Goal: Task Accomplishment & Management: Manage account settings

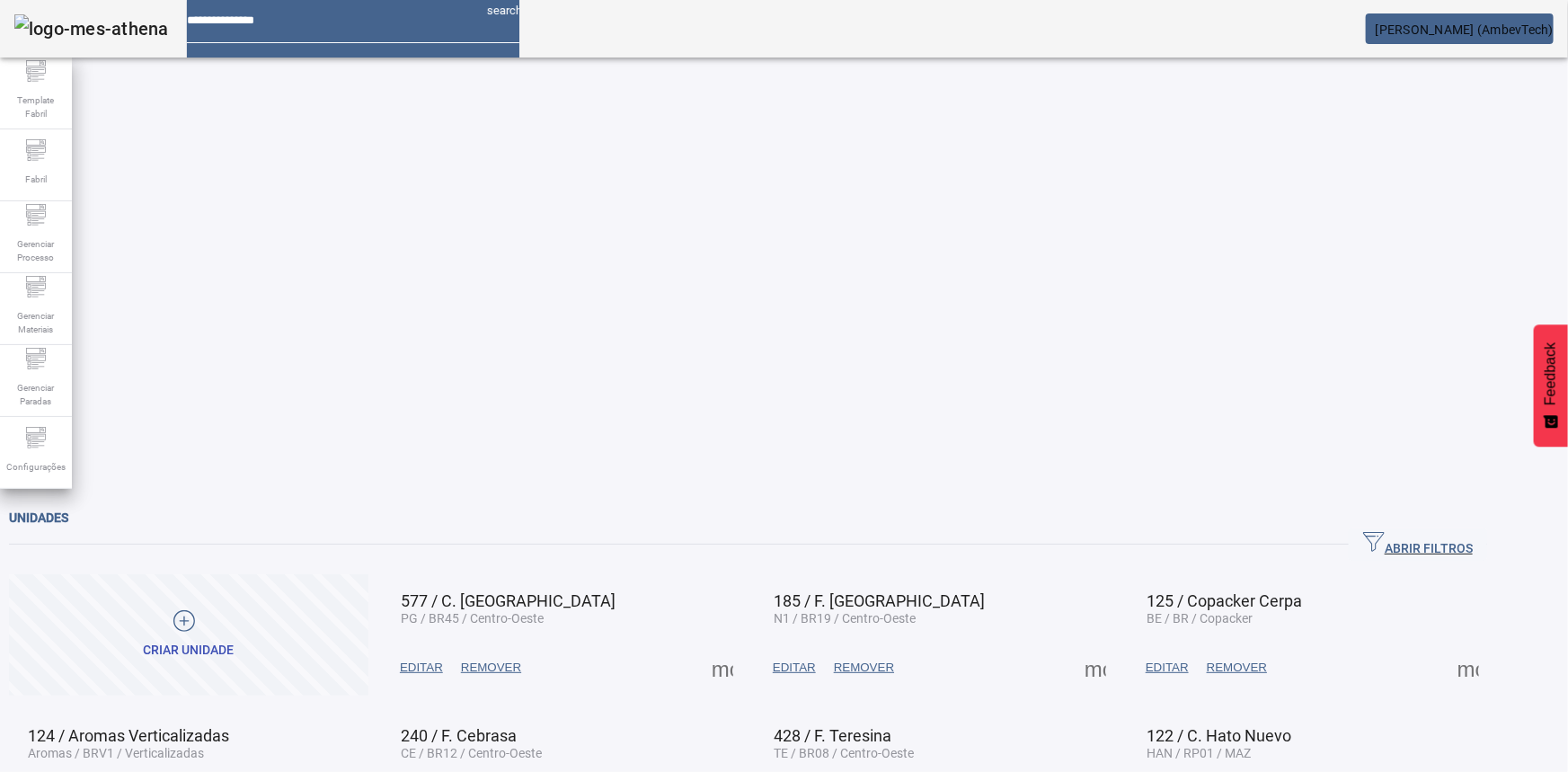
click at [31, 269] on div "Gerenciar Processo" at bounding box center [36, 237] width 72 height 72
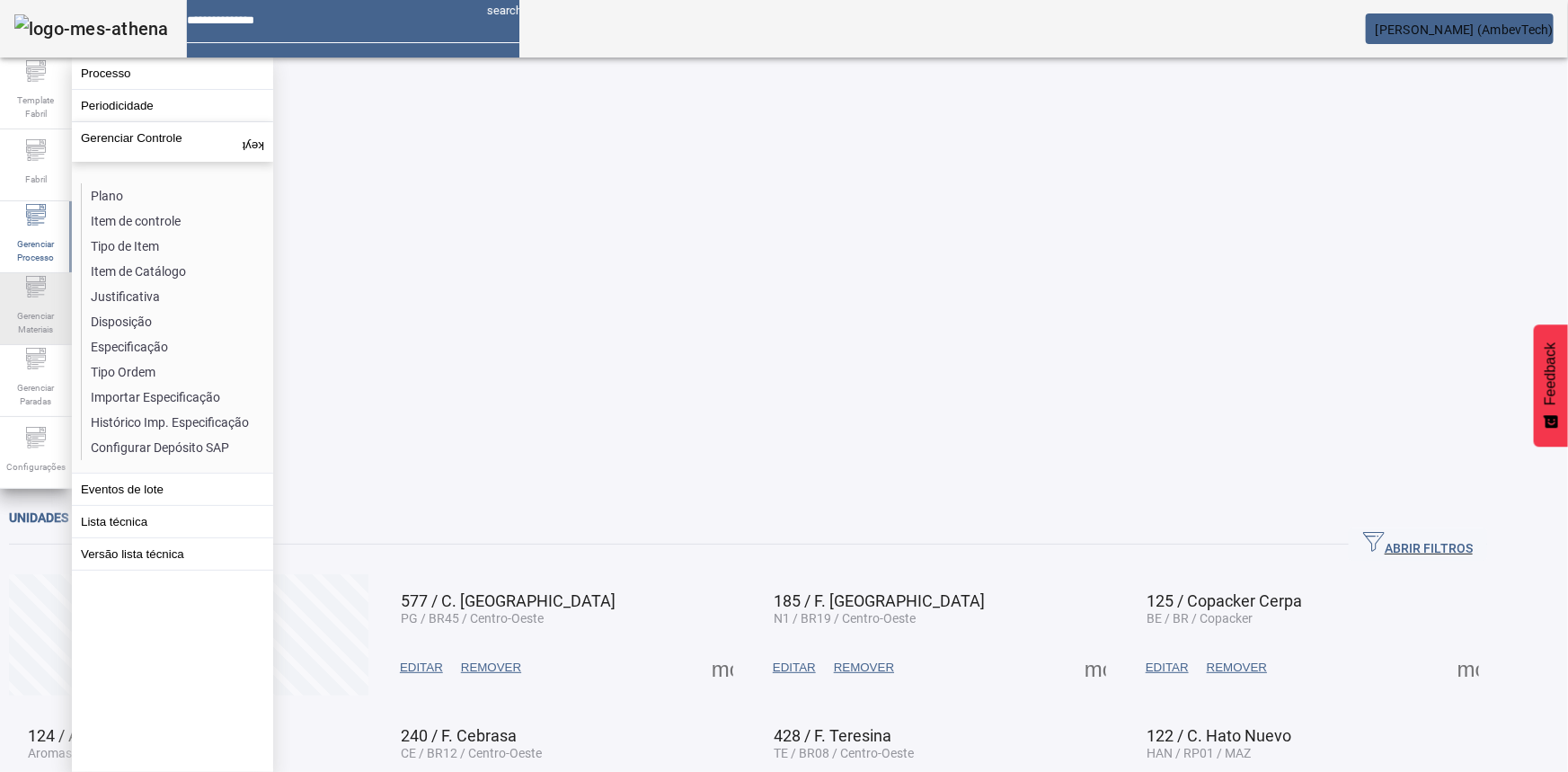
click at [31, 303] on span "Gerenciar Materiais" at bounding box center [35, 322] width 53 height 38
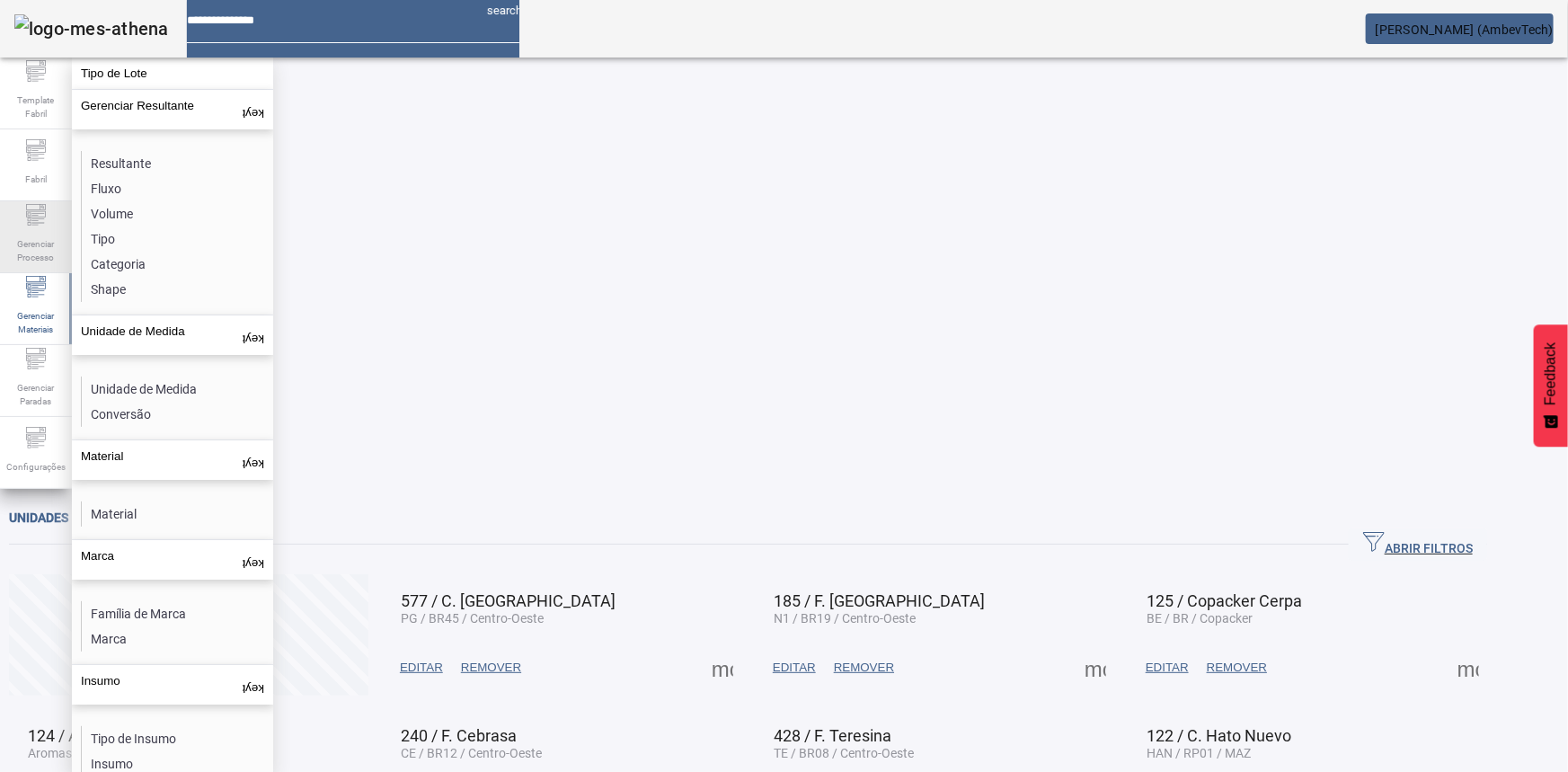
click at [21, 206] on div "Gerenciar Processo" at bounding box center [36, 237] width 72 height 72
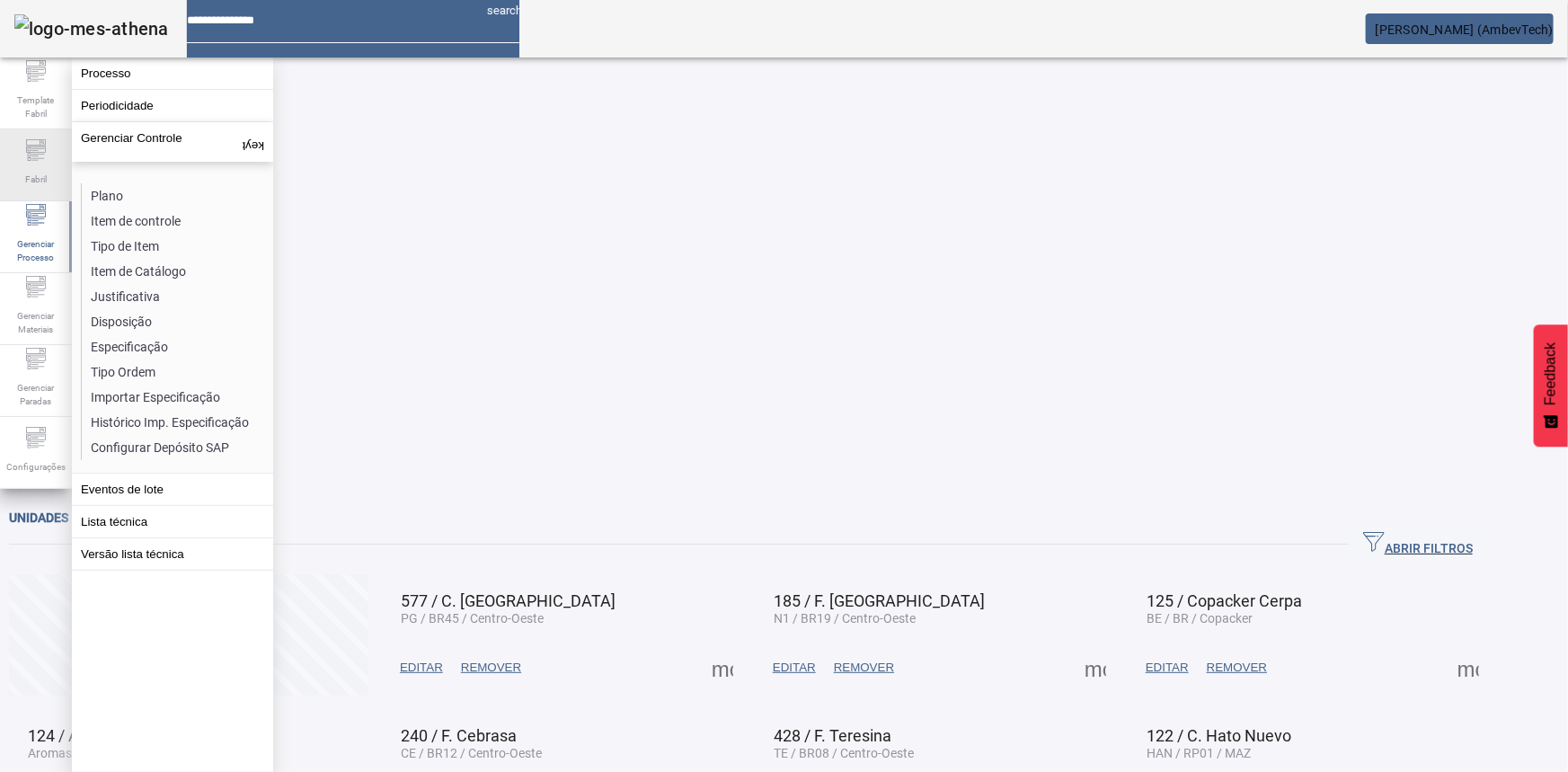
click at [42, 170] on span "Fabril" at bounding box center [35, 179] width 32 height 24
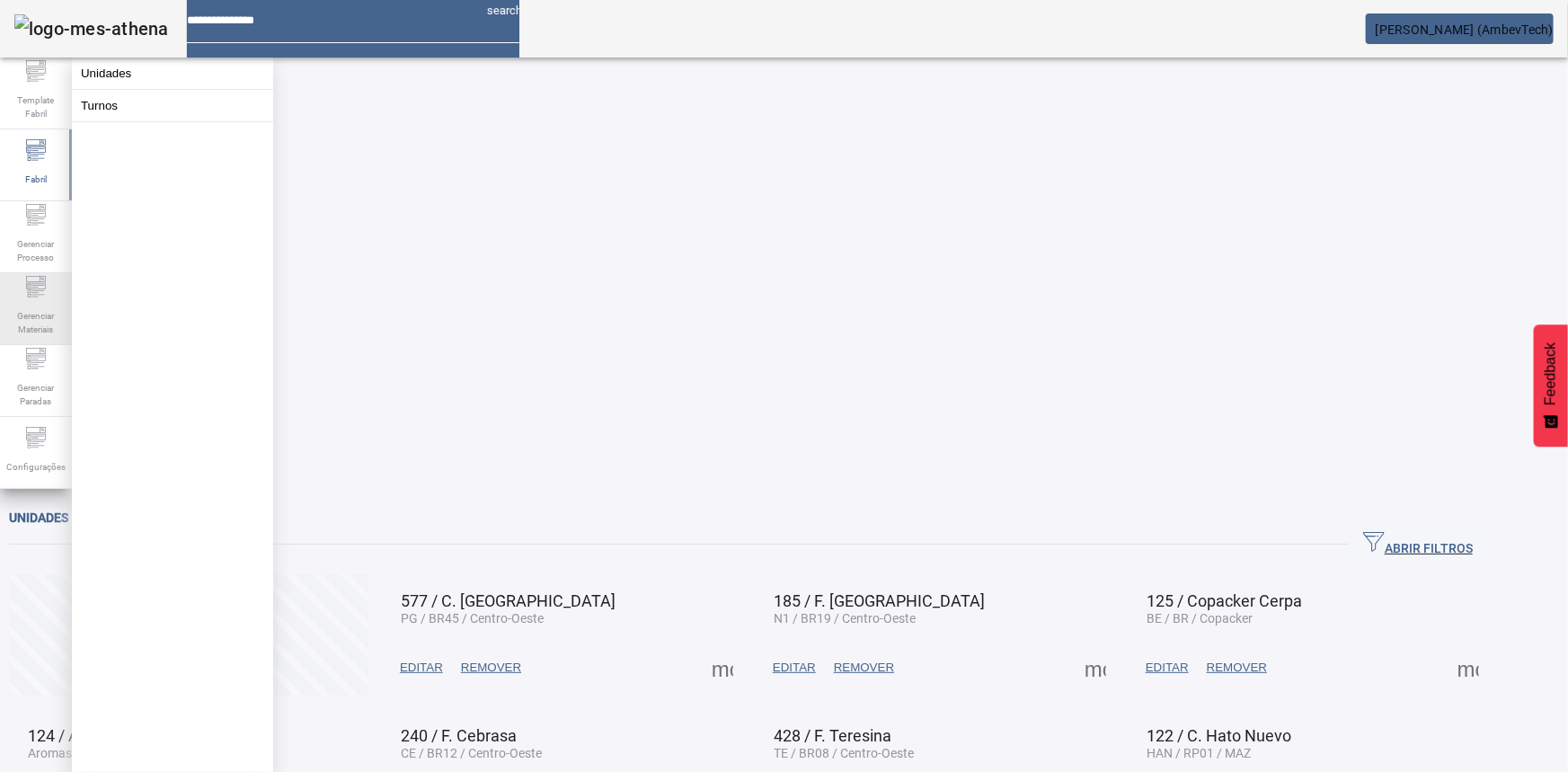
click at [17, 309] on span "Gerenciar Materiais" at bounding box center [35, 322] width 53 height 38
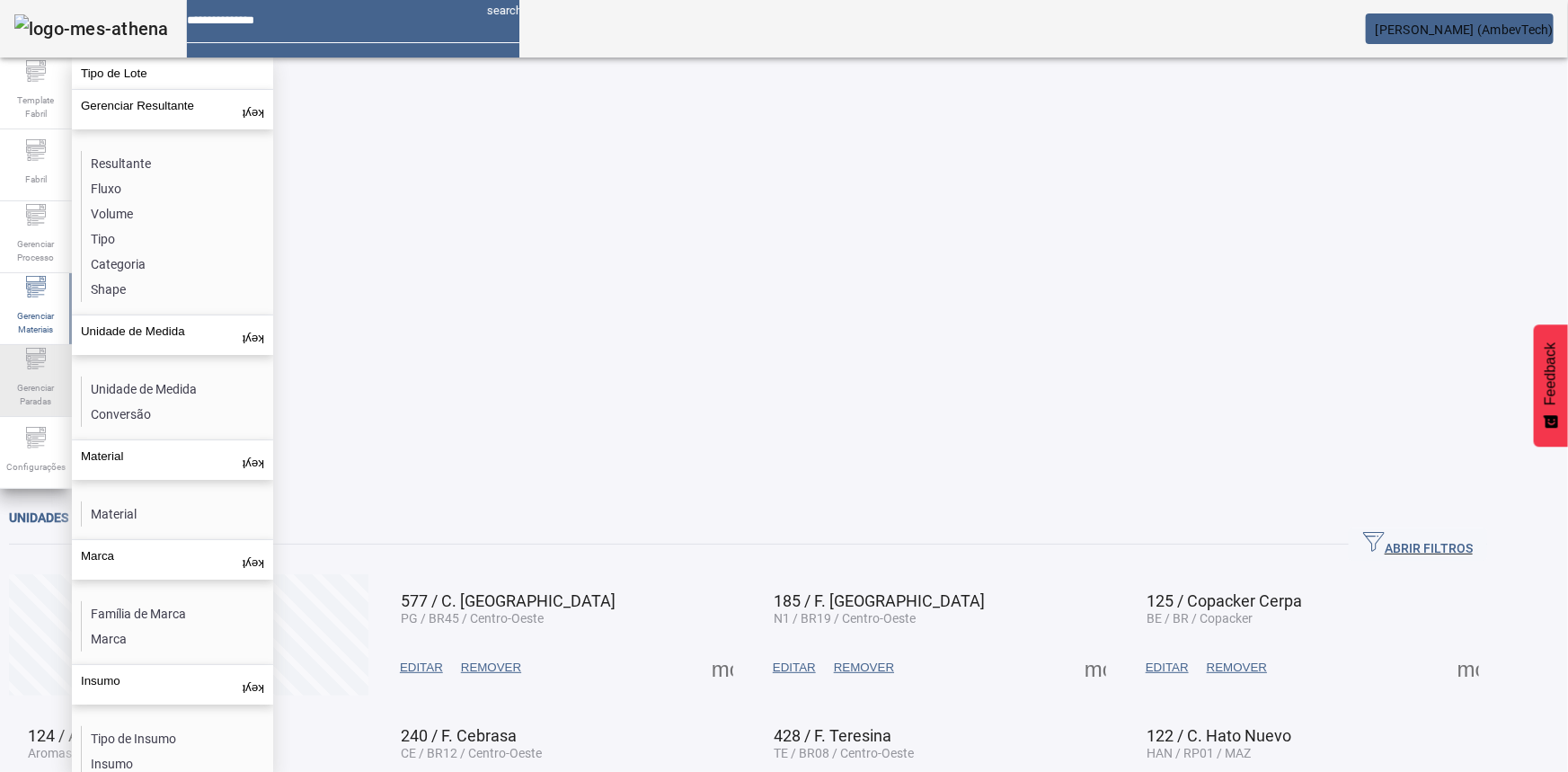
click at [18, 364] on div "Gerenciar Paradas" at bounding box center [36, 381] width 72 height 72
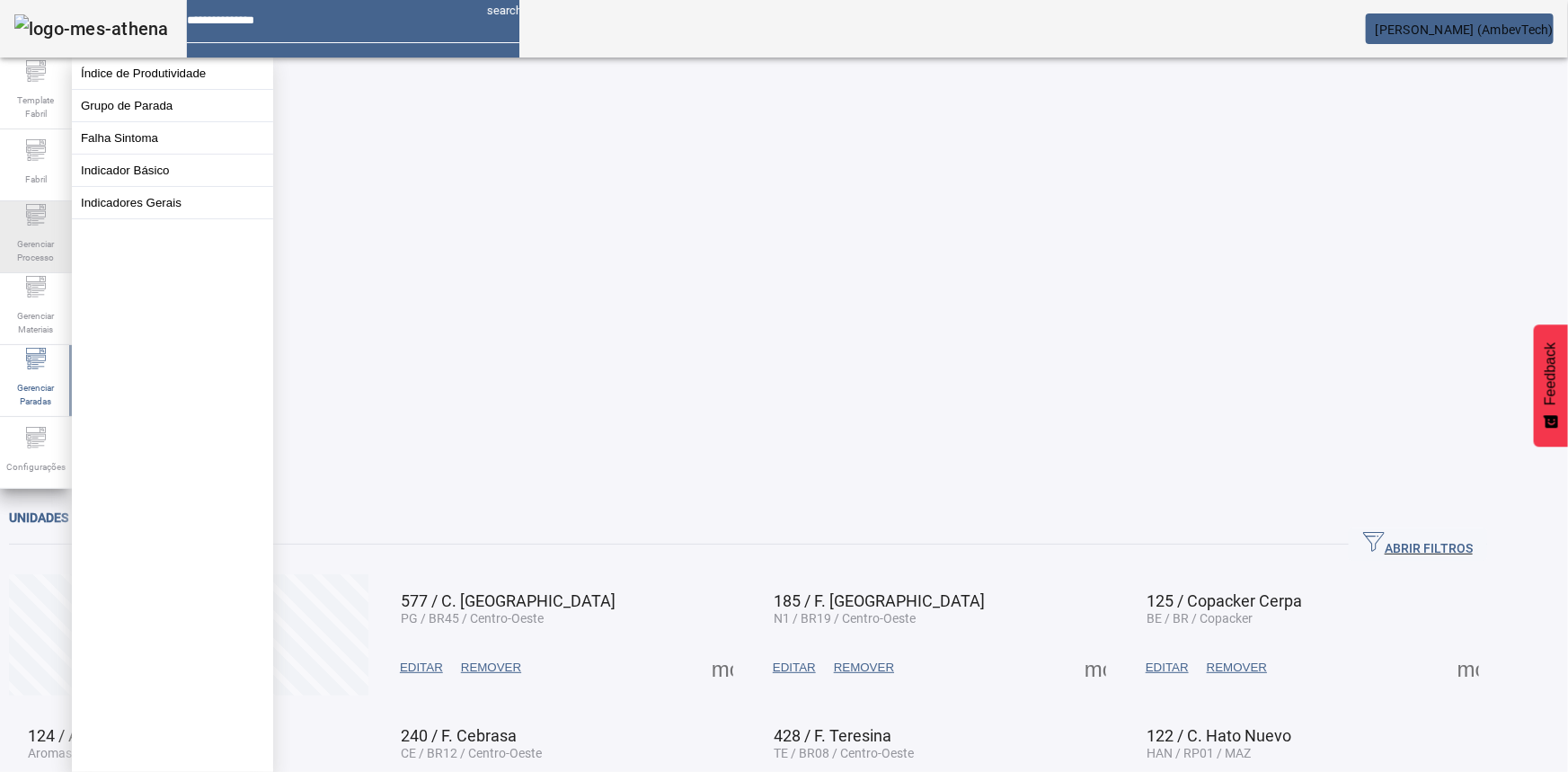
click at [24, 232] on span "Gerenciar Processo" at bounding box center [35, 251] width 53 height 38
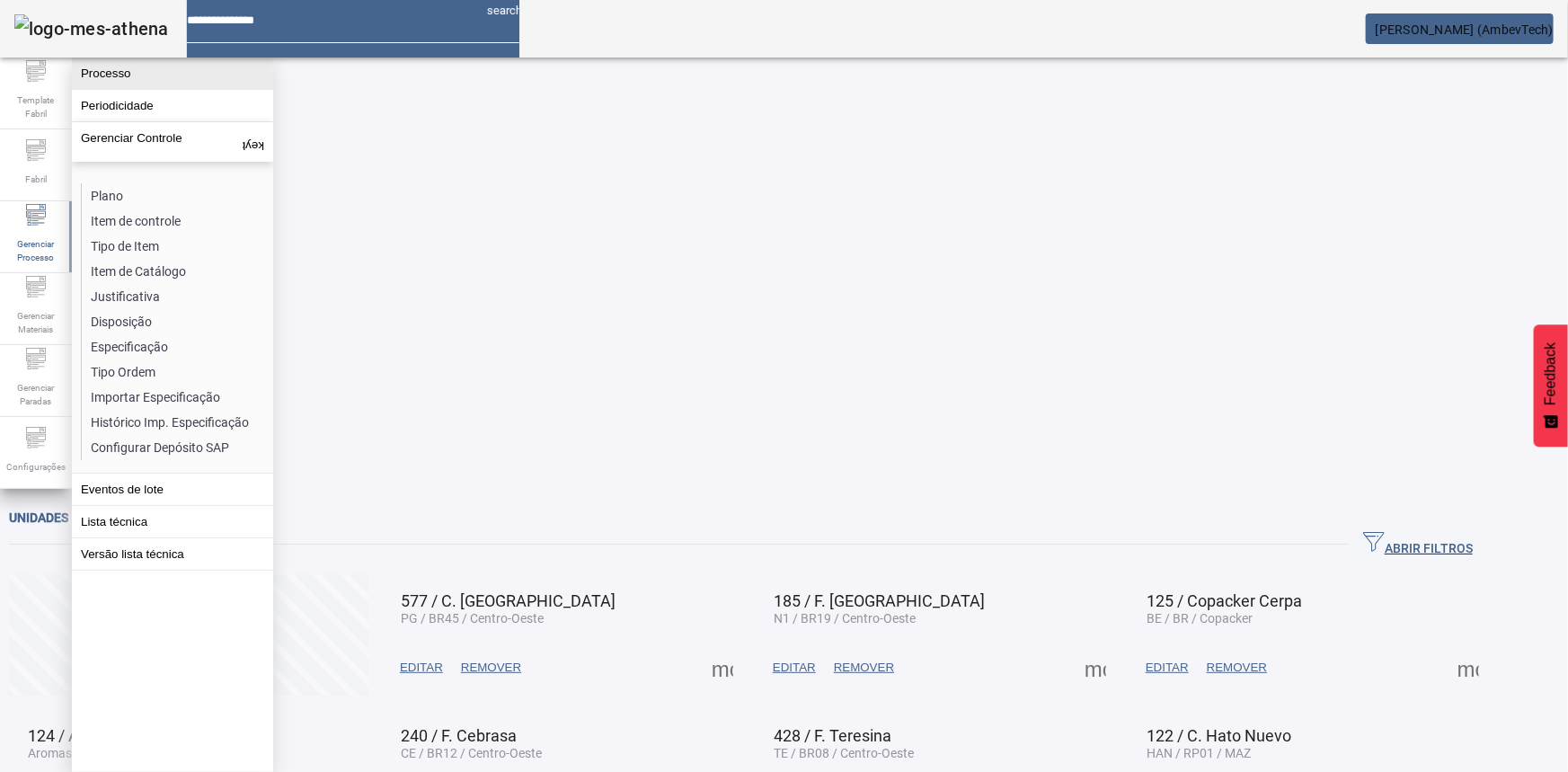
click at [125, 82] on button "Processo" at bounding box center [172, 73] width 201 height 31
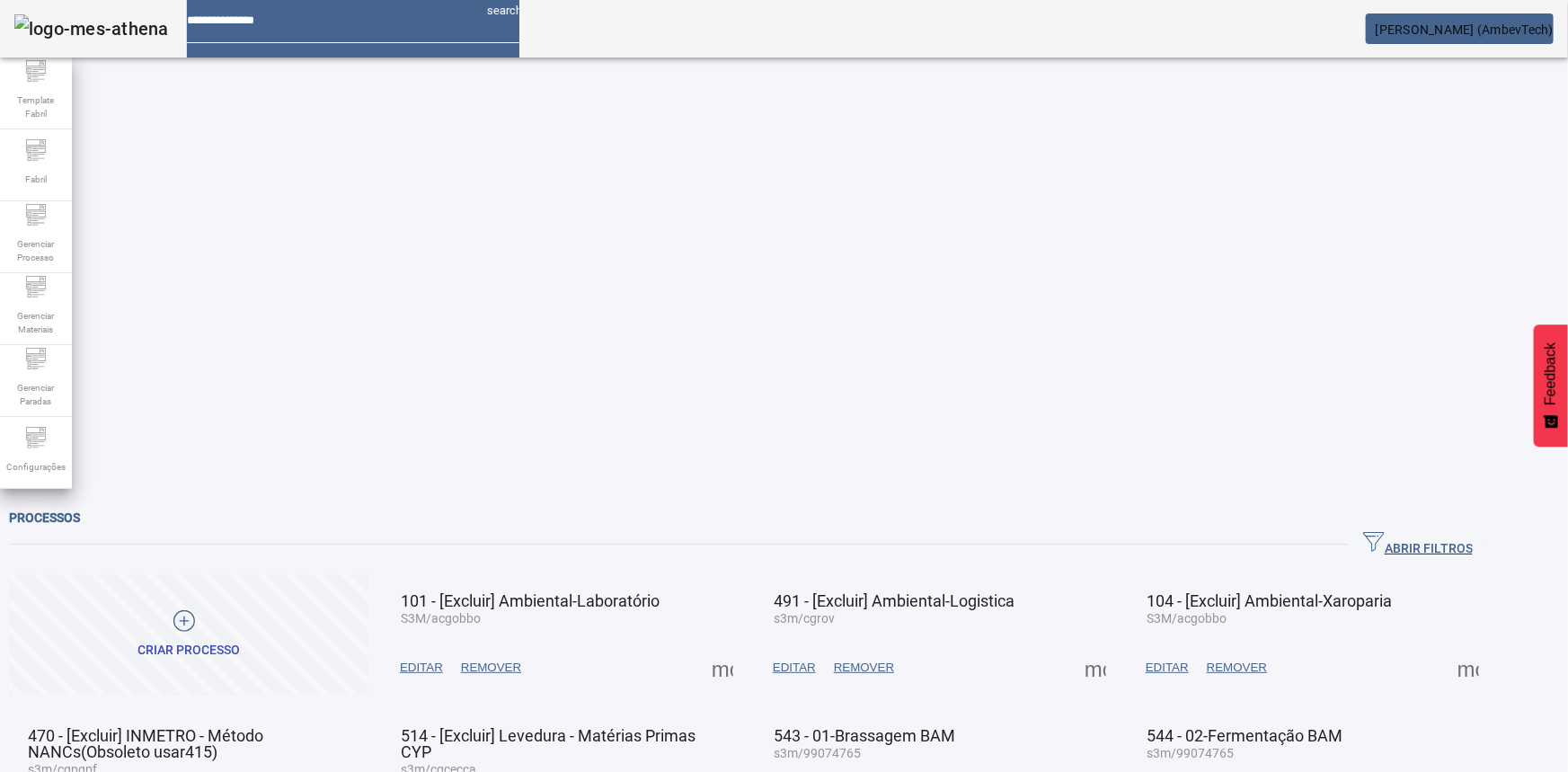
click at [1429, 531] on span "ABRIR FILTROS" at bounding box center [1417, 544] width 110 height 27
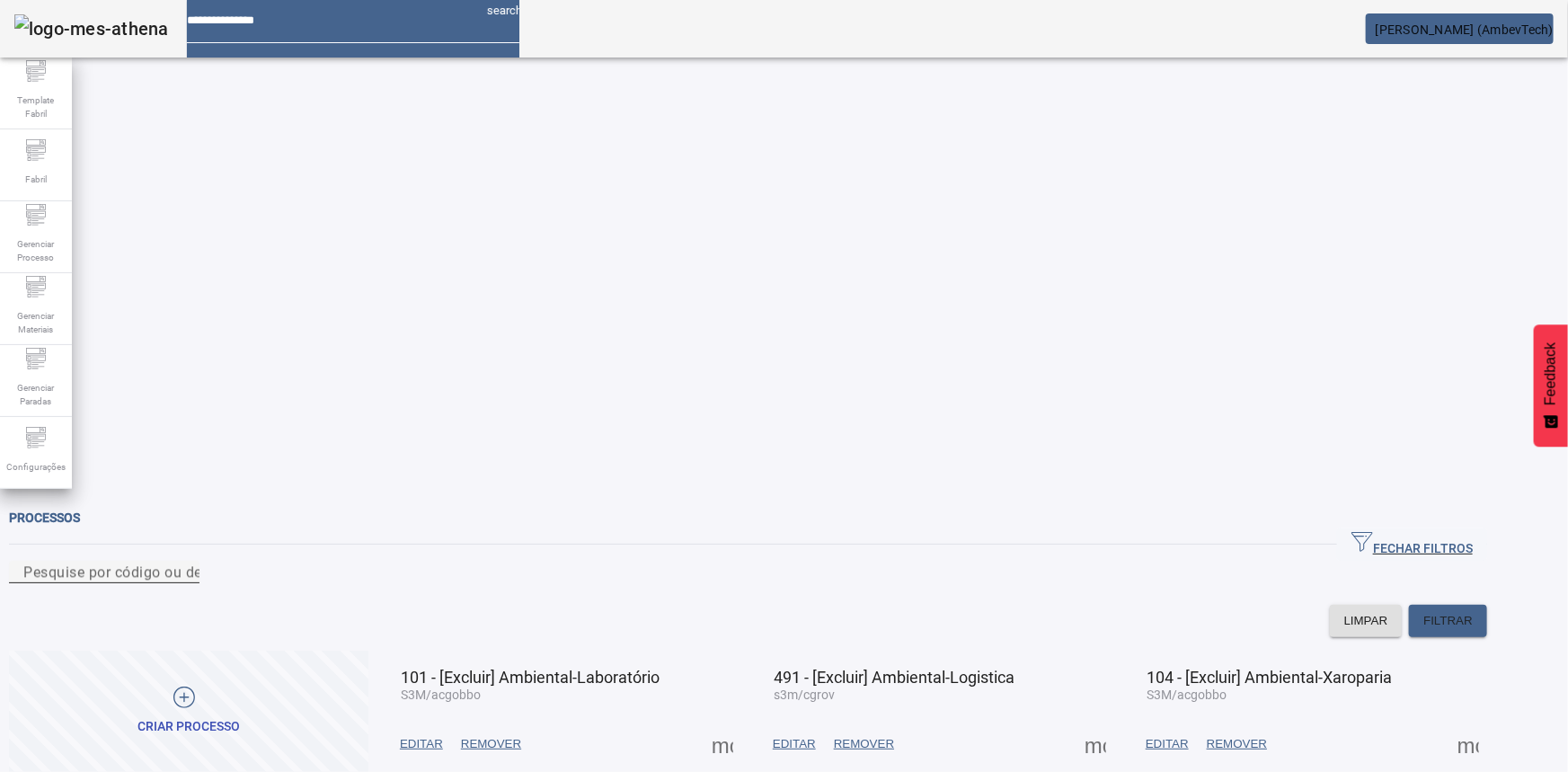
click at [185, 562] on input "Pesquise por código ou descrição" at bounding box center [104, 573] width 161 height 21
type input "***"
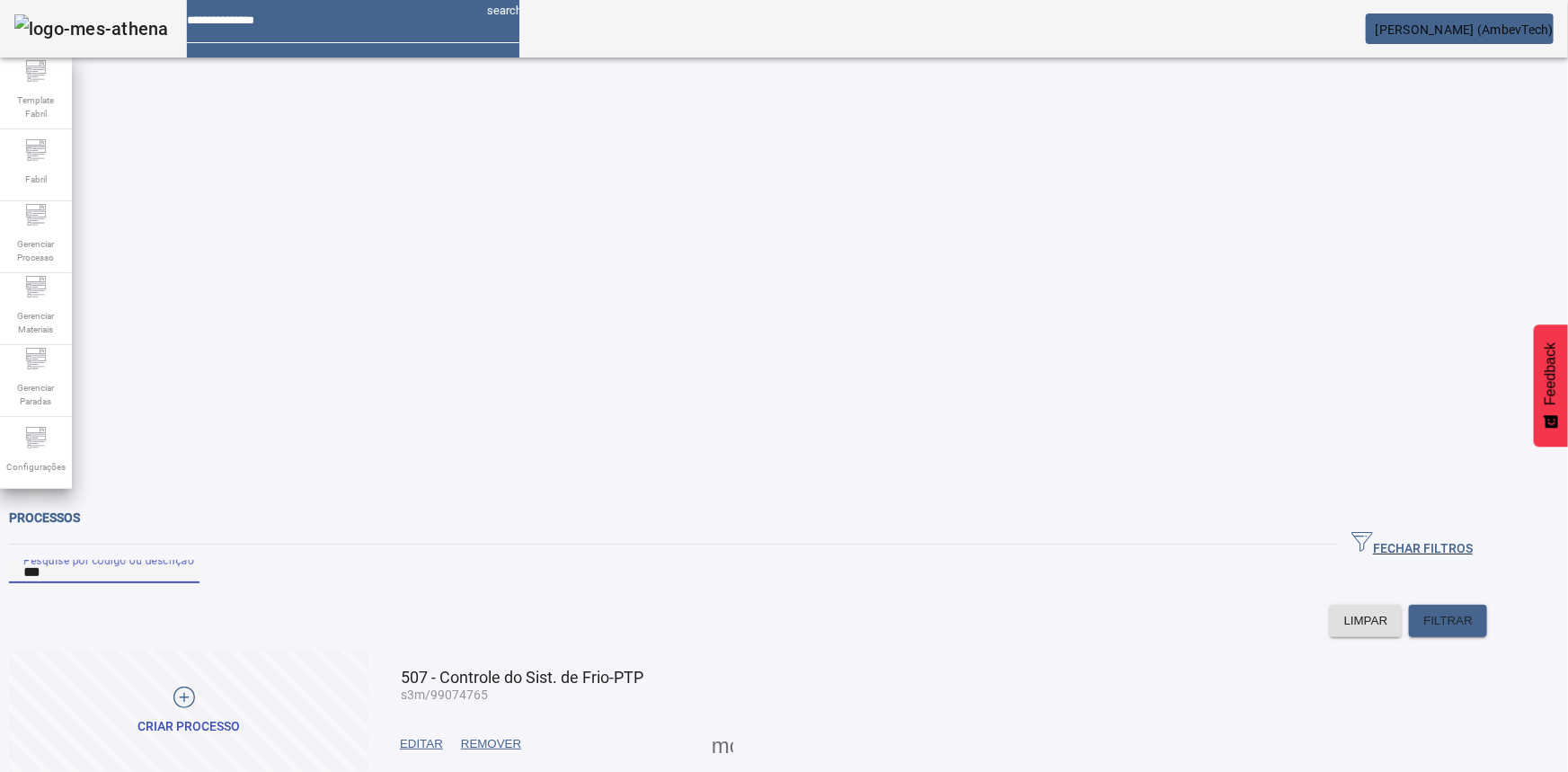
click at [443, 735] on span "EDITAR" at bounding box center [421, 744] width 43 height 18
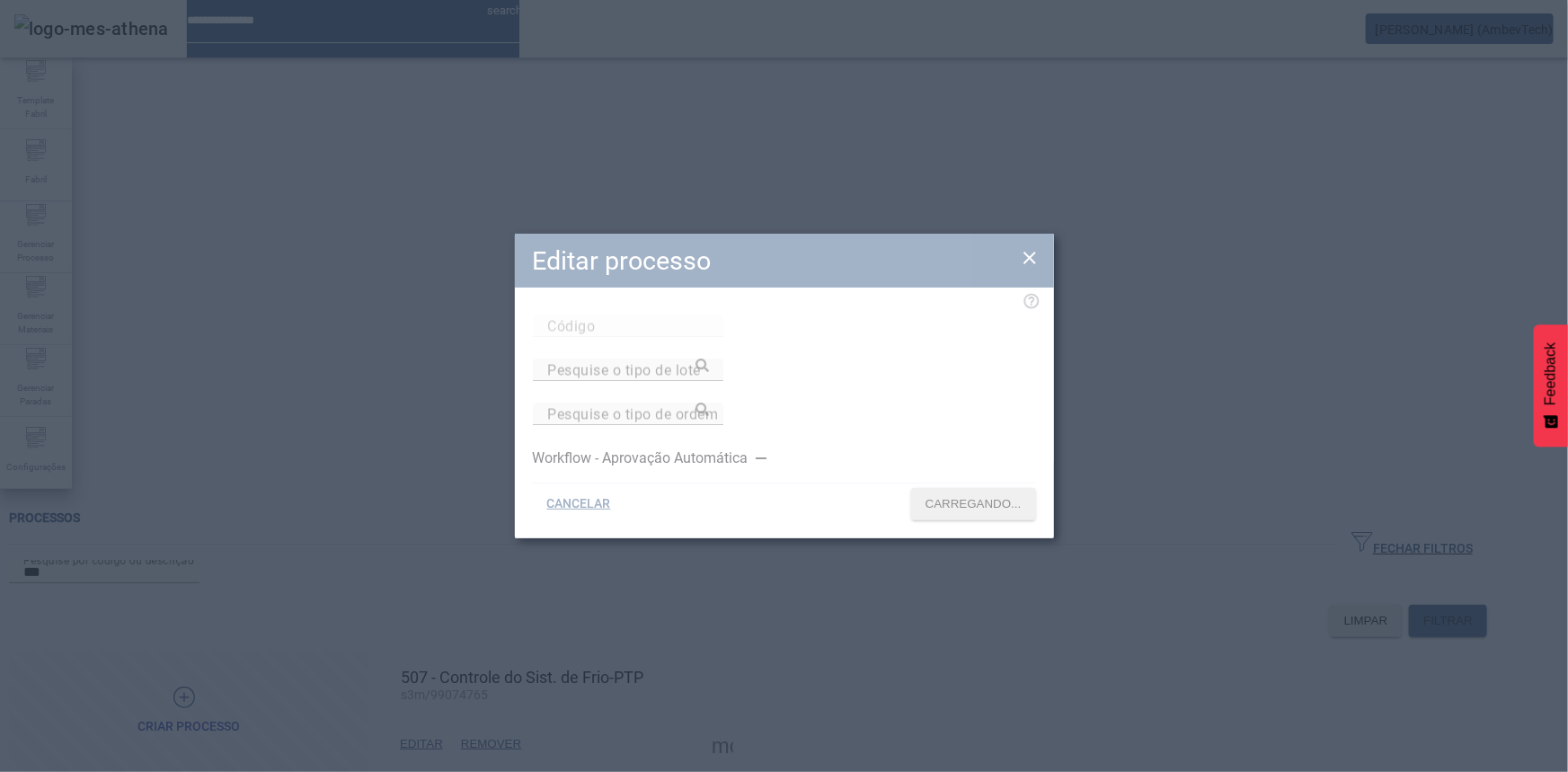
type input "***"
type input "**********"
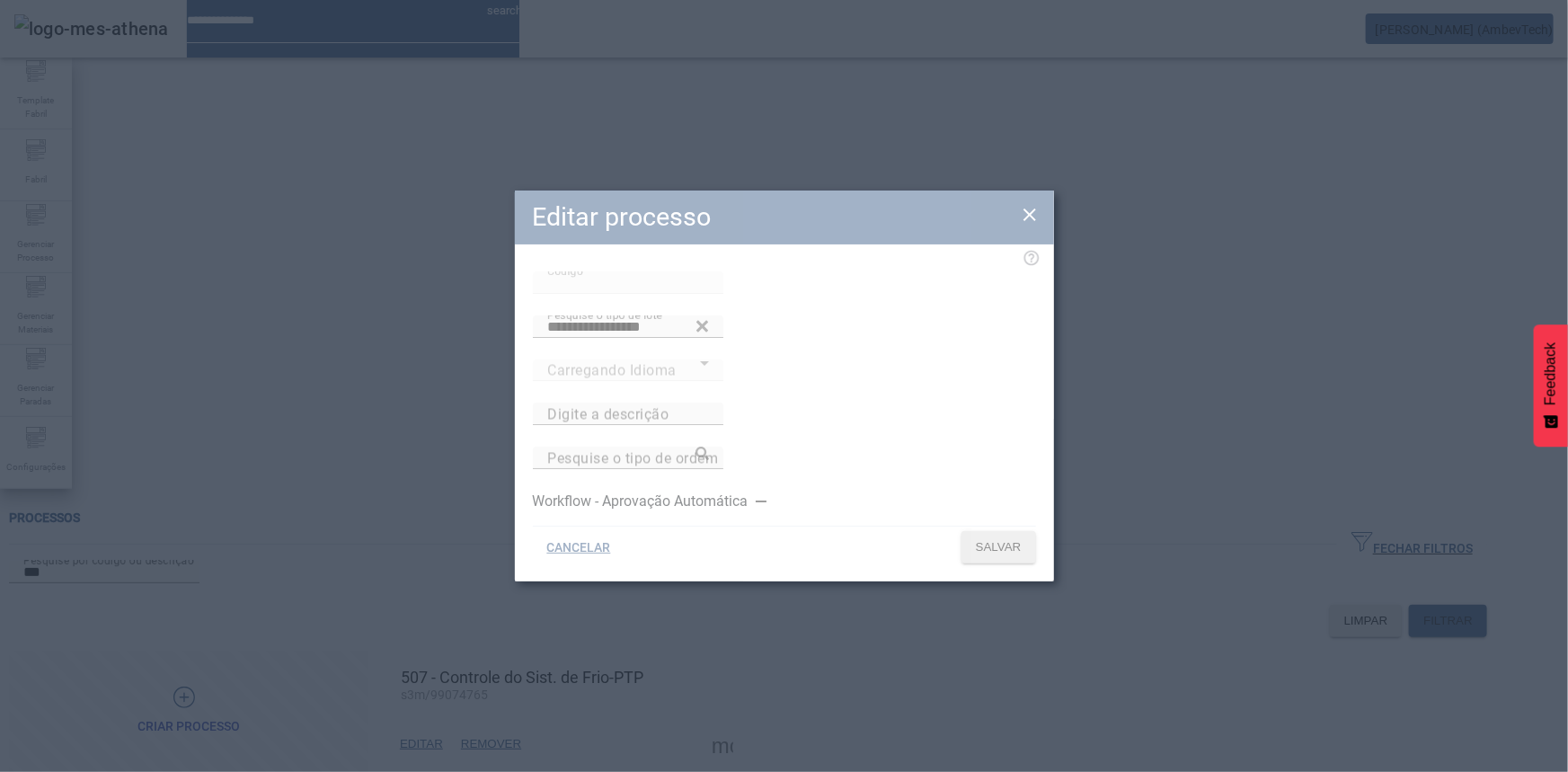
type input "**********"
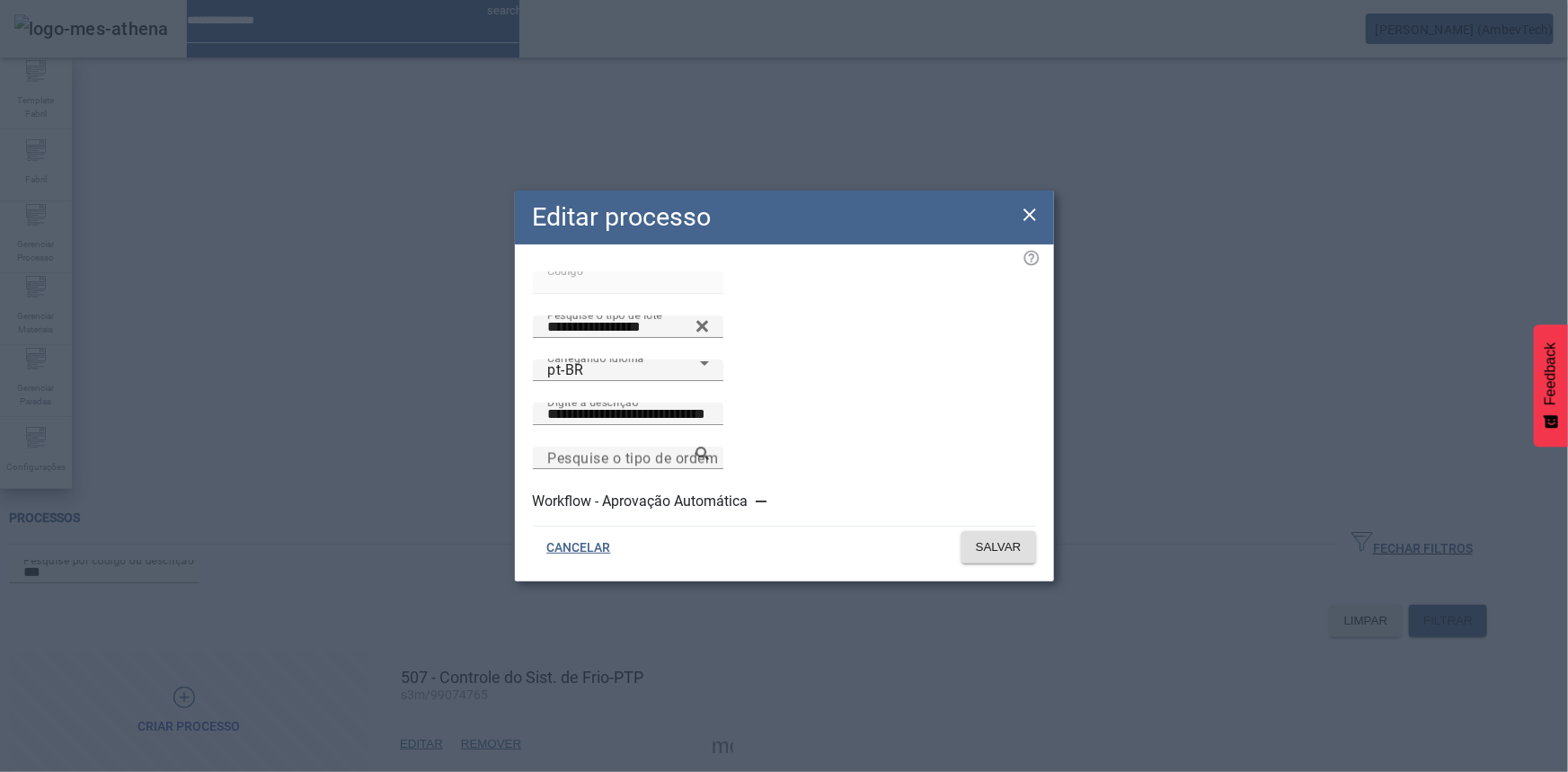
click at [1027, 219] on icon at bounding box center [1029, 215] width 21 height 21
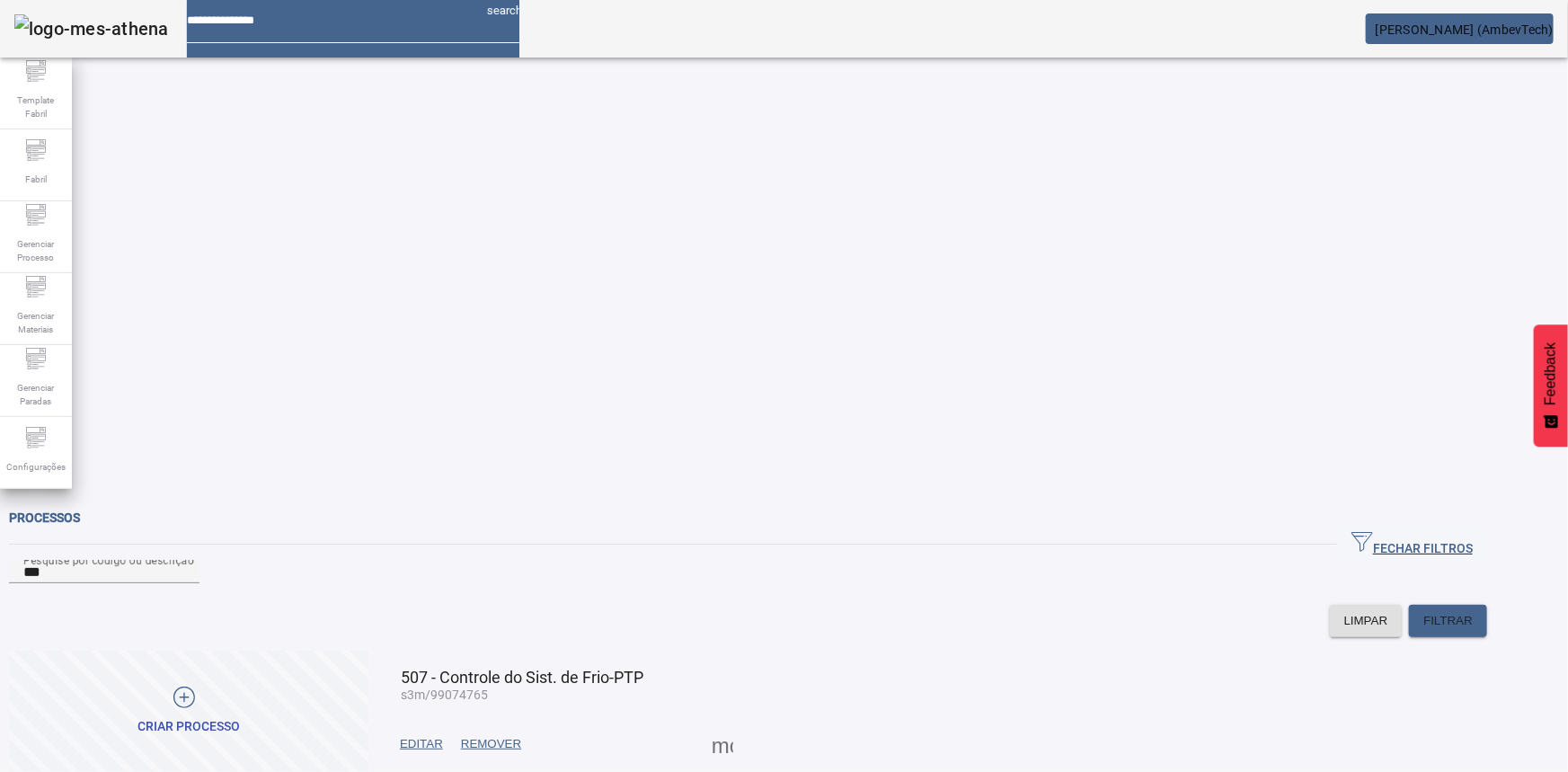
click at [443, 735] on span "EDITAR" at bounding box center [421, 744] width 43 height 18
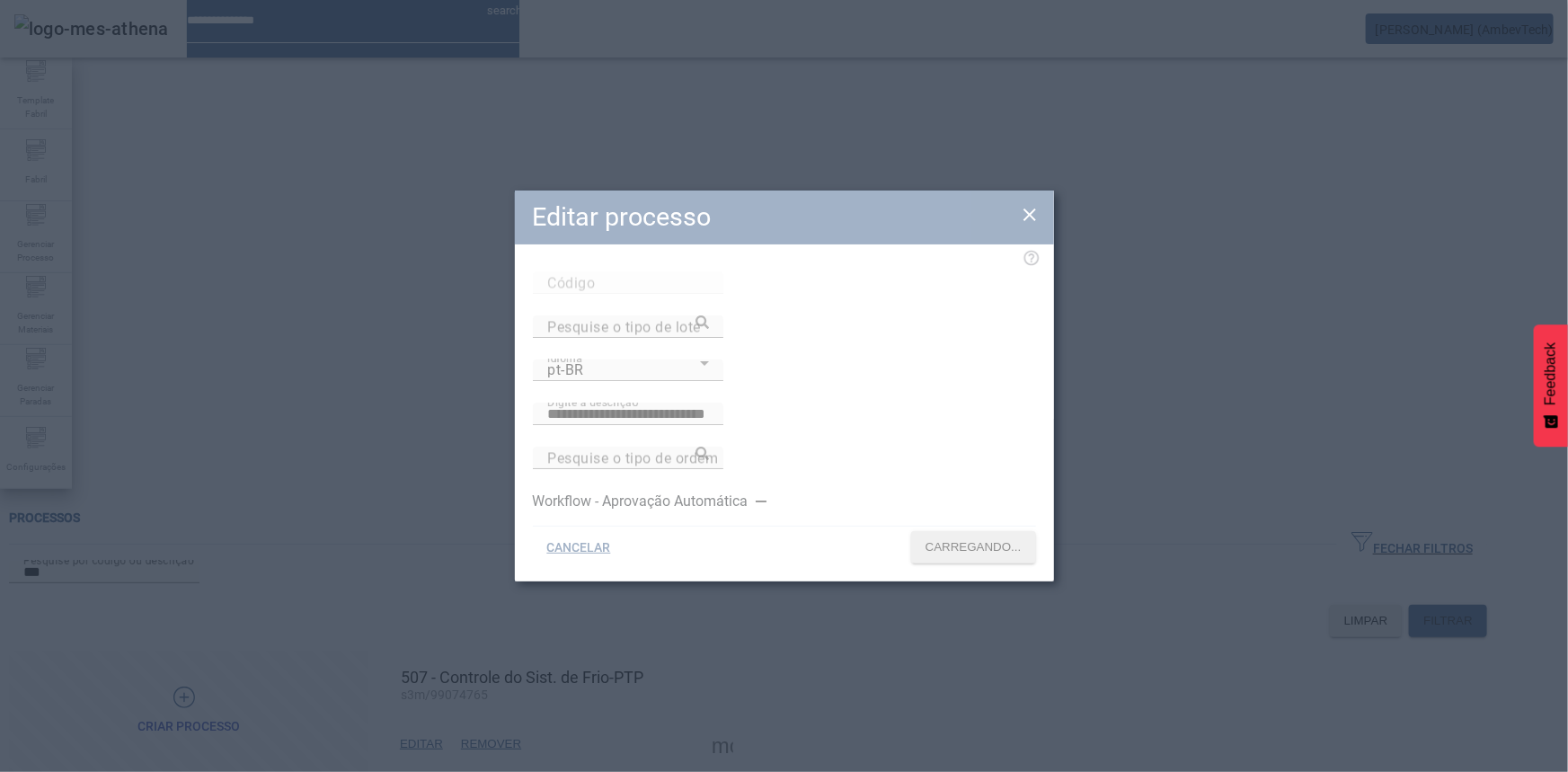
type input "***"
type input "**********"
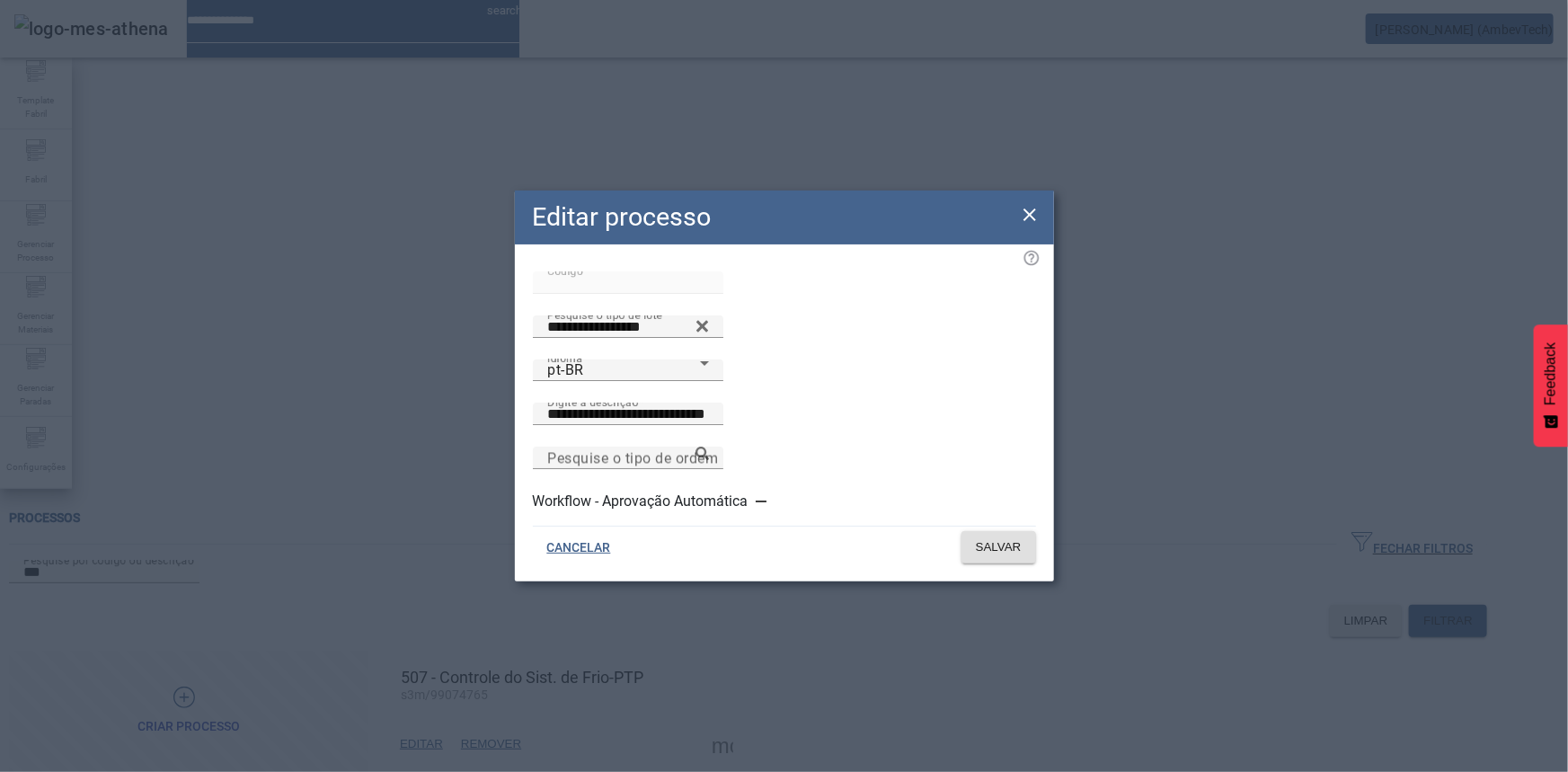
click at [1029, 215] on icon at bounding box center [1029, 215] width 21 height 21
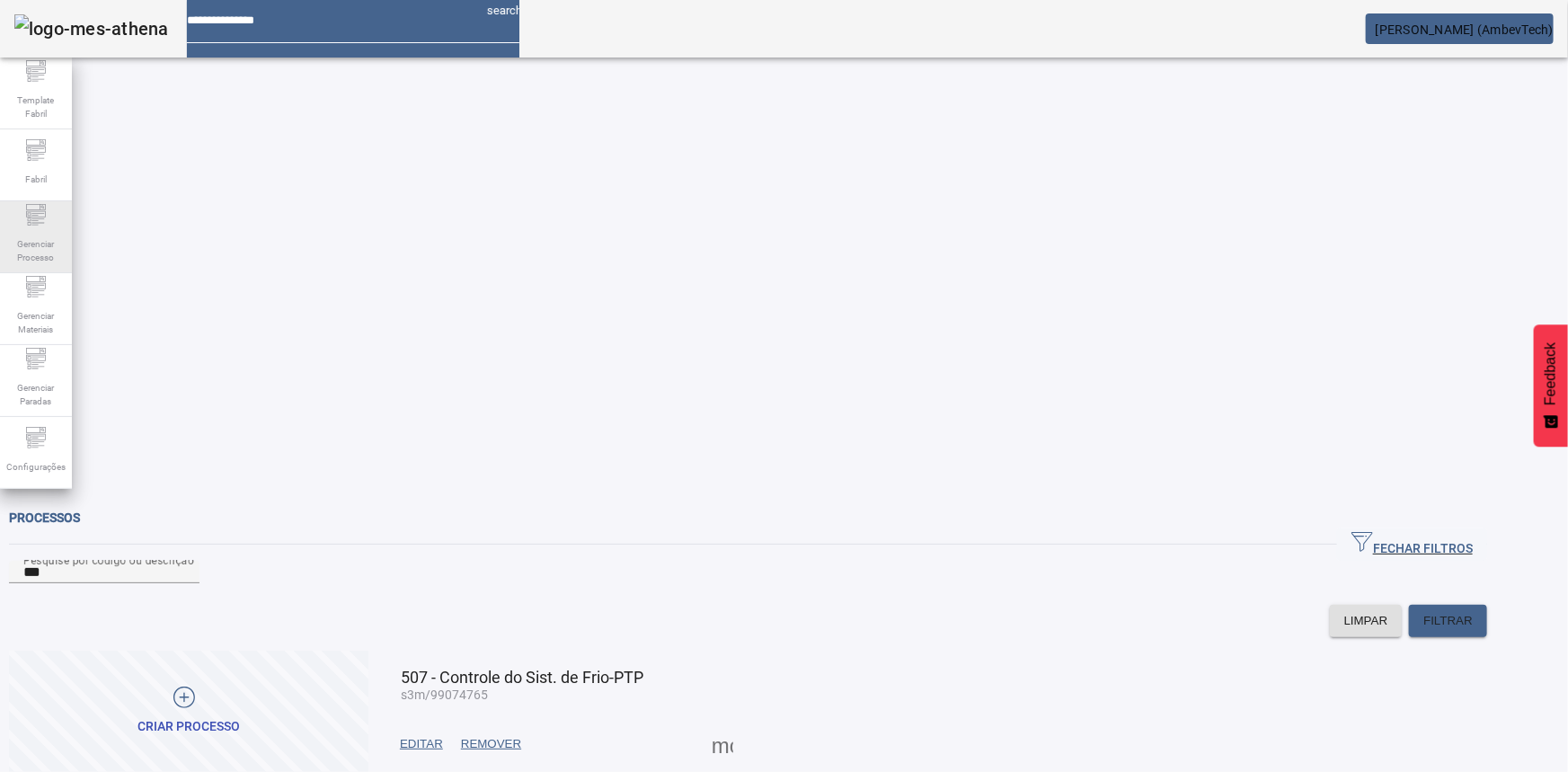
click at [17, 206] on div "Gerenciar Processo" at bounding box center [36, 237] width 72 height 72
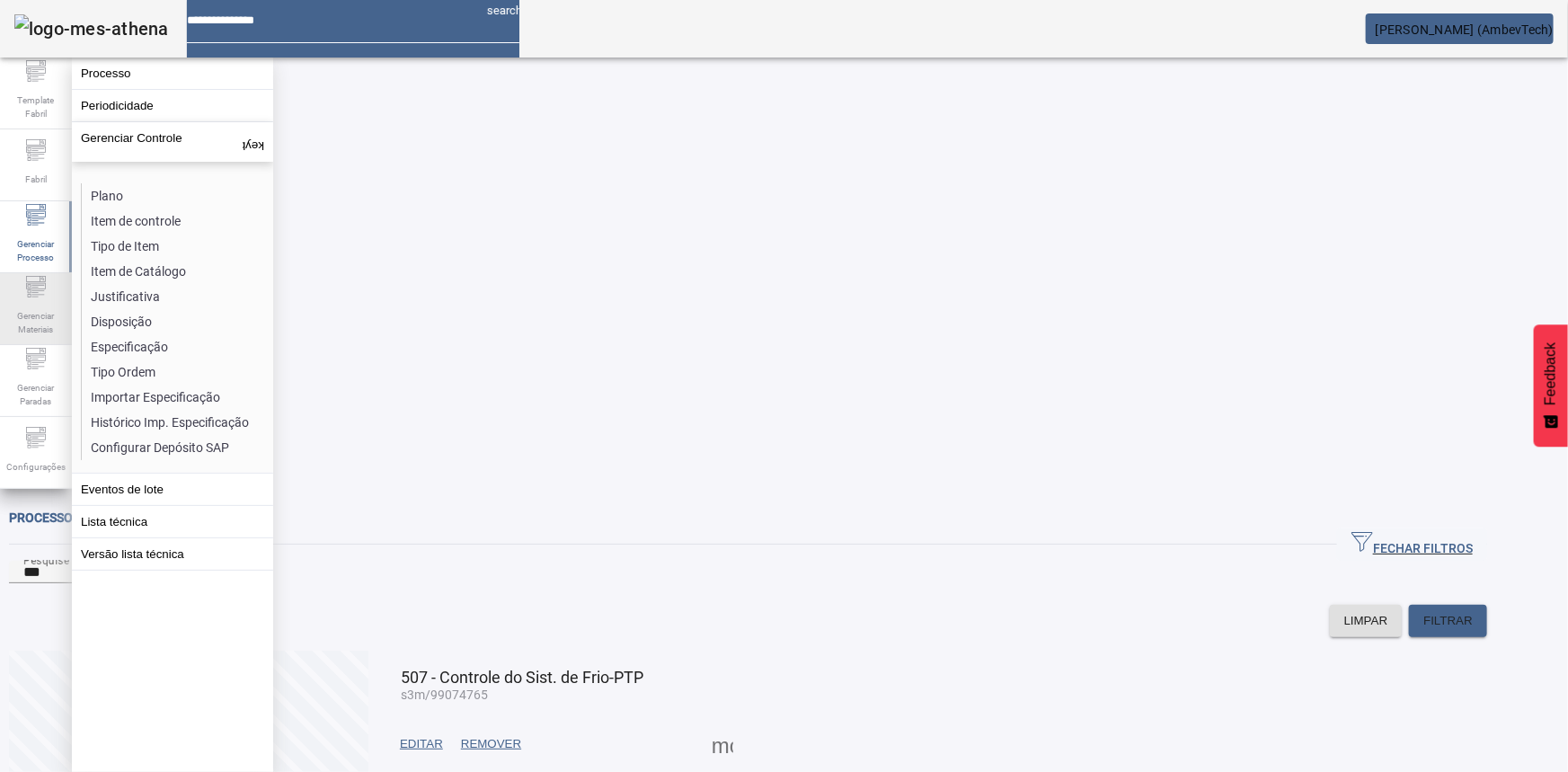
click at [28, 288] on icon at bounding box center [36, 287] width 21 height 21
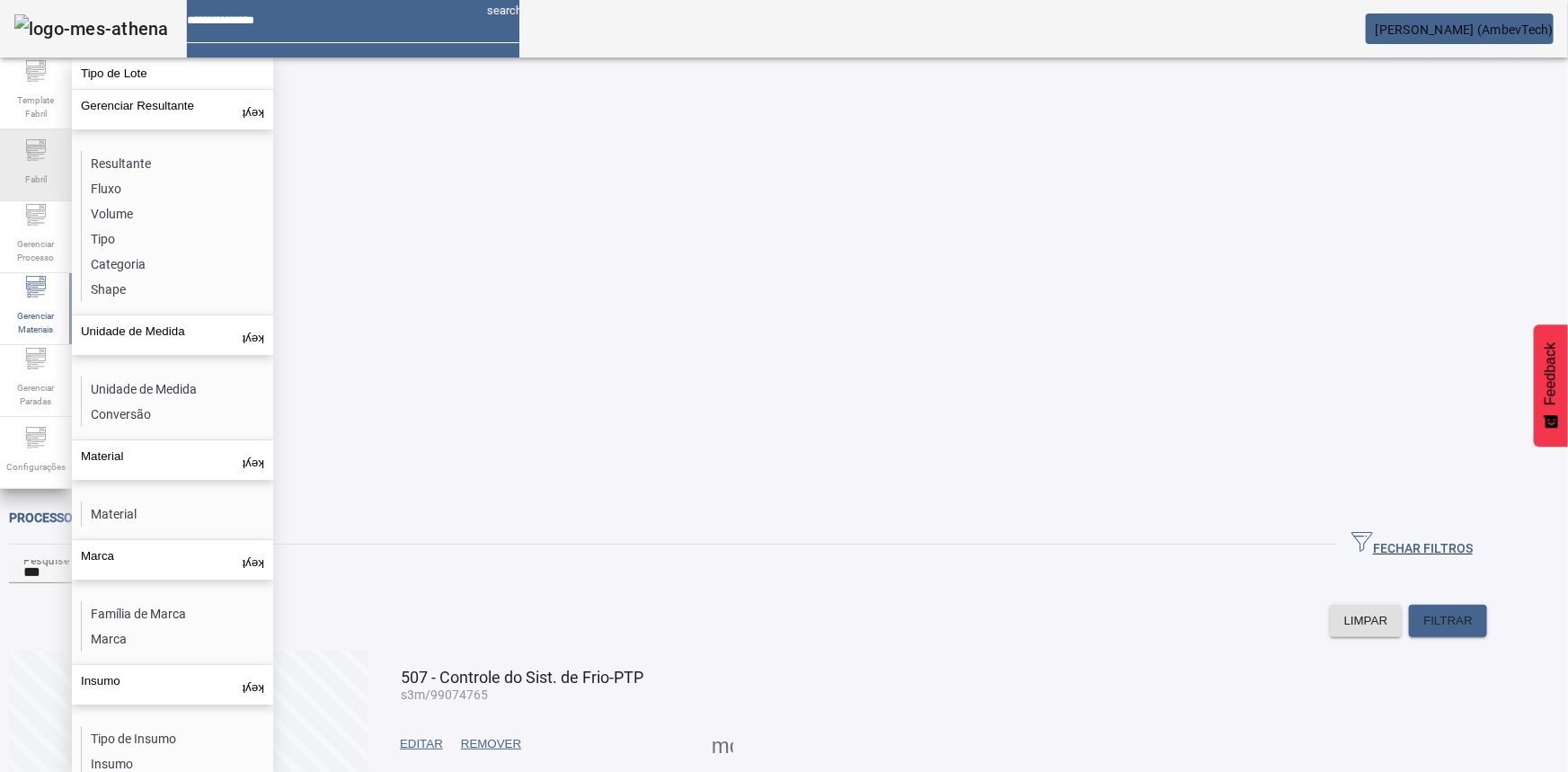
click at [17, 193] on div "Fabril" at bounding box center [36, 165] width 72 height 72
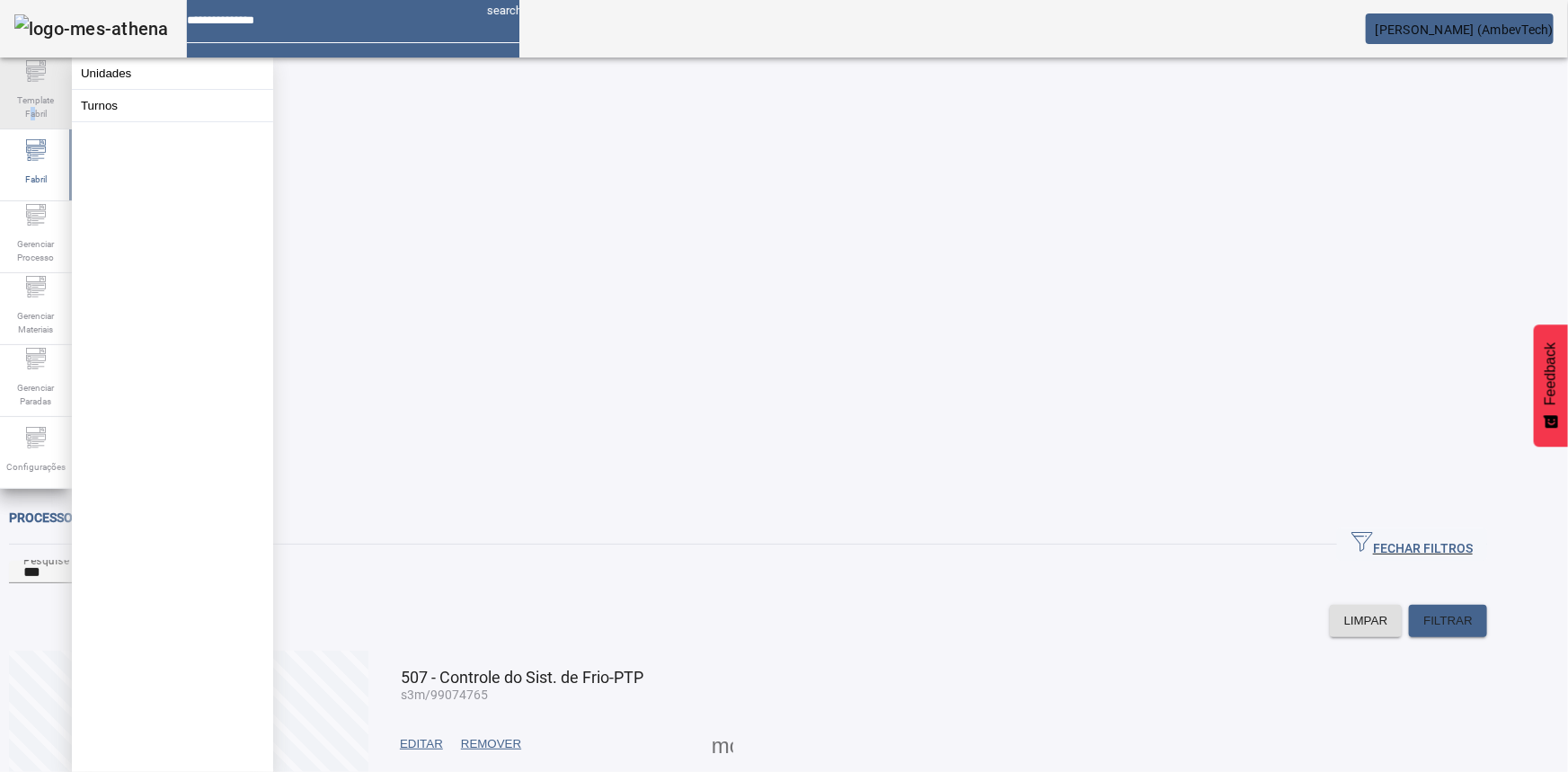
click at [31, 113] on span "Template Fabril" at bounding box center [35, 107] width 53 height 38
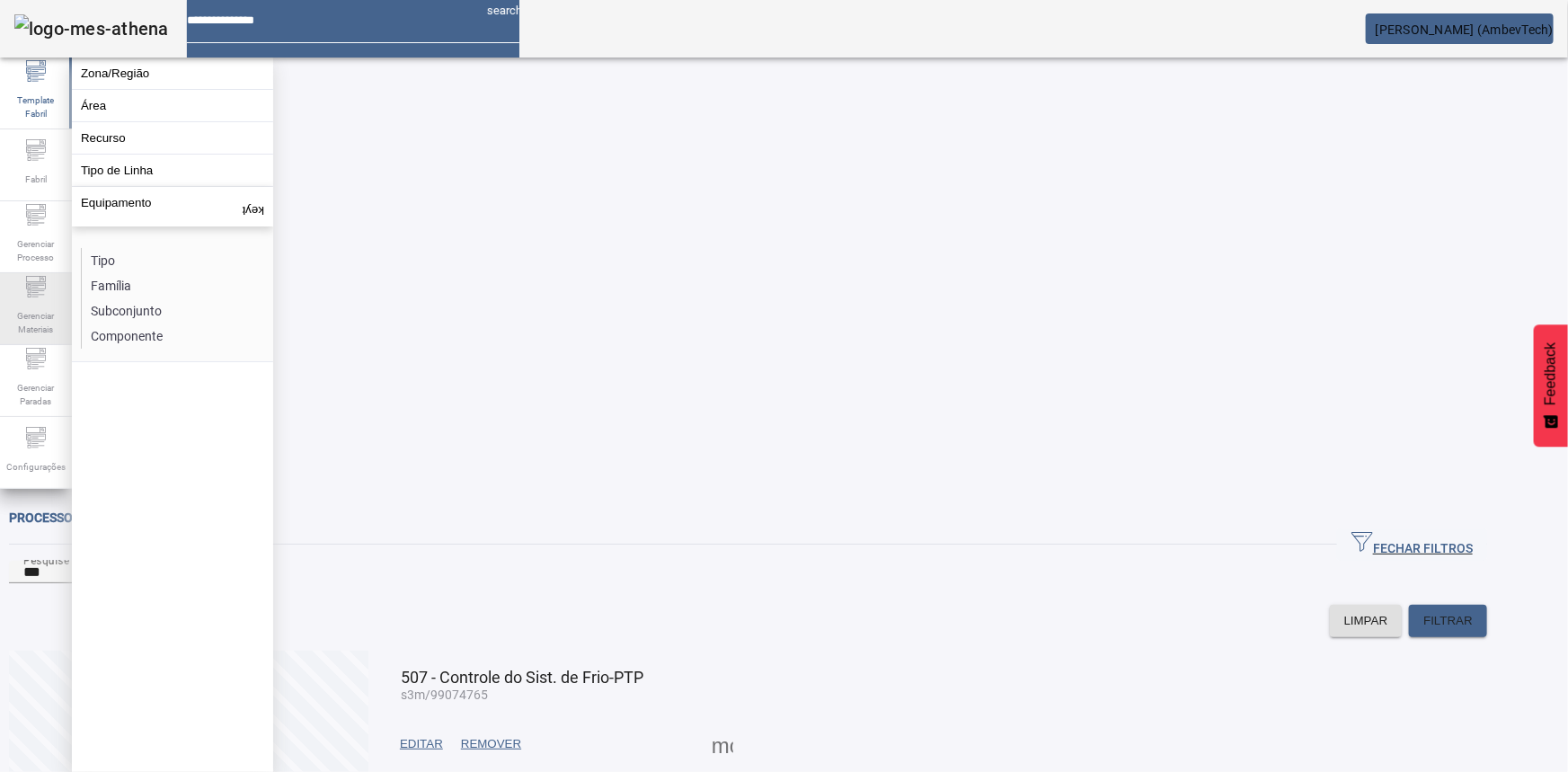
click at [40, 294] on icon at bounding box center [36, 287] width 21 height 21
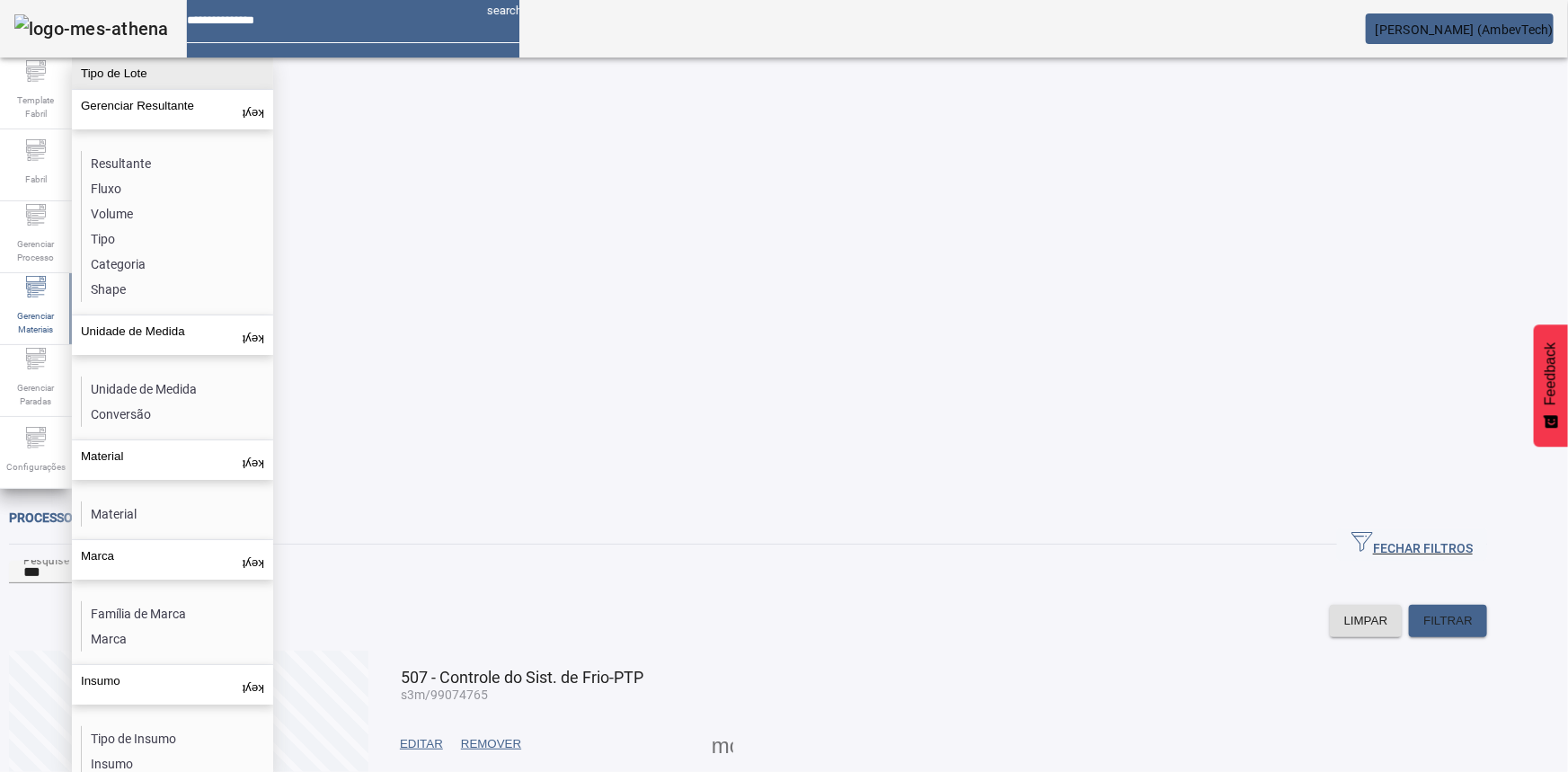
click at [125, 70] on button "Tipo de Lote" at bounding box center [172, 73] width 201 height 31
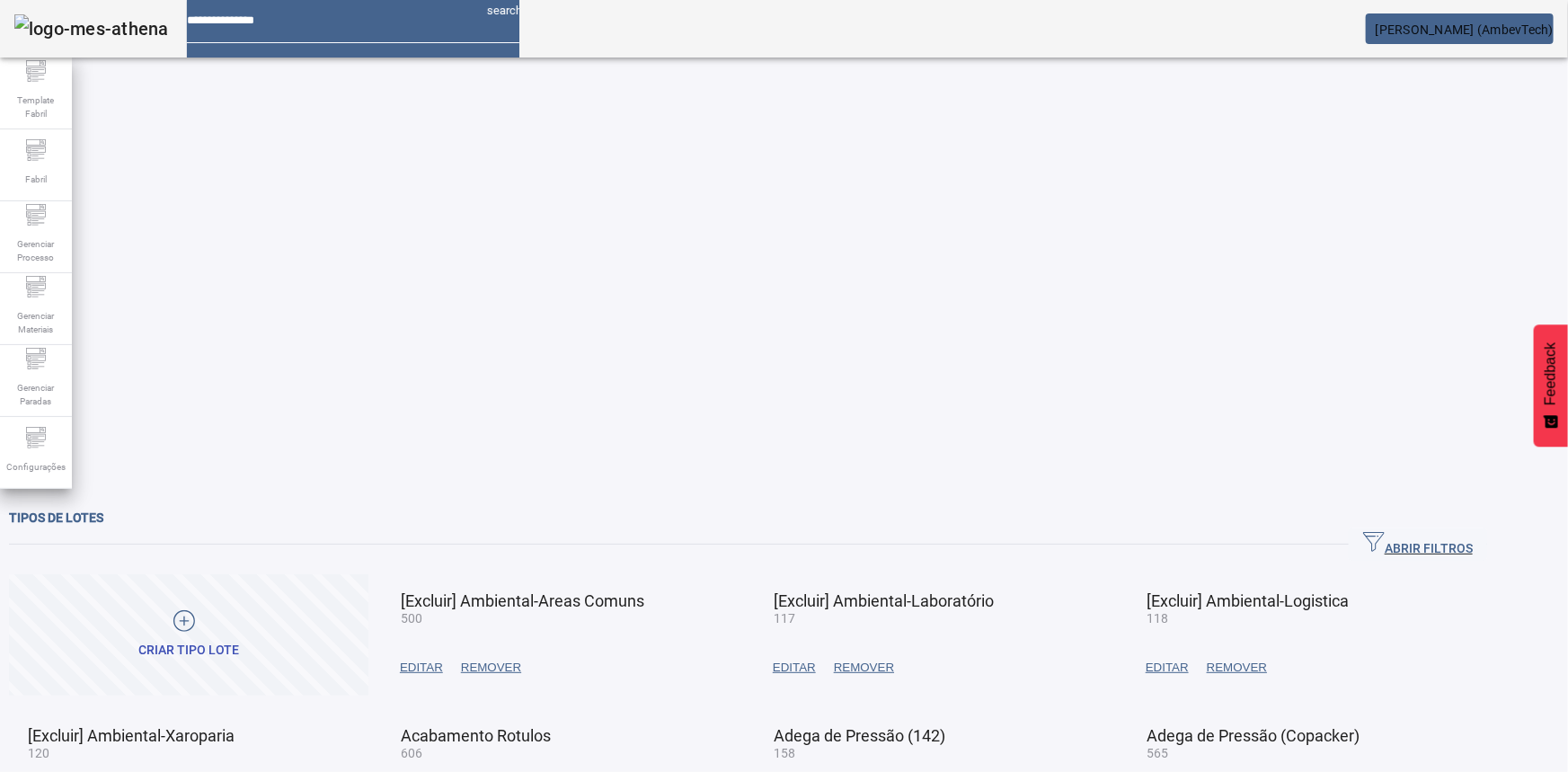
click at [1385, 532] on icon "button" at bounding box center [1374, 542] width 21 height 19
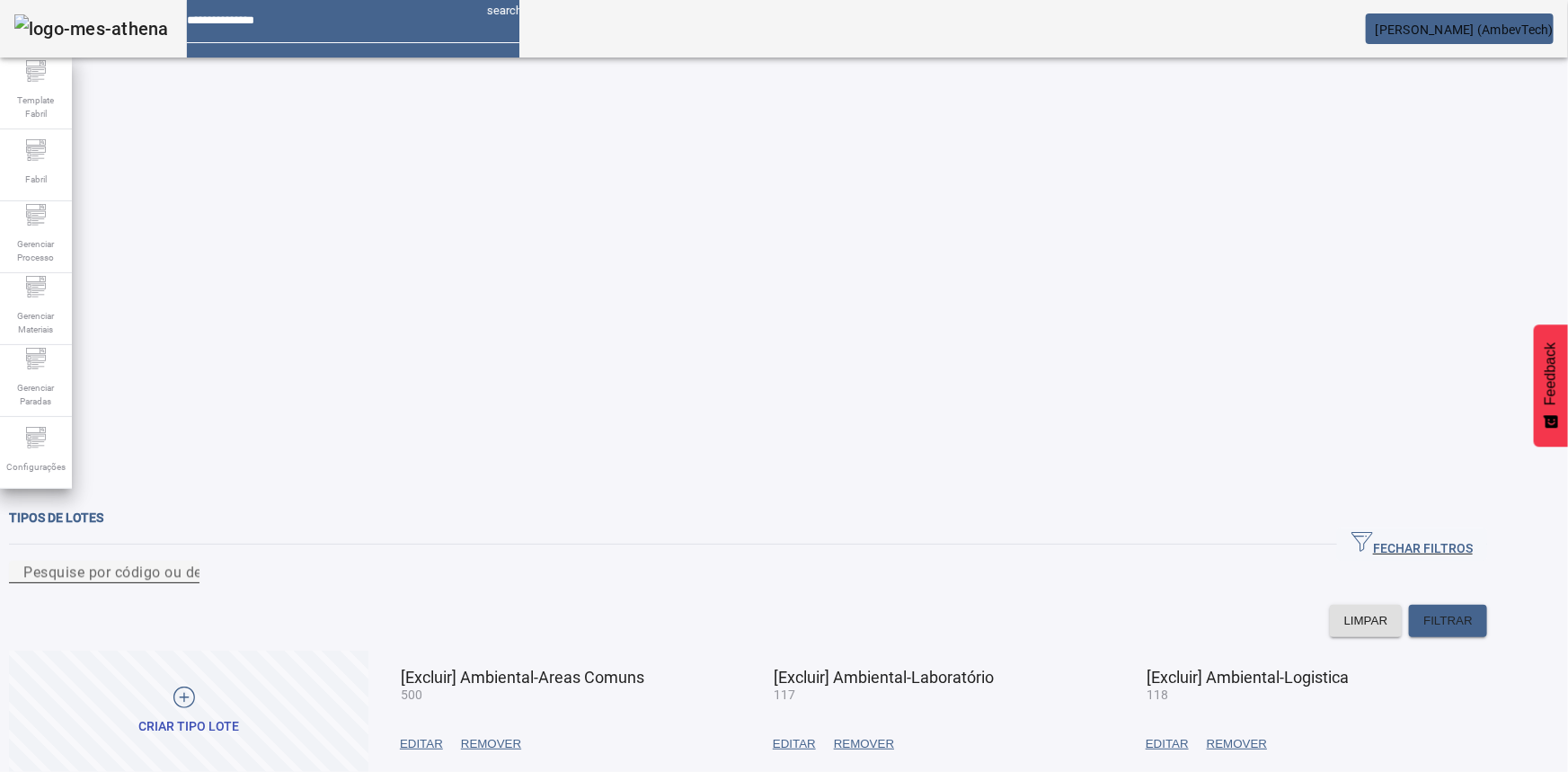
click at [185, 562] on input "Pesquise por código ou descrição" at bounding box center [104, 573] width 161 height 21
type input "***"
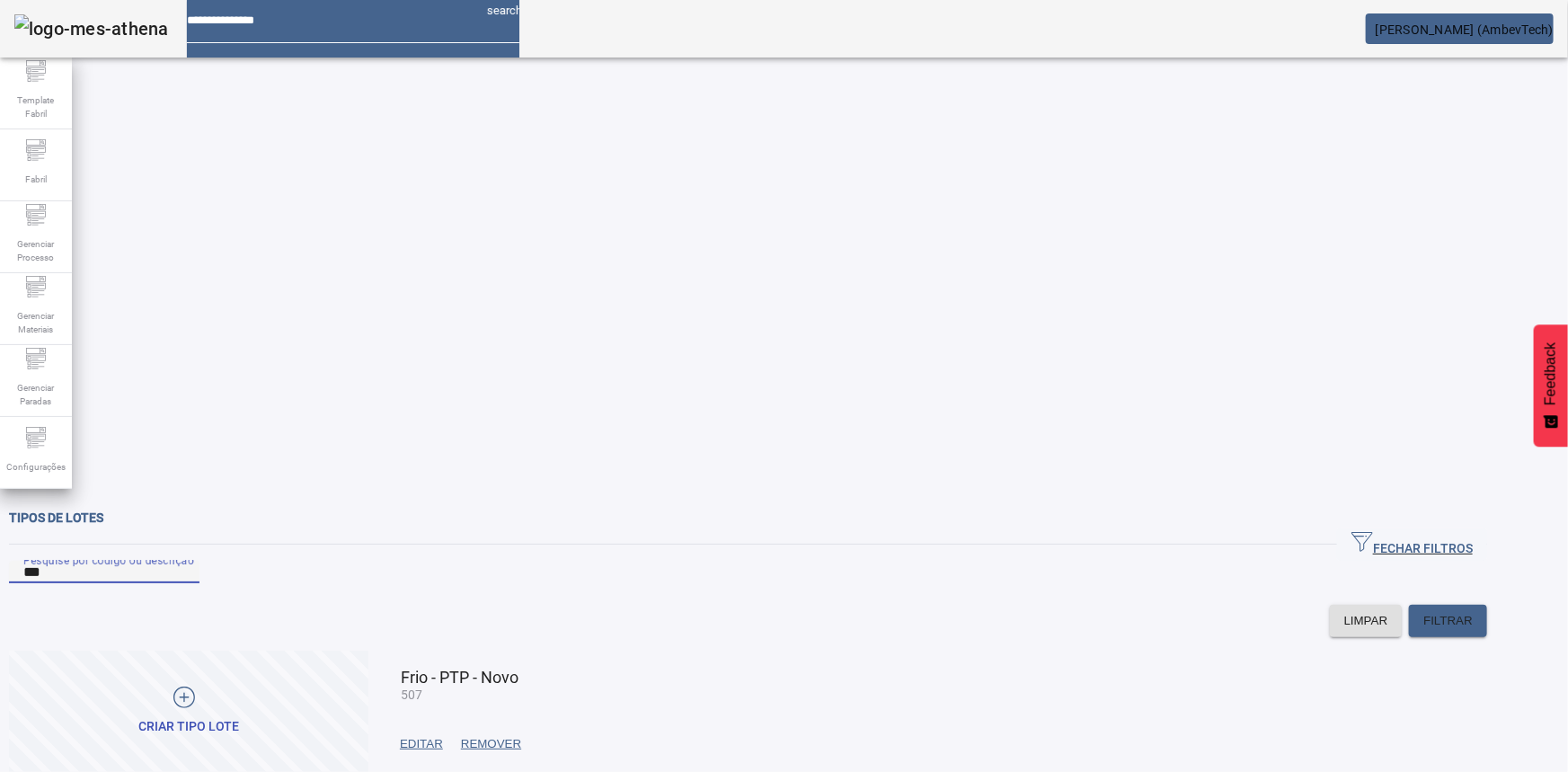
click at [443, 735] on span "EDITAR" at bounding box center [421, 744] width 43 height 18
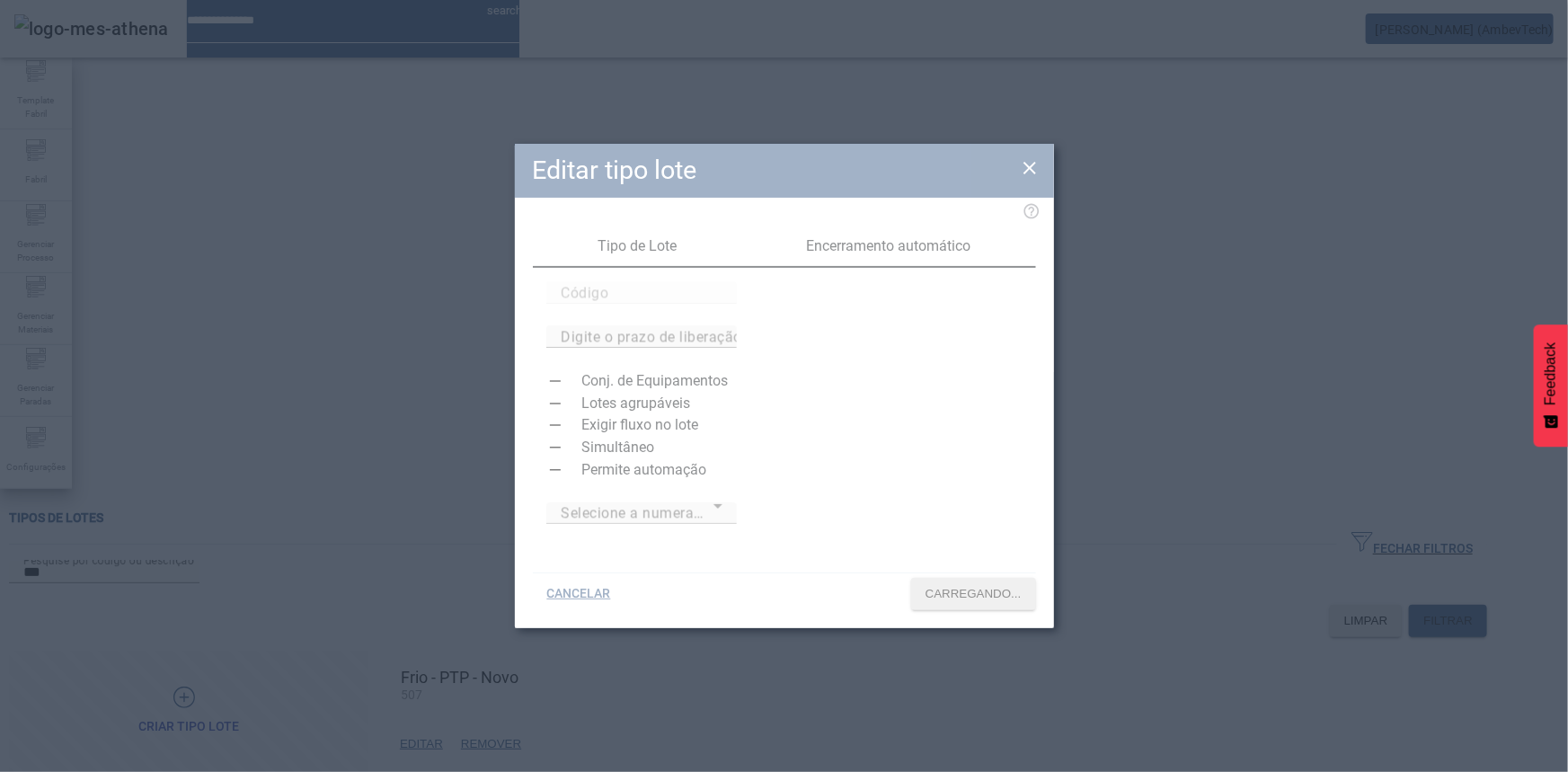
type input "***"
type input "**"
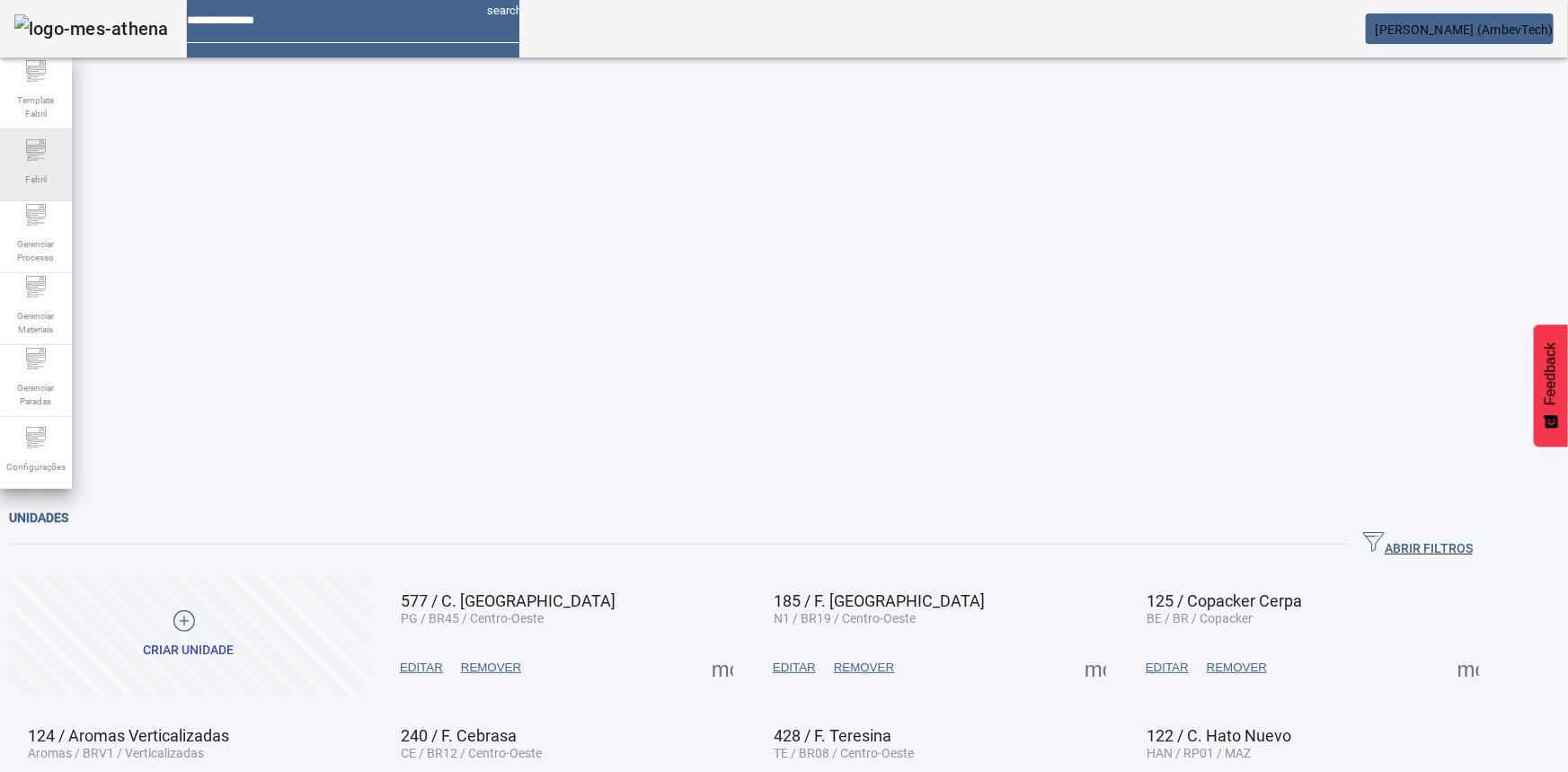
click at [38, 168] on span "Fabril" at bounding box center [35, 179] width 32 height 24
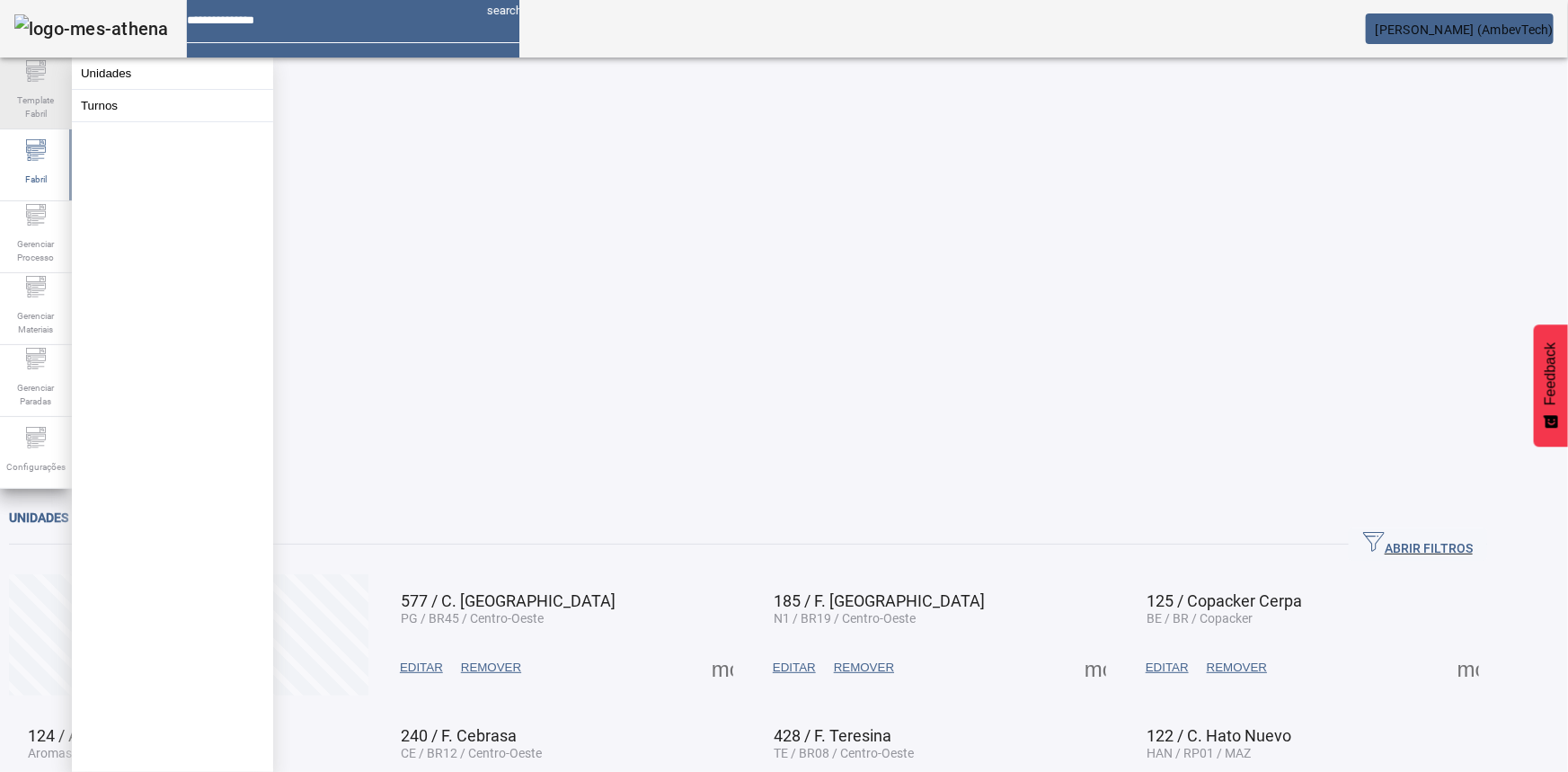
click at [32, 103] on span "Template Fabril" at bounding box center [35, 107] width 53 height 38
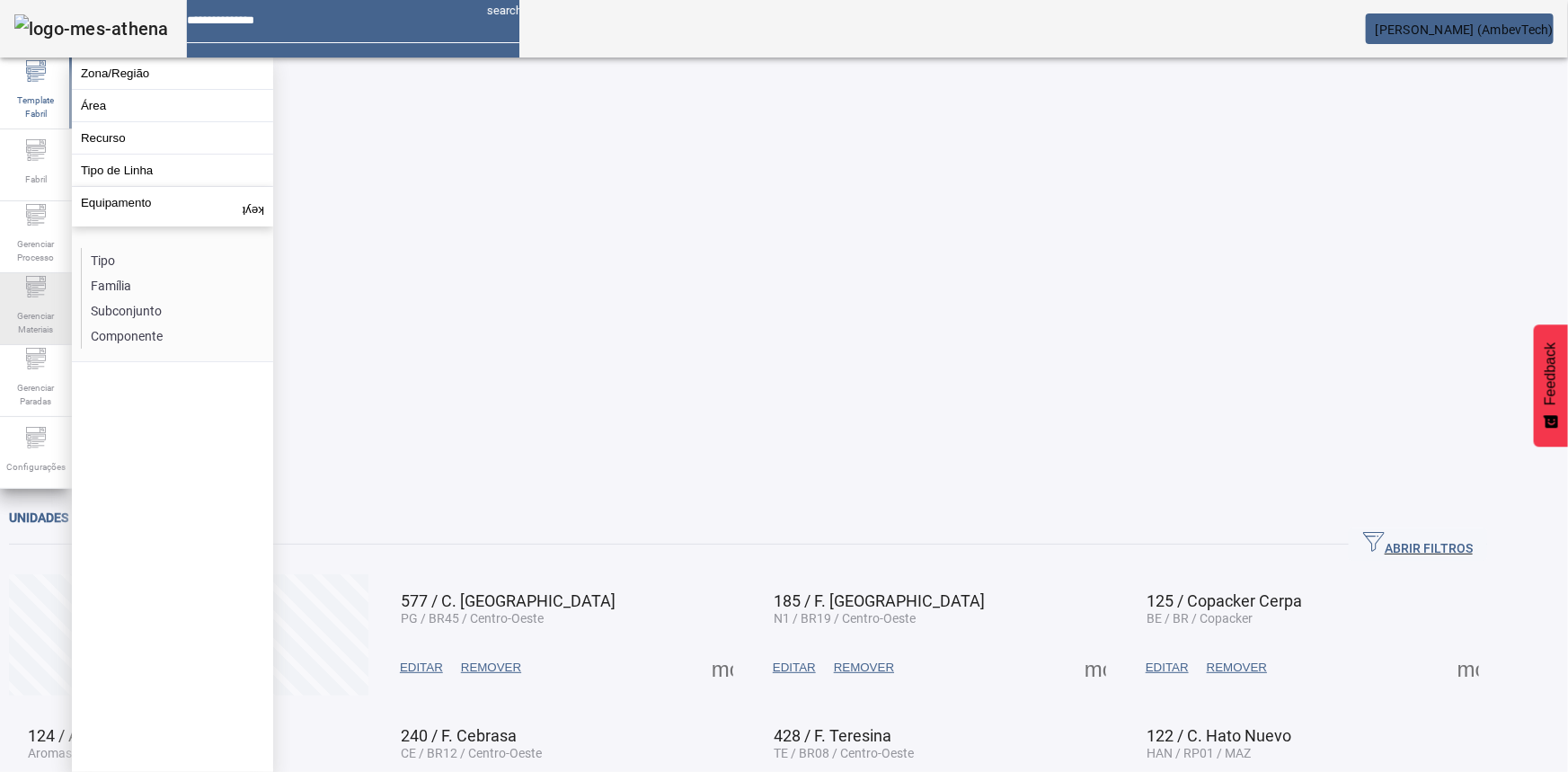
click at [28, 334] on span "Gerenciar Materiais" at bounding box center [35, 322] width 53 height 38
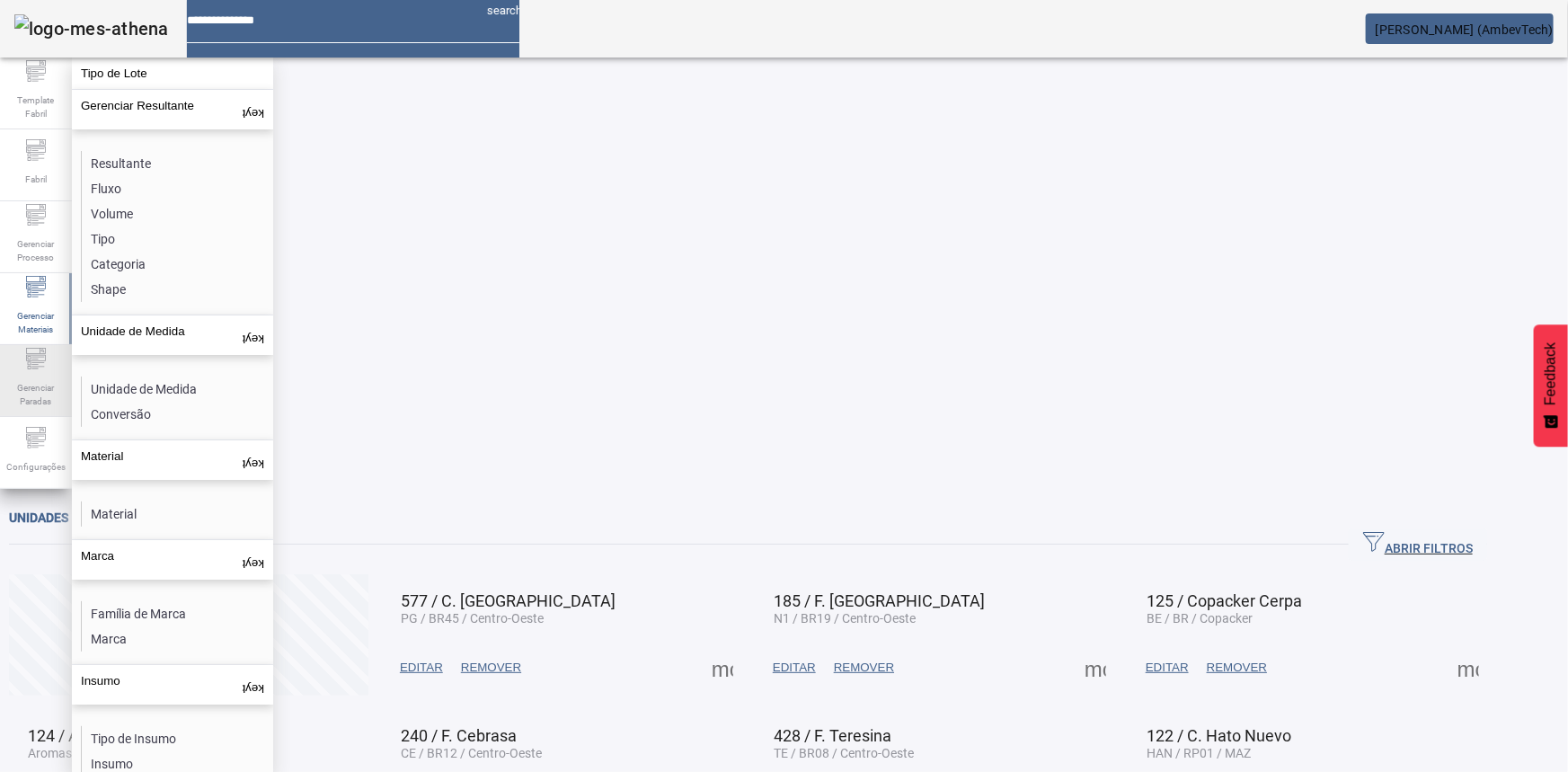
click at [28, 364] on icon at bounding box center [36, 359] width 21 height 21
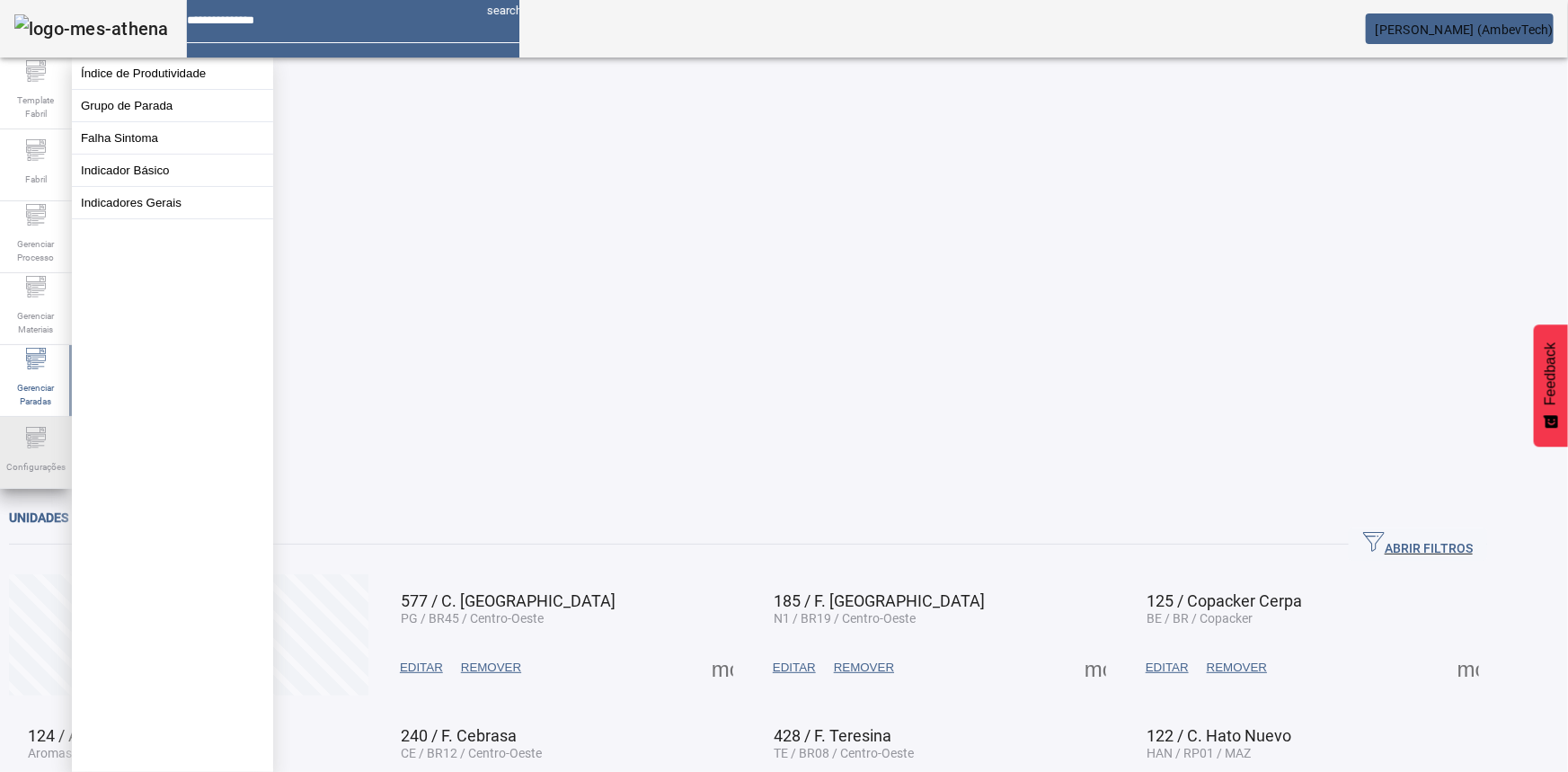
click at [50, 426] on div "Configurações" at bounding box center [36, 453] width 72 height 72
click at [155, 118] on button "Perfil de Usuário" at bounding box center [172, 105] width 201 height 31
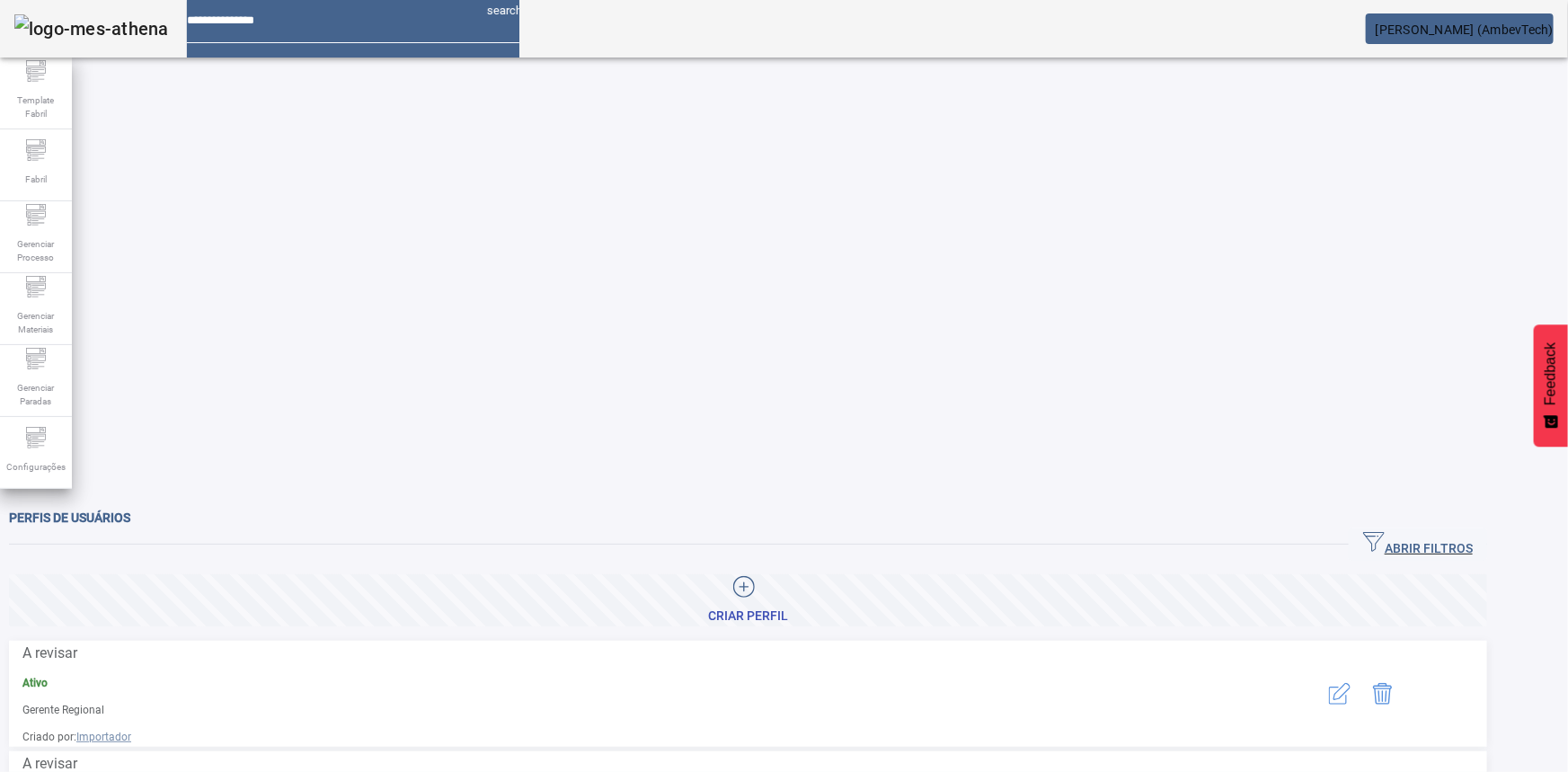
click at [1426, 507] on div "Perfis de usuários" at bounding box center [748, 517] width 1479 height 21
click at [1426, 523] on span "button" at bounding box center [1418, 544] width 138 height 43
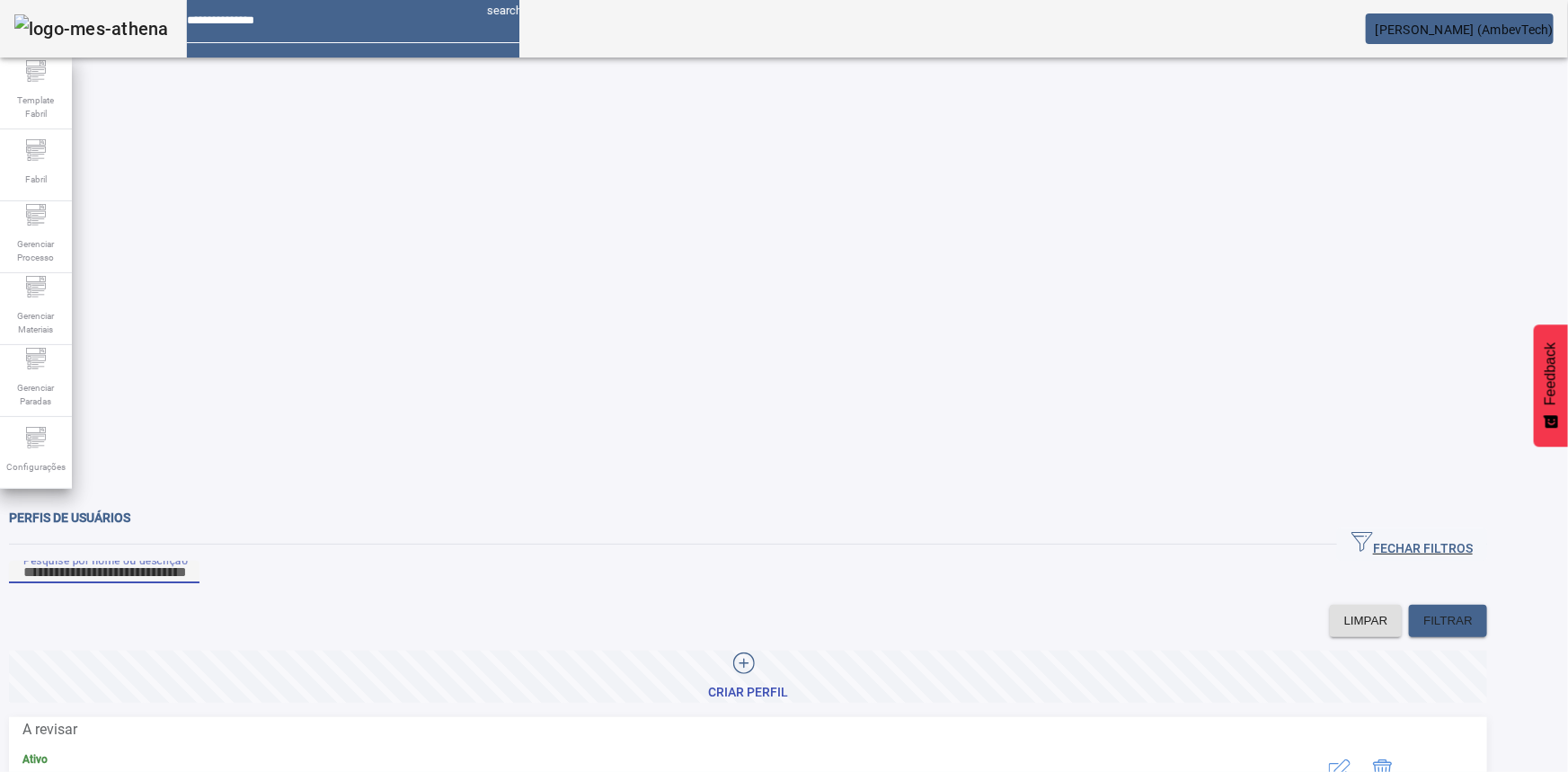
click at [185, 562] on input "Pesquise por nome ou descrição" at bounding box center [104, 573] width 161 height 21
type input "***"
click at [1350, 759] on icon "button" at bounding box center [1340, 770] width 21 height 21
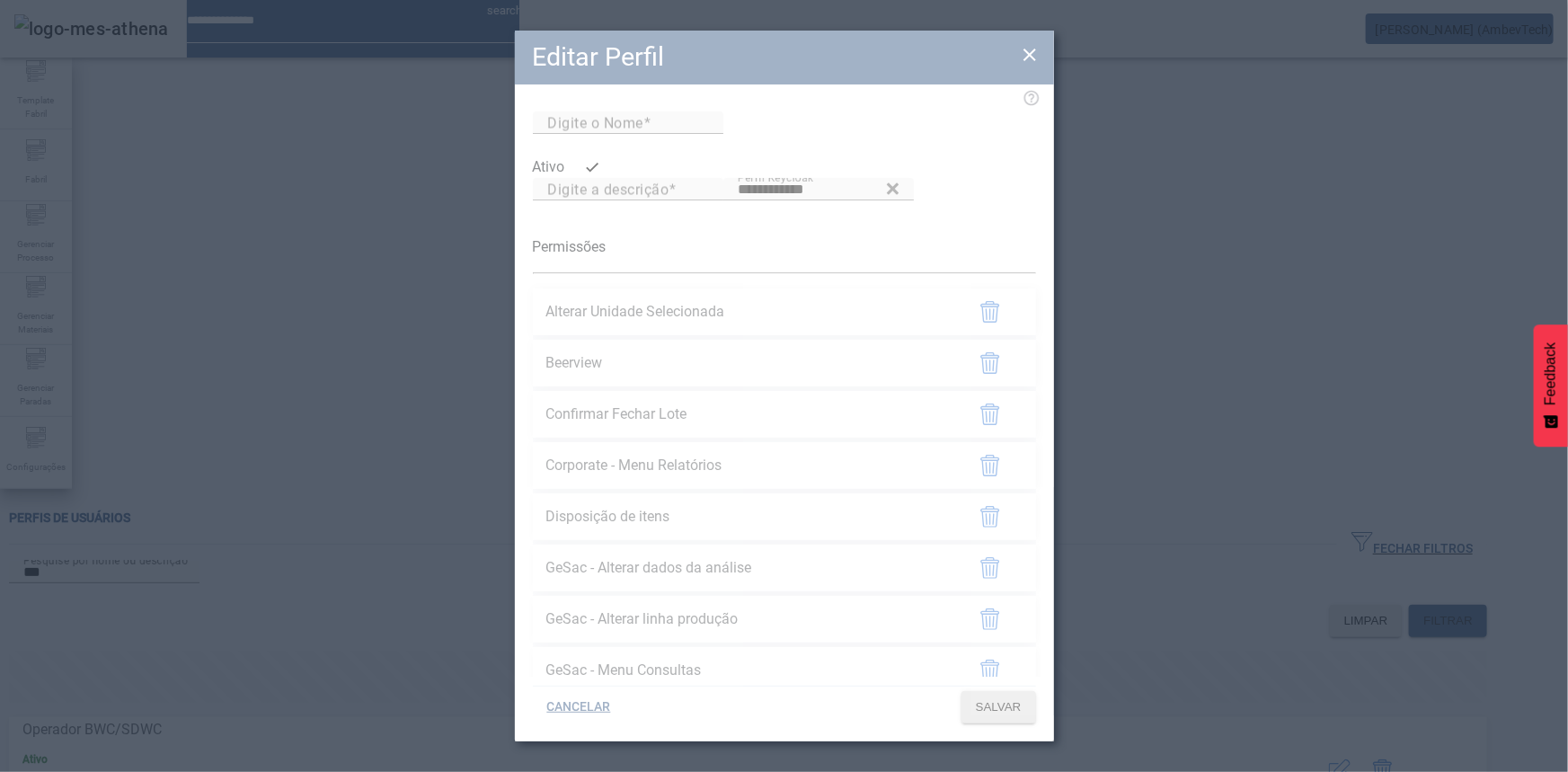
type input "**********"
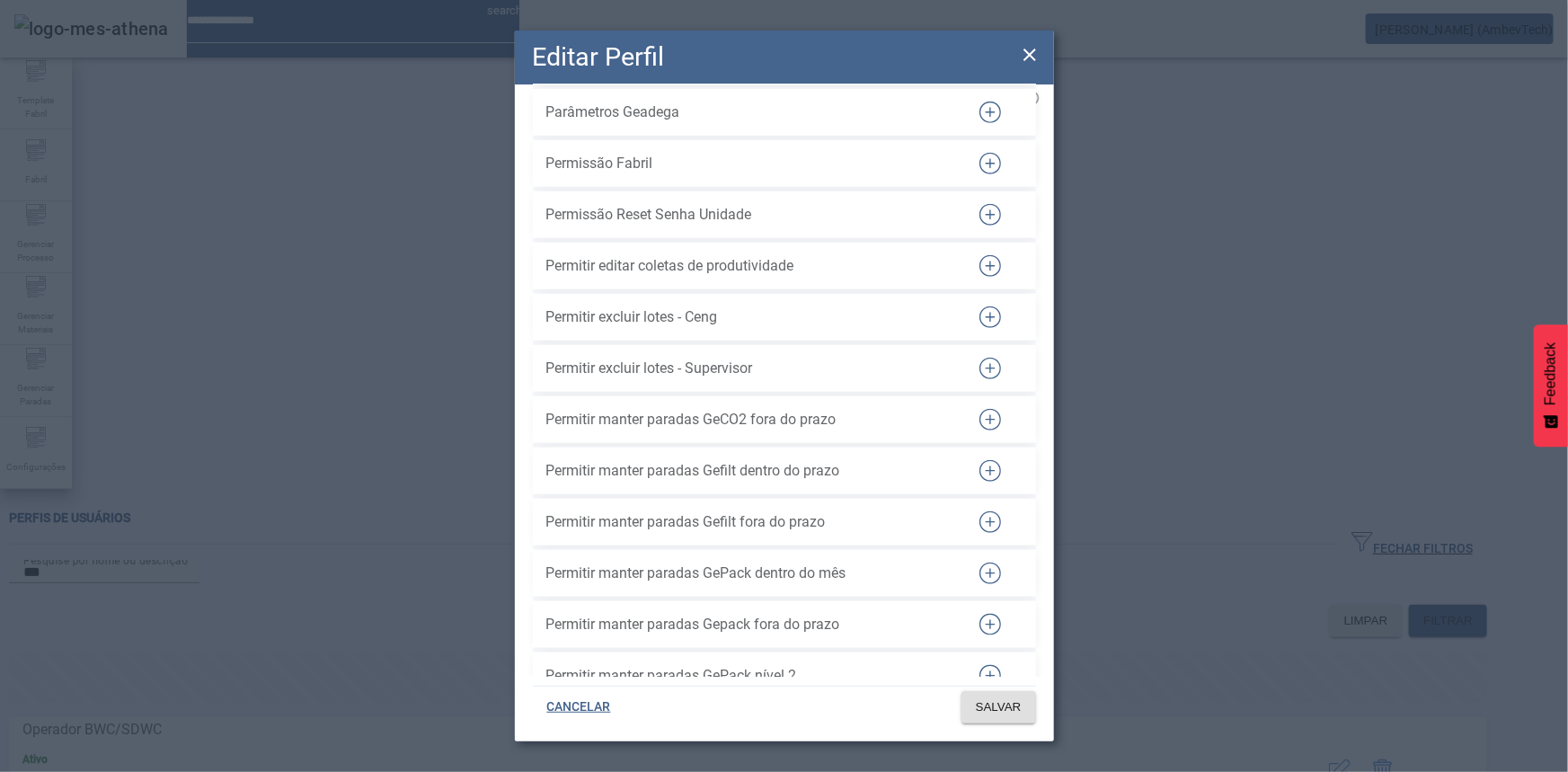
scroll to position [4778, 0]
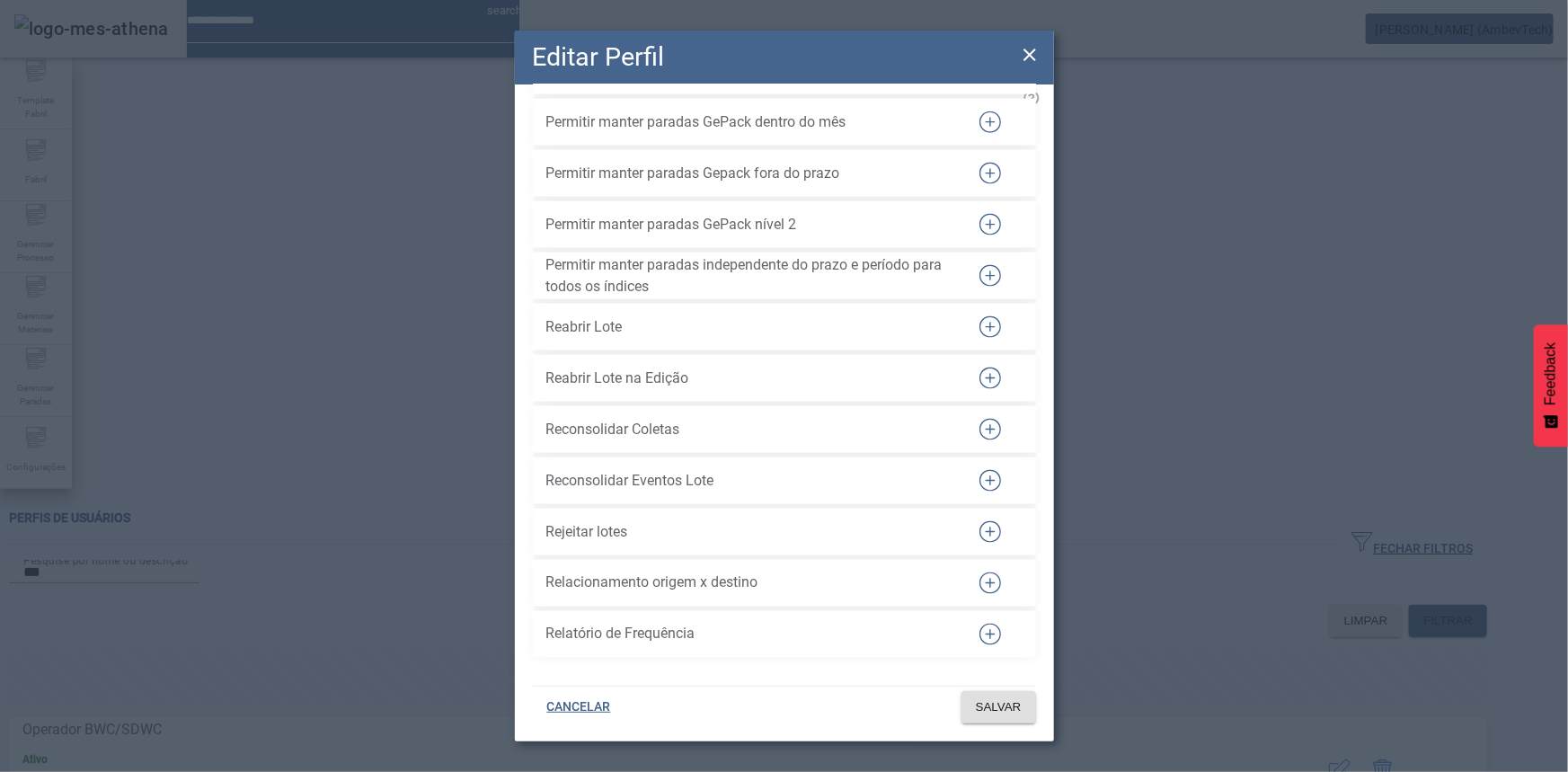
click at [1027, 58] on icon at bounding box center [1029, 54] width 13 height 13
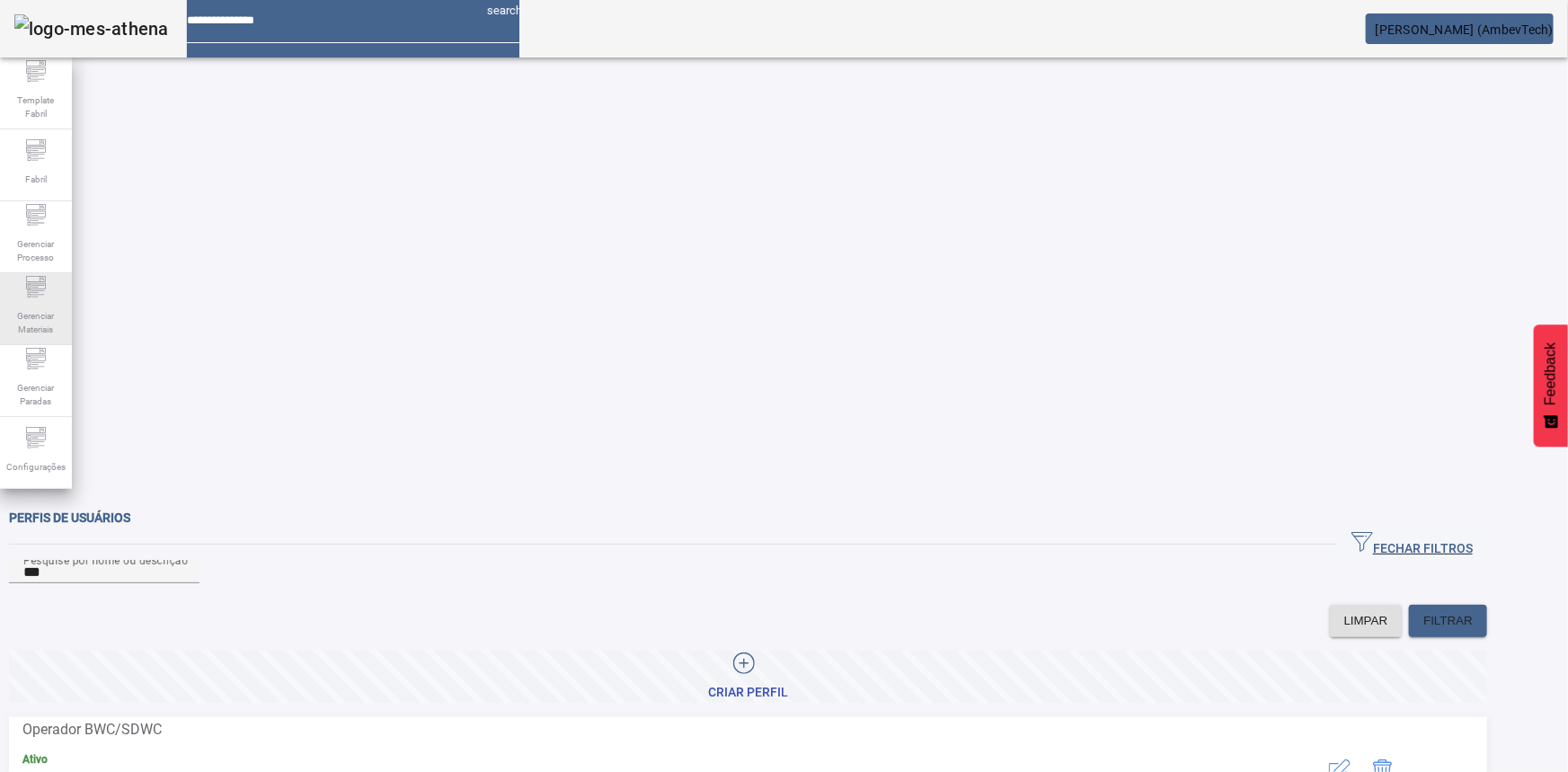
drag, startPoint x: 44, startPoint y: 293, endPoint x: 50, endPoint y: 302, distance: 10.8
click at [45, 290] on icon at bounding box center [36, 286] width 19 height 6
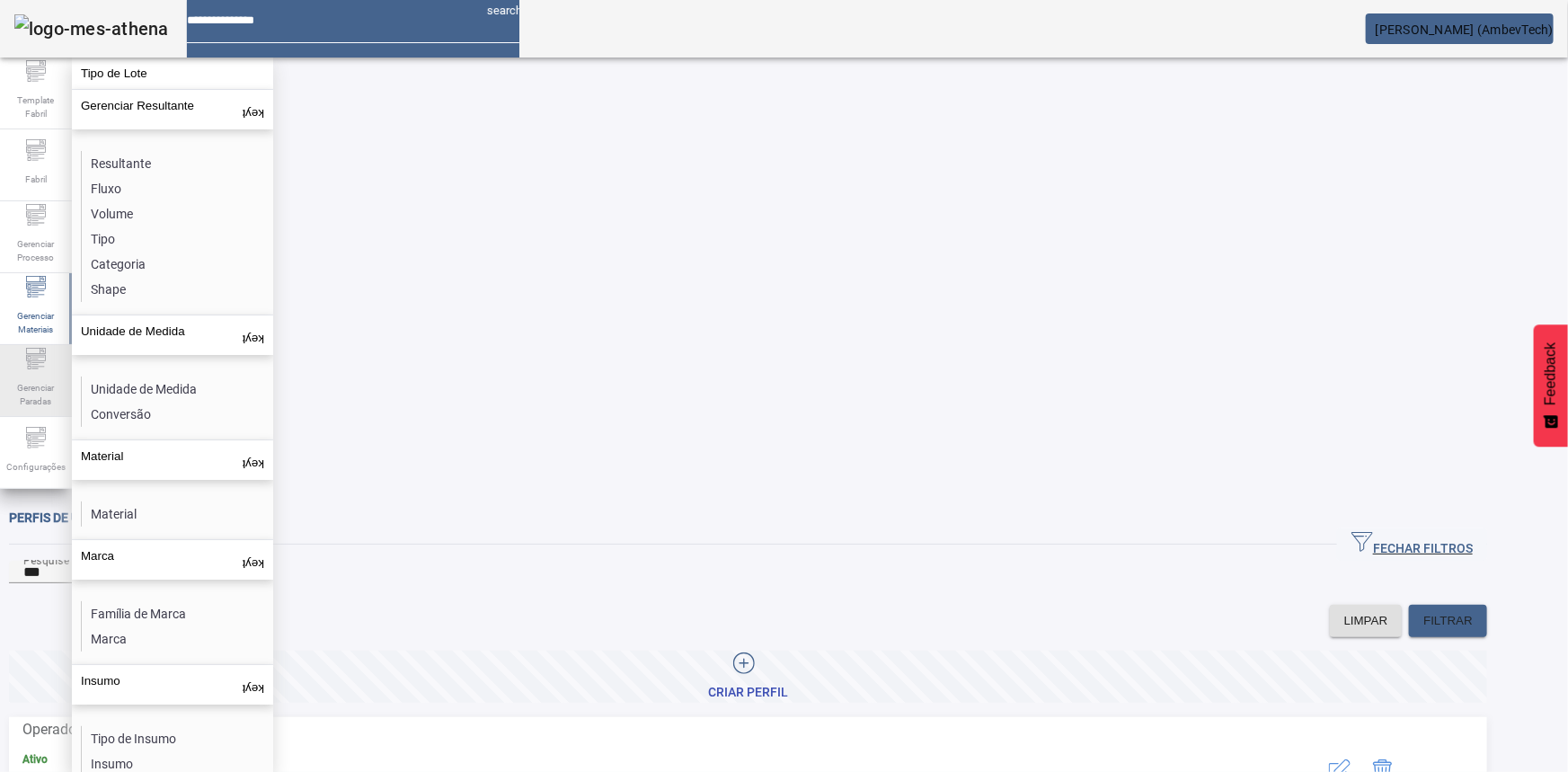
drag, startPoint x: 52, startPoint y: 382, endPoint x: 57, endPoint y: 339, distance: 43.3
click at [52, 382] on span "Gerenciar Paradas" at bounding box center [35, 394] width 53 height 38
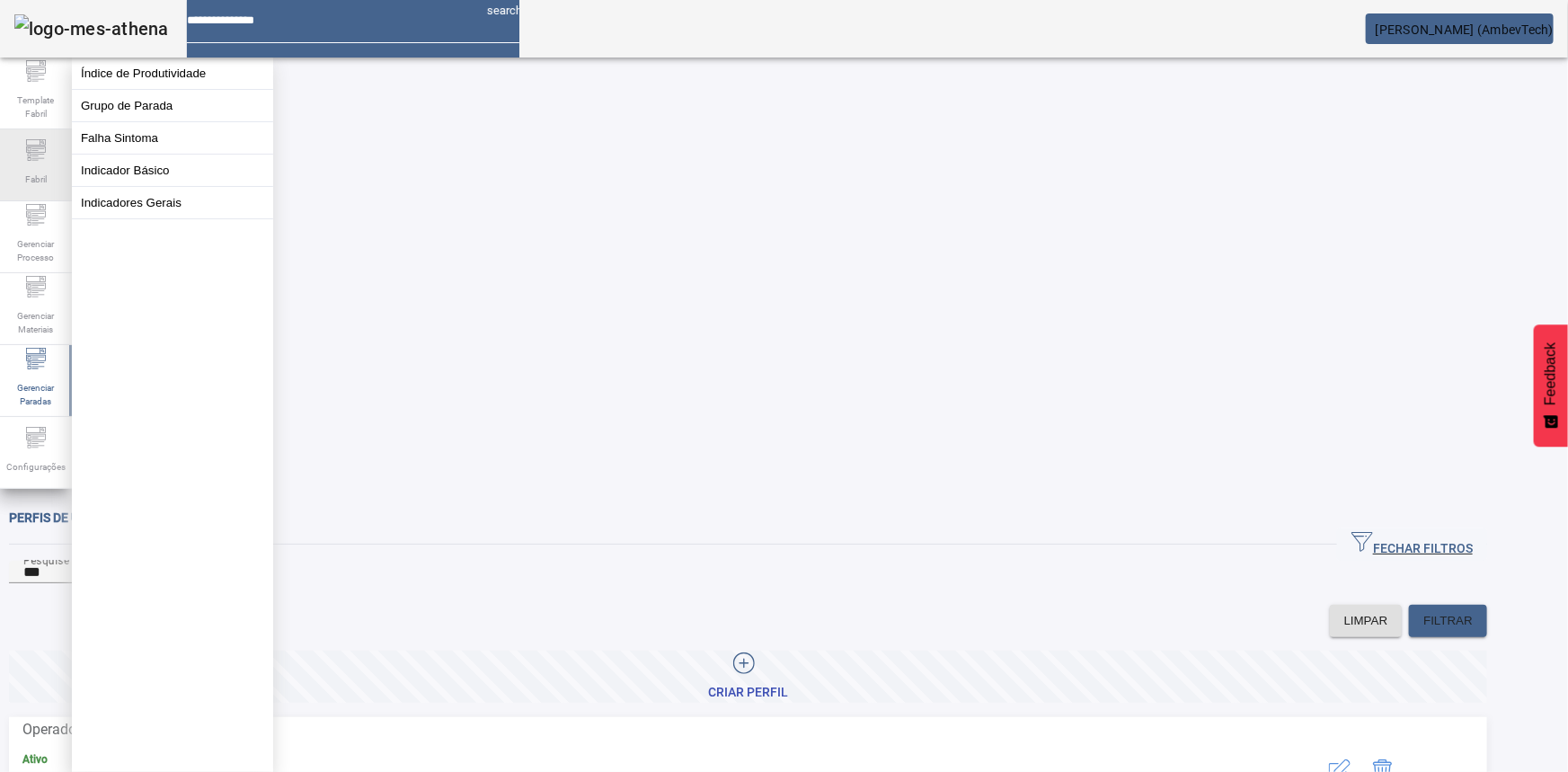
click at [30, 179] on span "Fabril" at bounding box center [35, 179] width 32 height 24
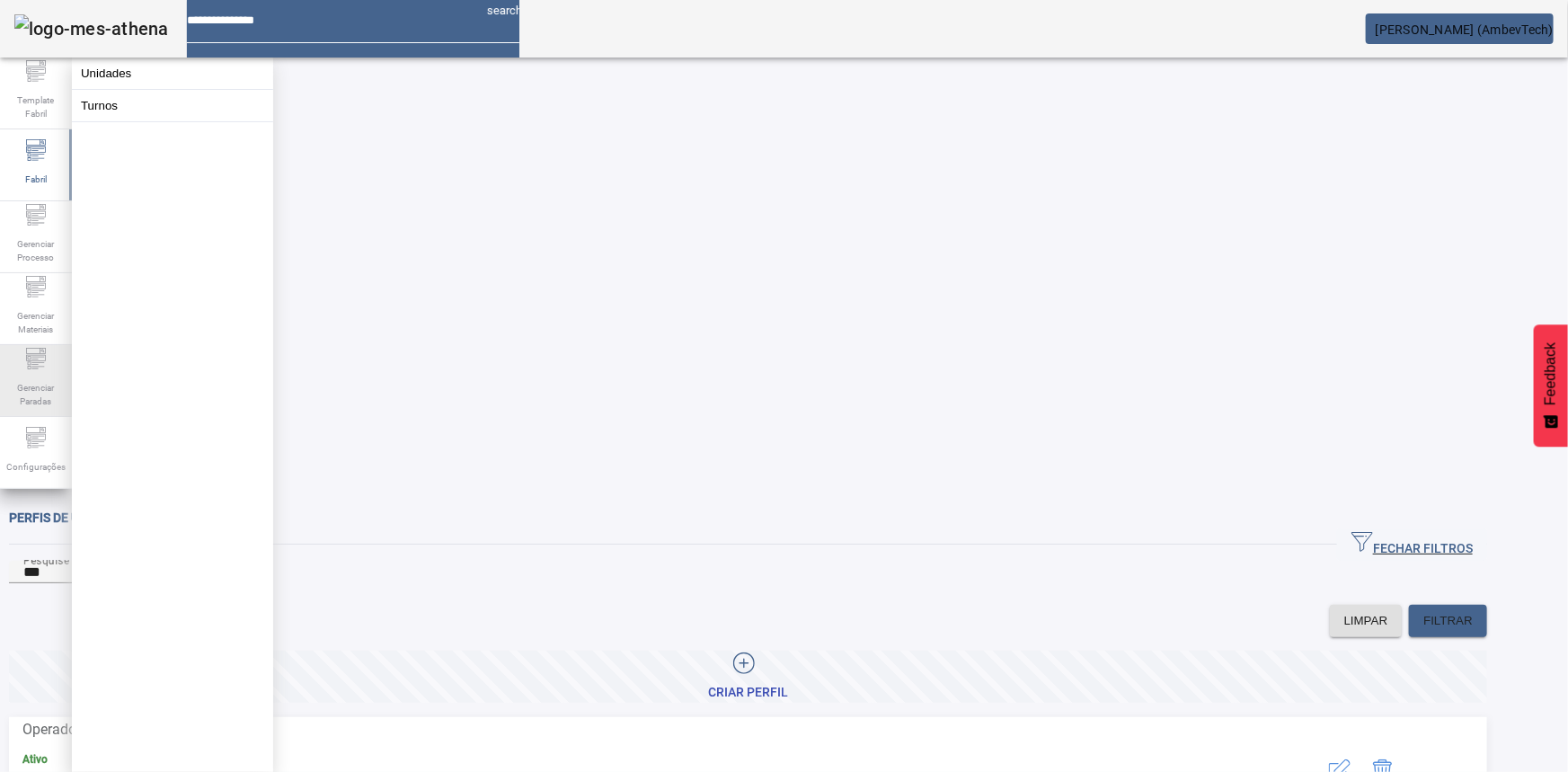
click at [25, 404] on span "Gerenciar Paradas" at bounding box center [35, 394] width 53 height 38
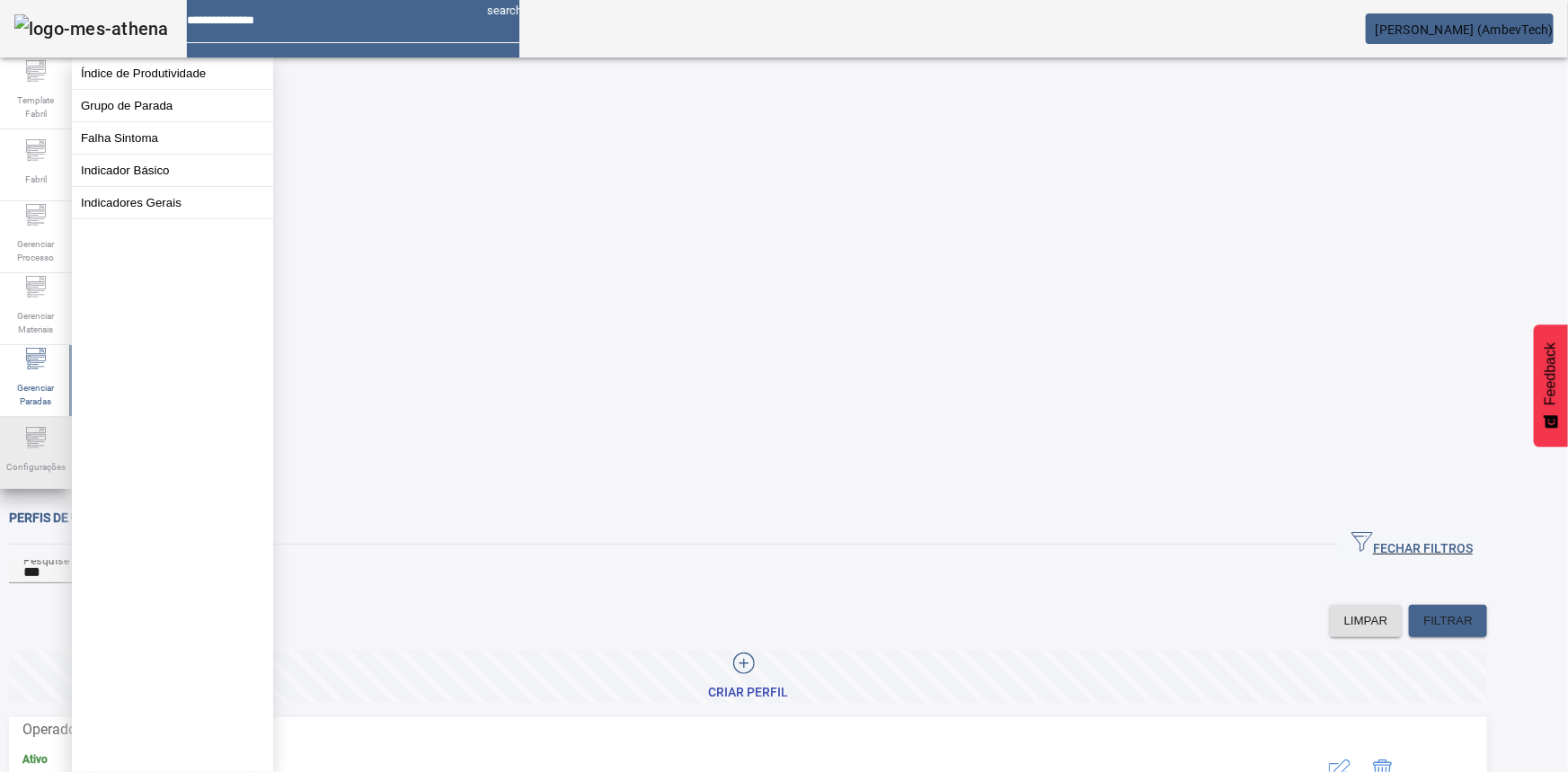
click at [36, 435] on icon at bounding box center [36, 438] width 21 height 21
click at [93, 154] on button "Usuários" at bounding box center [172, 138] width 201 height 31
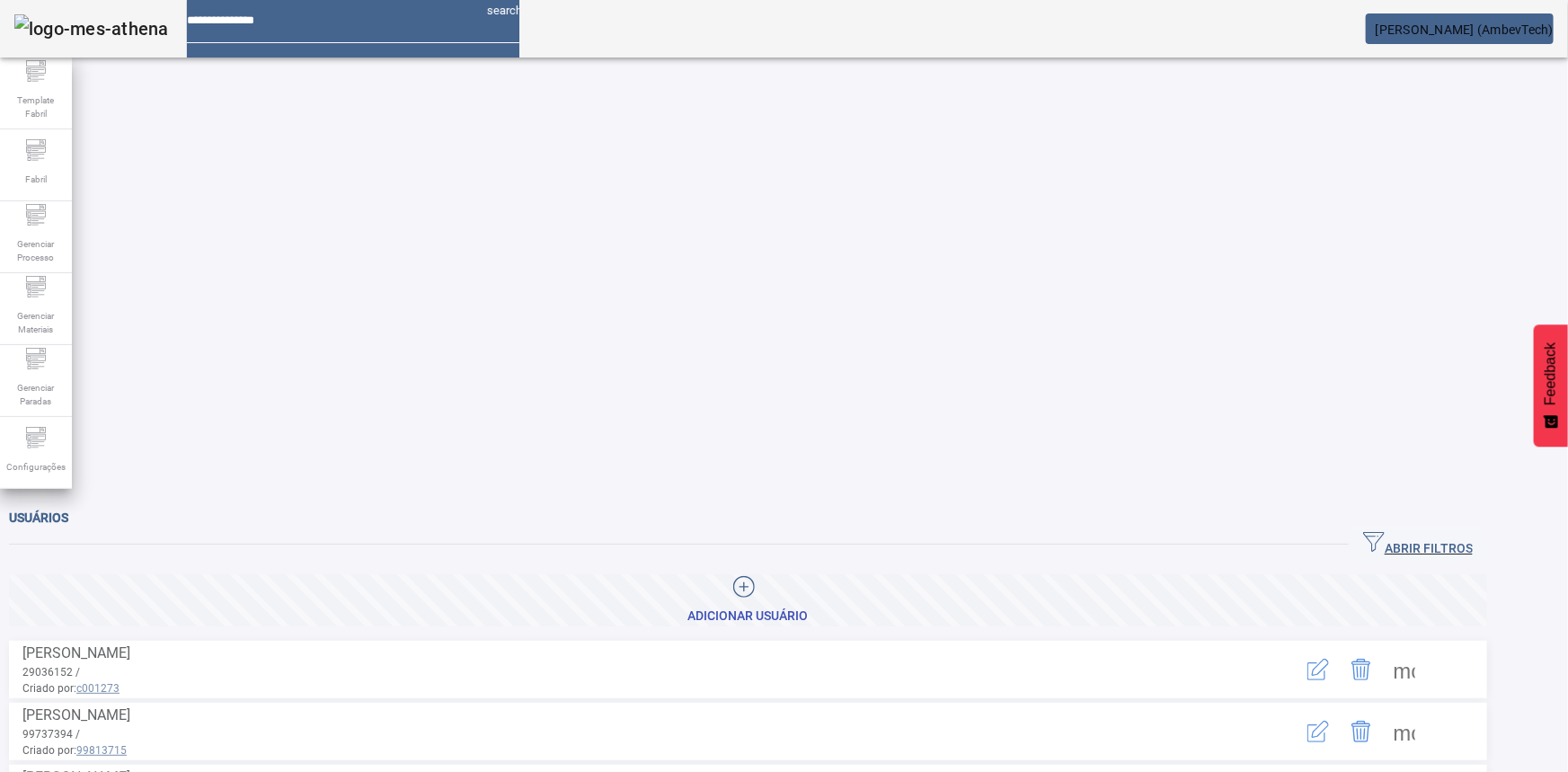
click at [1385, 531] on icon "button" at bounding box center [1374, 542] width 21 height 21
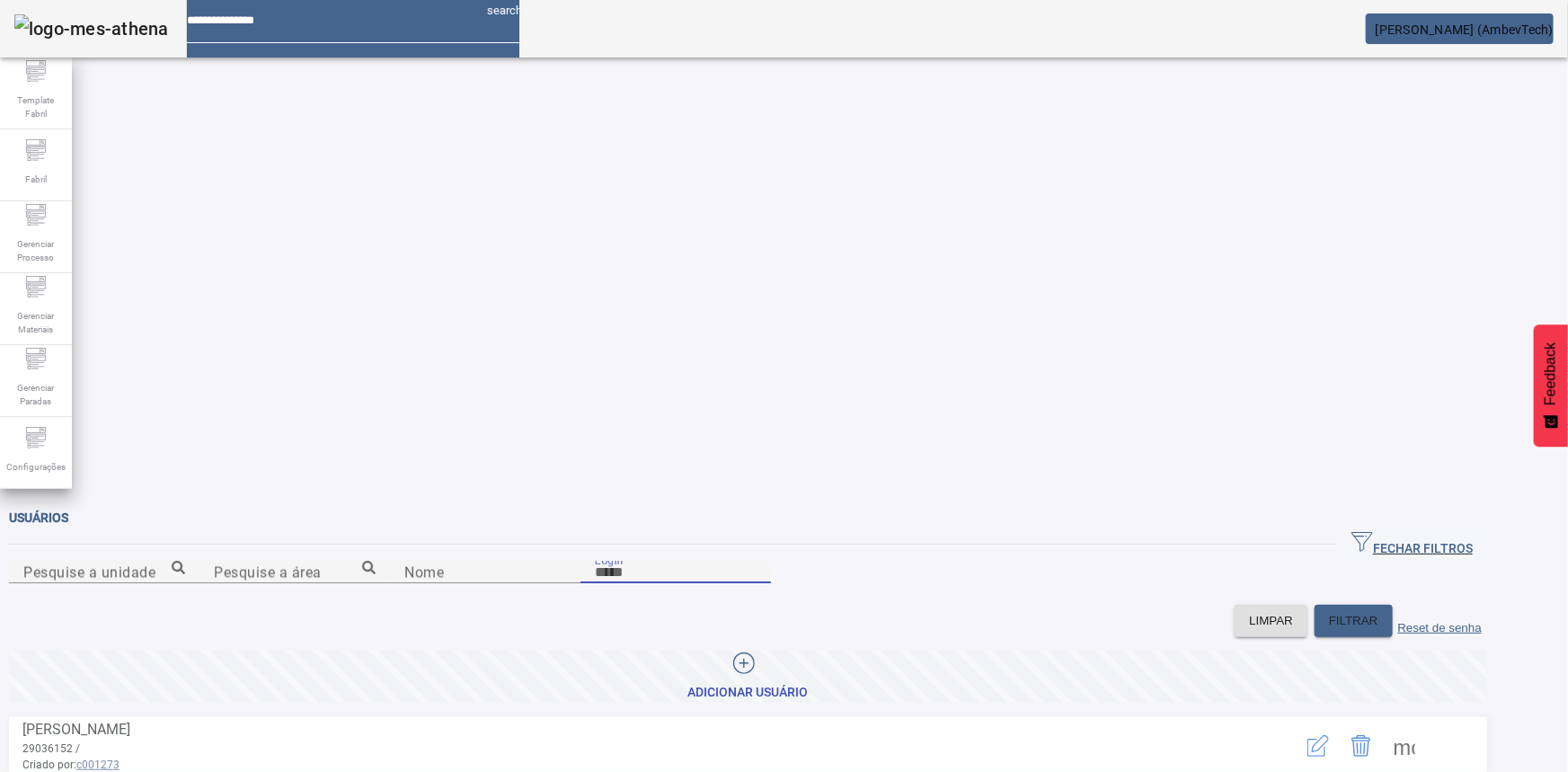
click at [756, 562] on input "Login" at bounding box center [676, 573] width 161 height 21
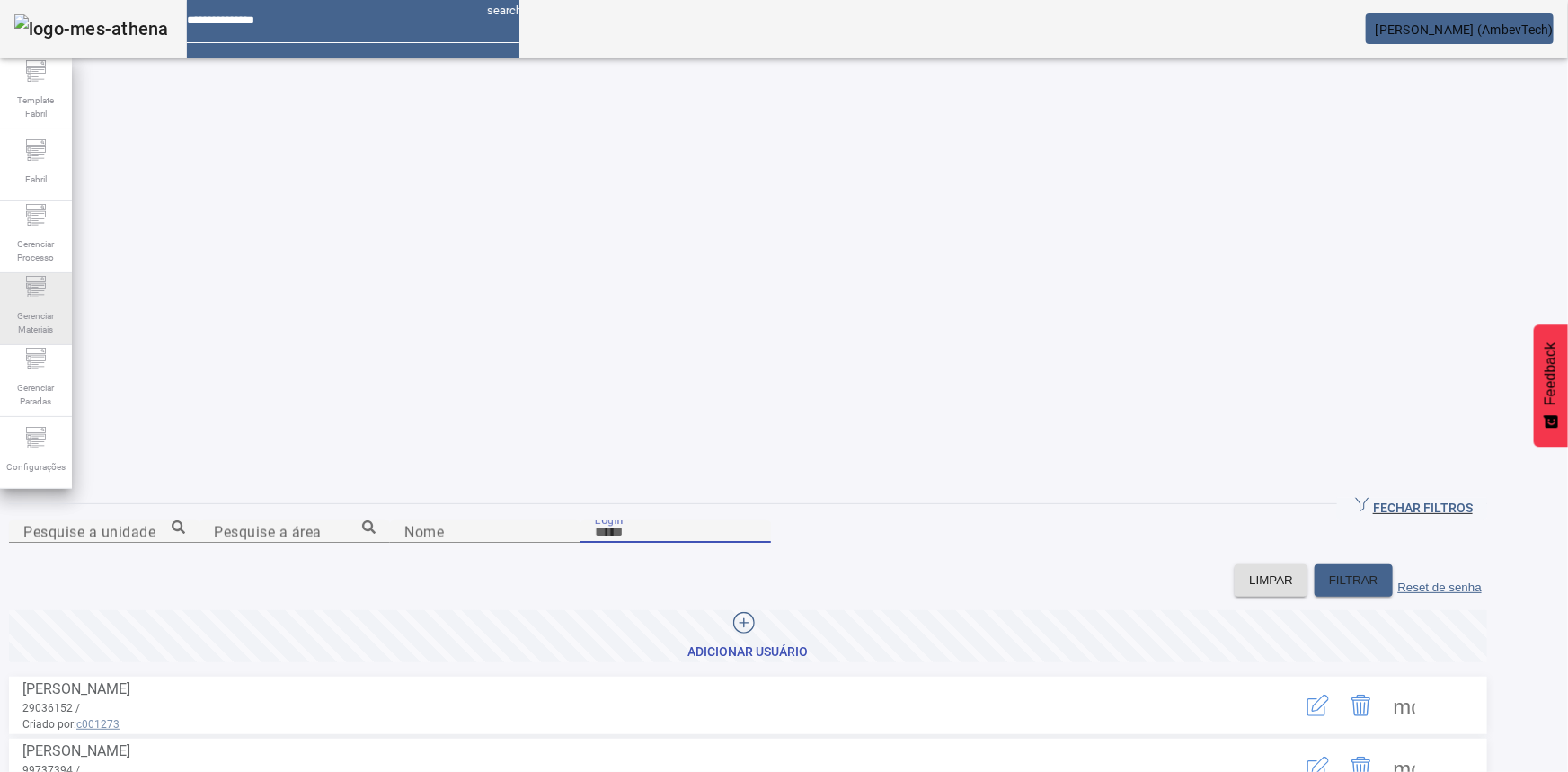
scroll to position [81, 0]
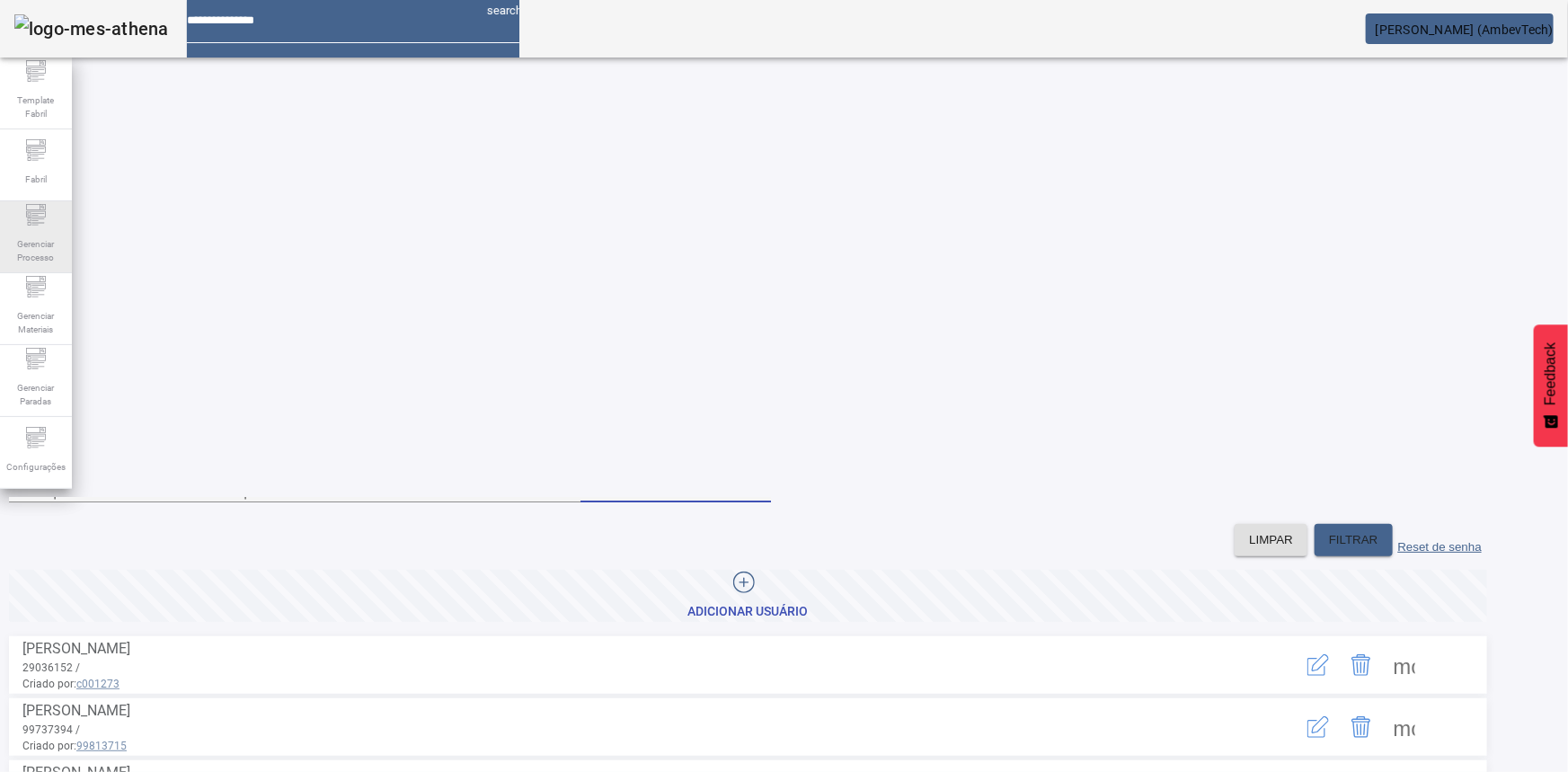
click at [49, 226] on div "Gerenciar Processo" at bounding box center [36, 237] width 72 height 72
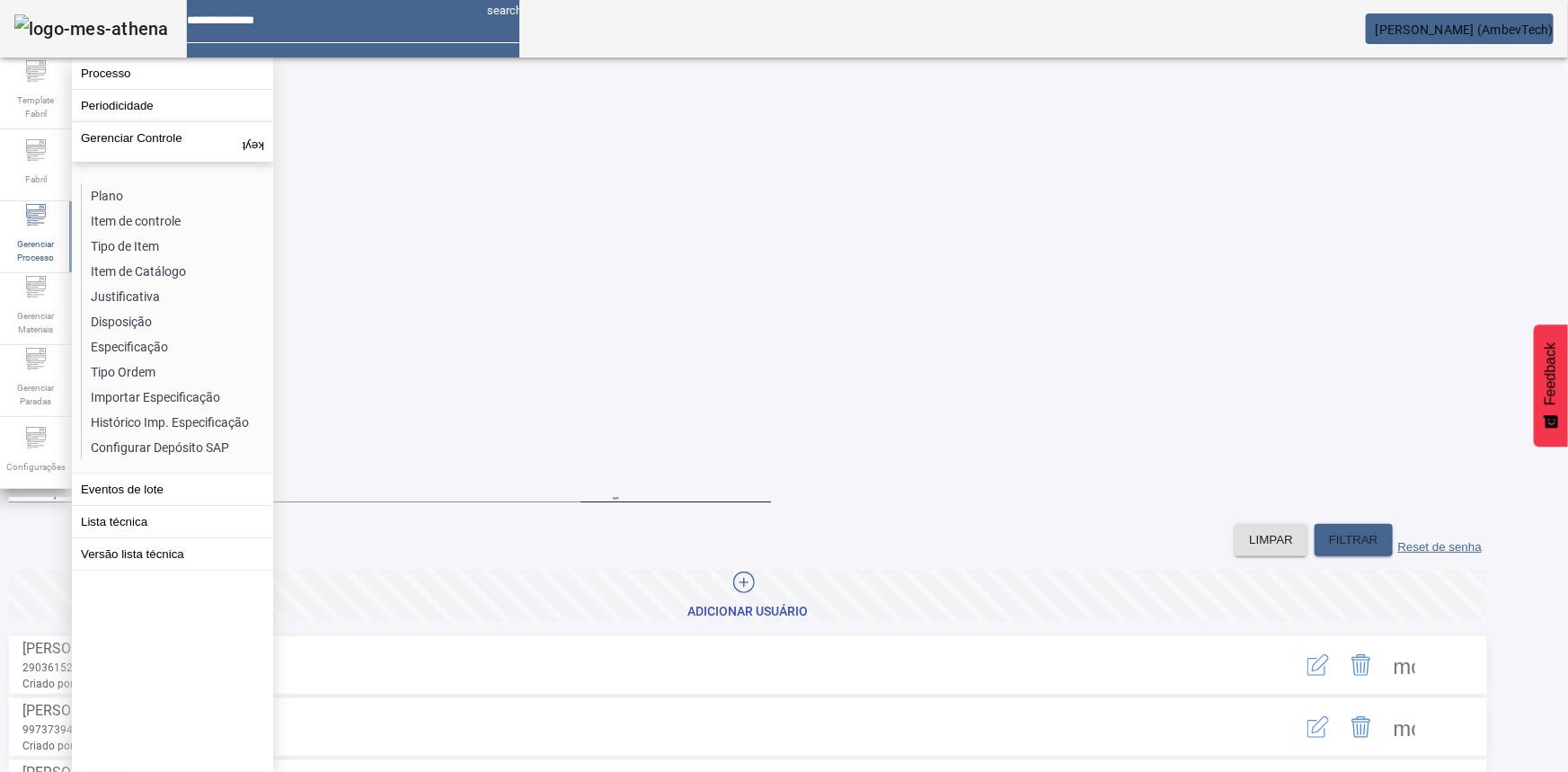
click at [756, 480] on div "Login" at bounding box center [676, 491] width 161 height 22
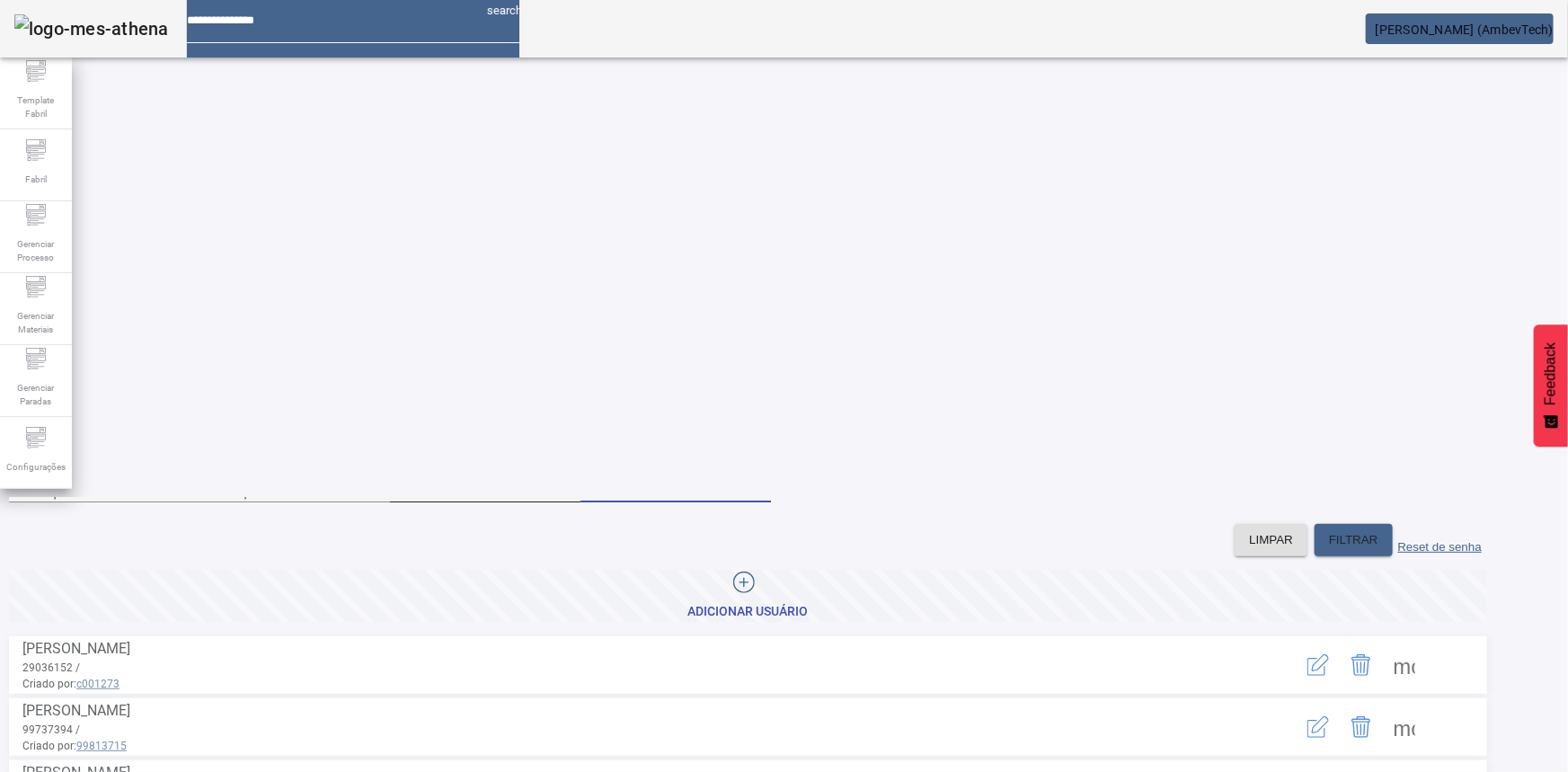
click at [566, 481] on input "Nome" at bounding box center [485, 492] width 161 height 21
click at [404, 481] on input "********" at bounding box center [485, 492] width 161 height 21
type input "**********"
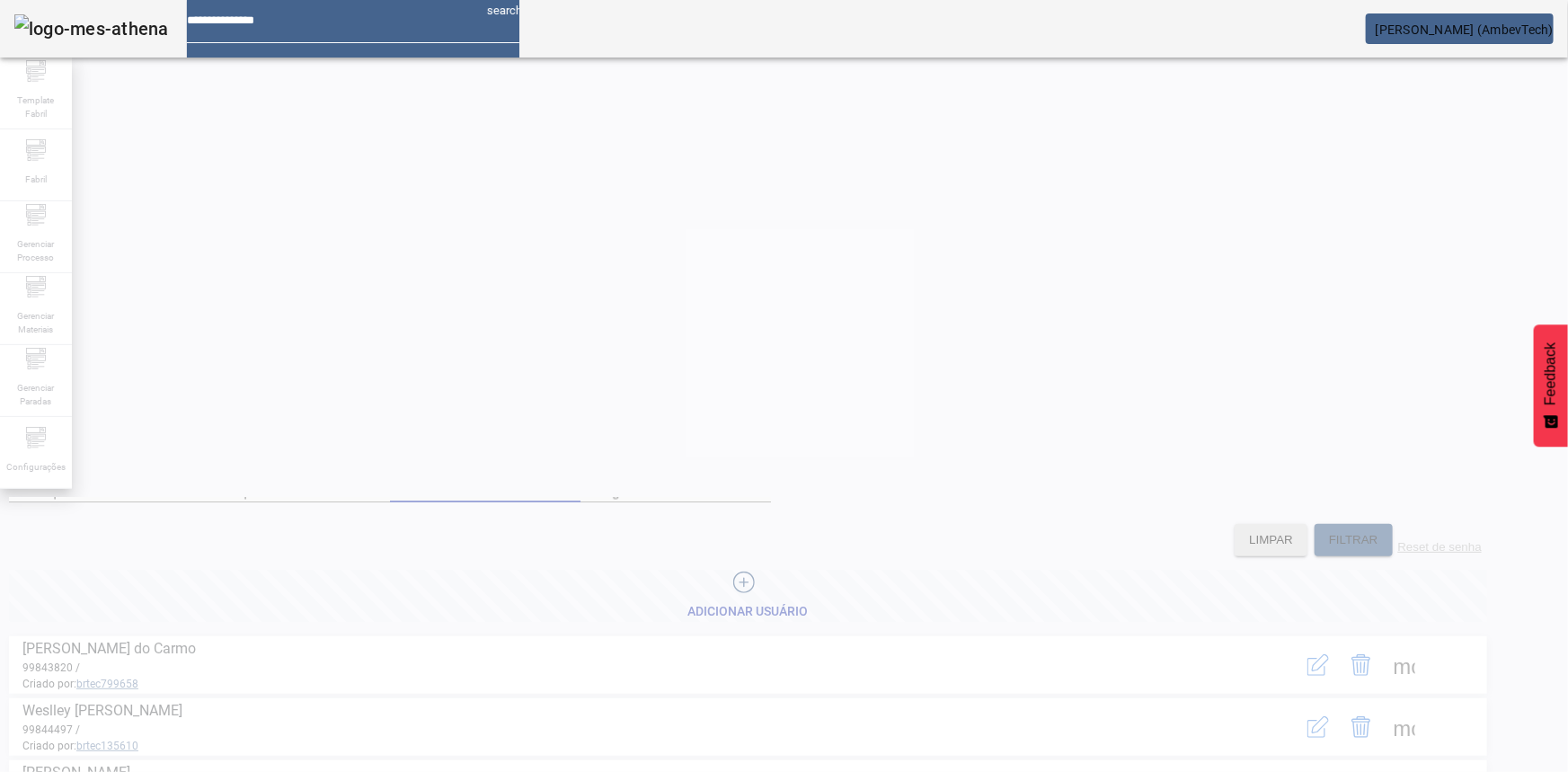
scroll to position [0, 0]
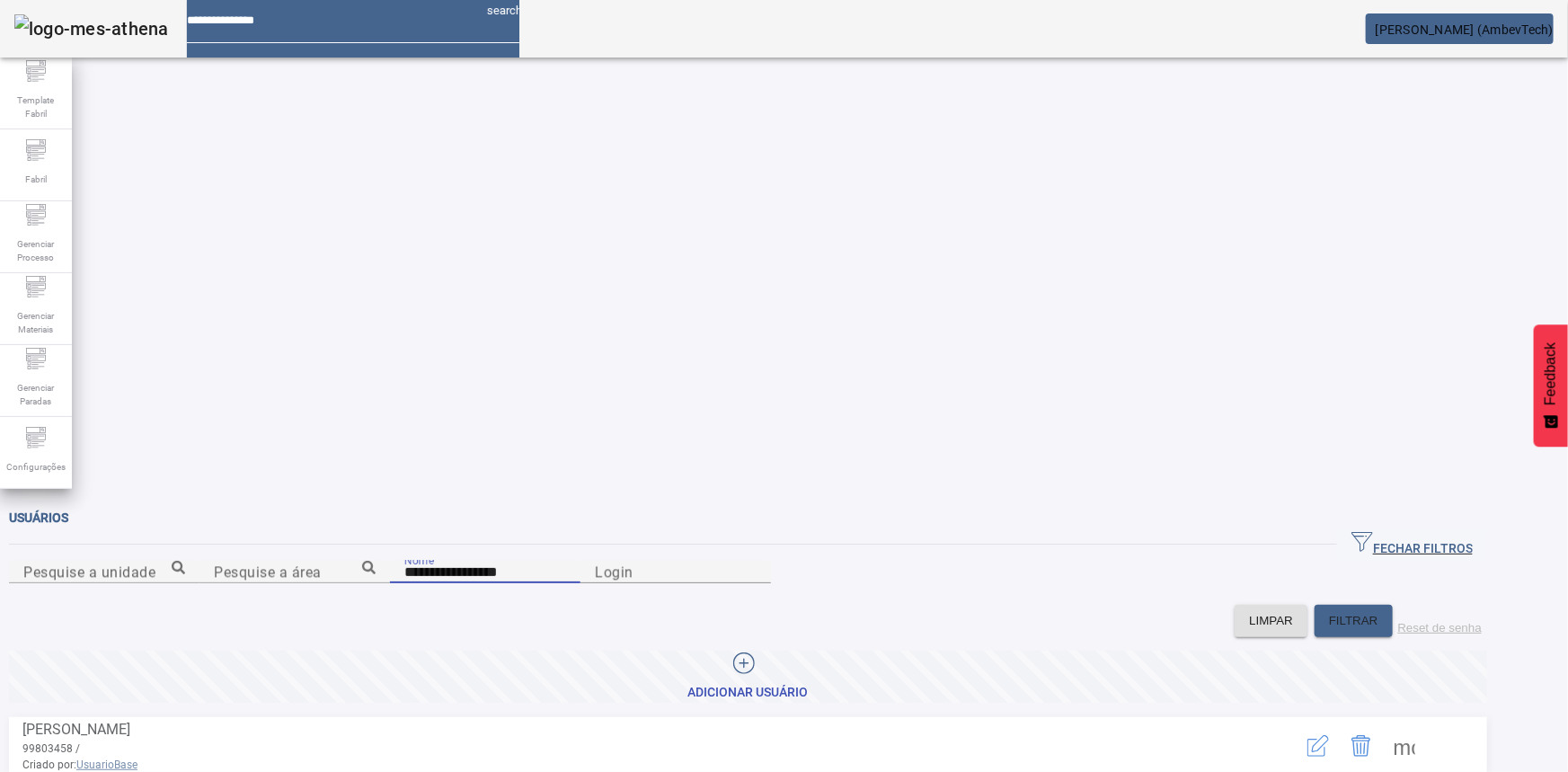
click at [1329, 735] on icon "button" at bounding box center [1318, 746] width 21 height 21
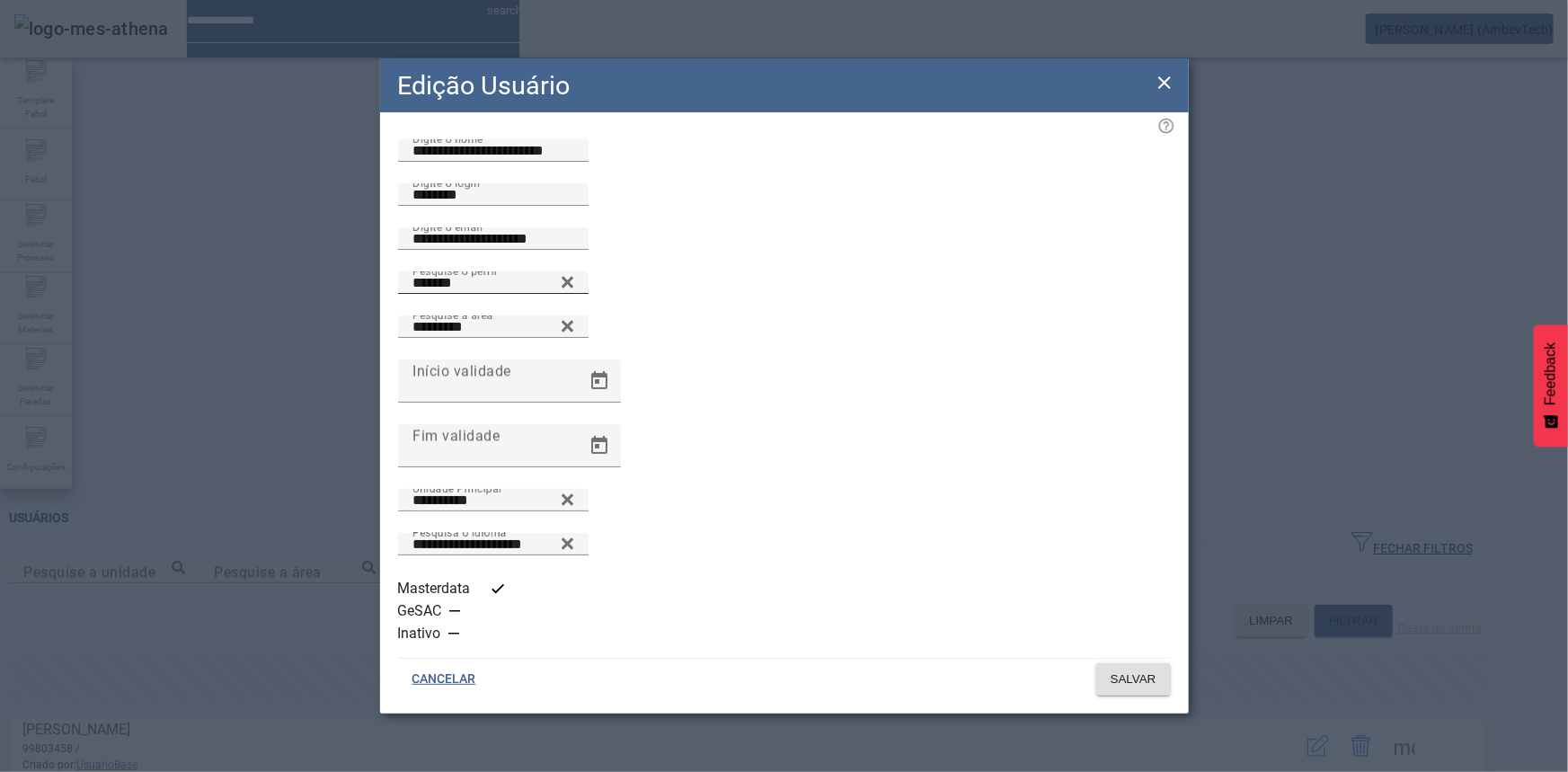
click at [573, 289] on icon at bounding box center [567, 283] width 12 height 12
click at [575, 294] on input "Pesquise o perfil" at bounding box center [493, 283] width 161 height 21
click at [575, 285] on icon at bounding box center [568, 278] width 14 height 14
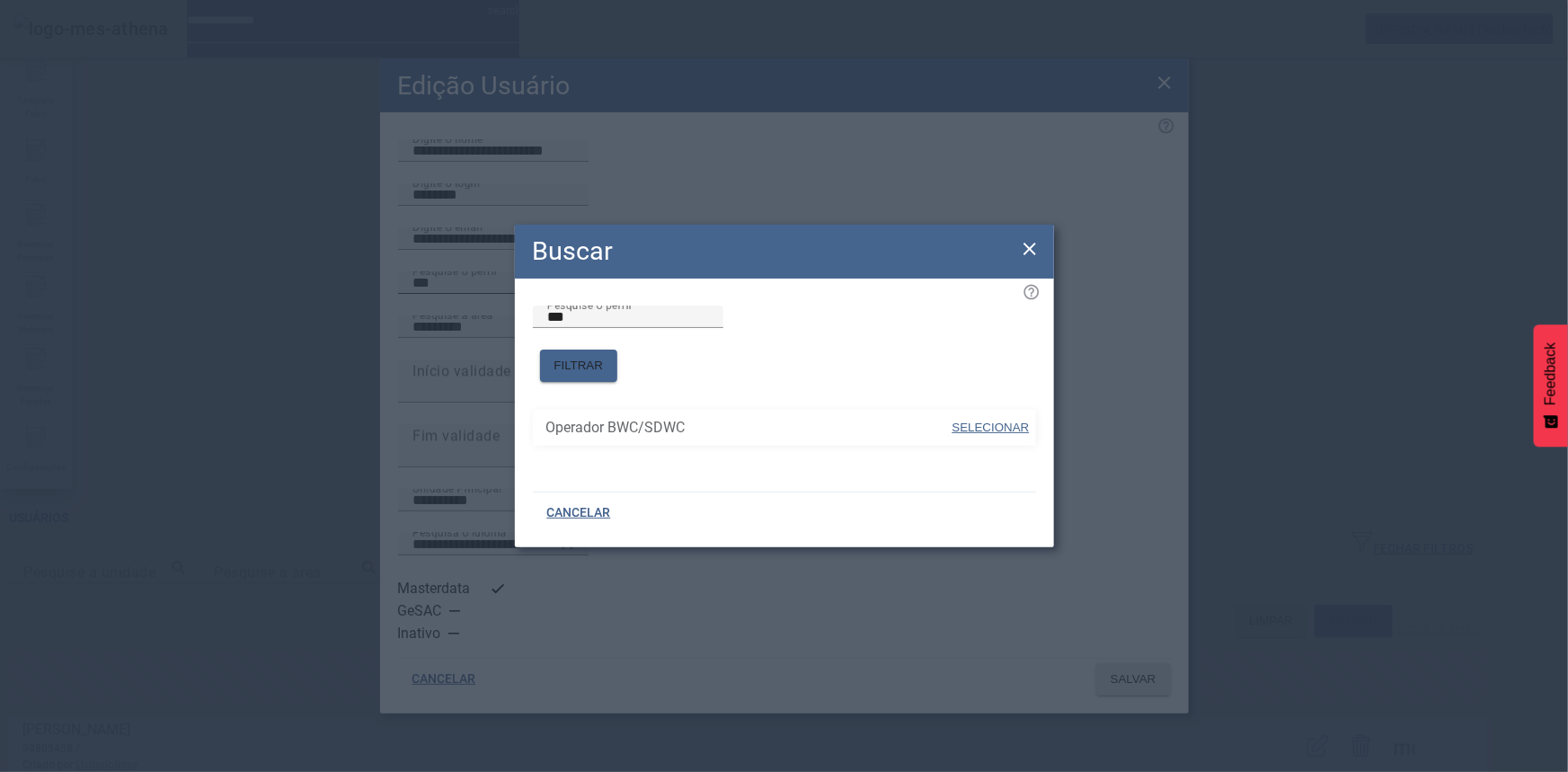
click at [977, 422] on span "SELECIONAR" at bounding box center [992, 428] width 78 height 14
type input "**********"
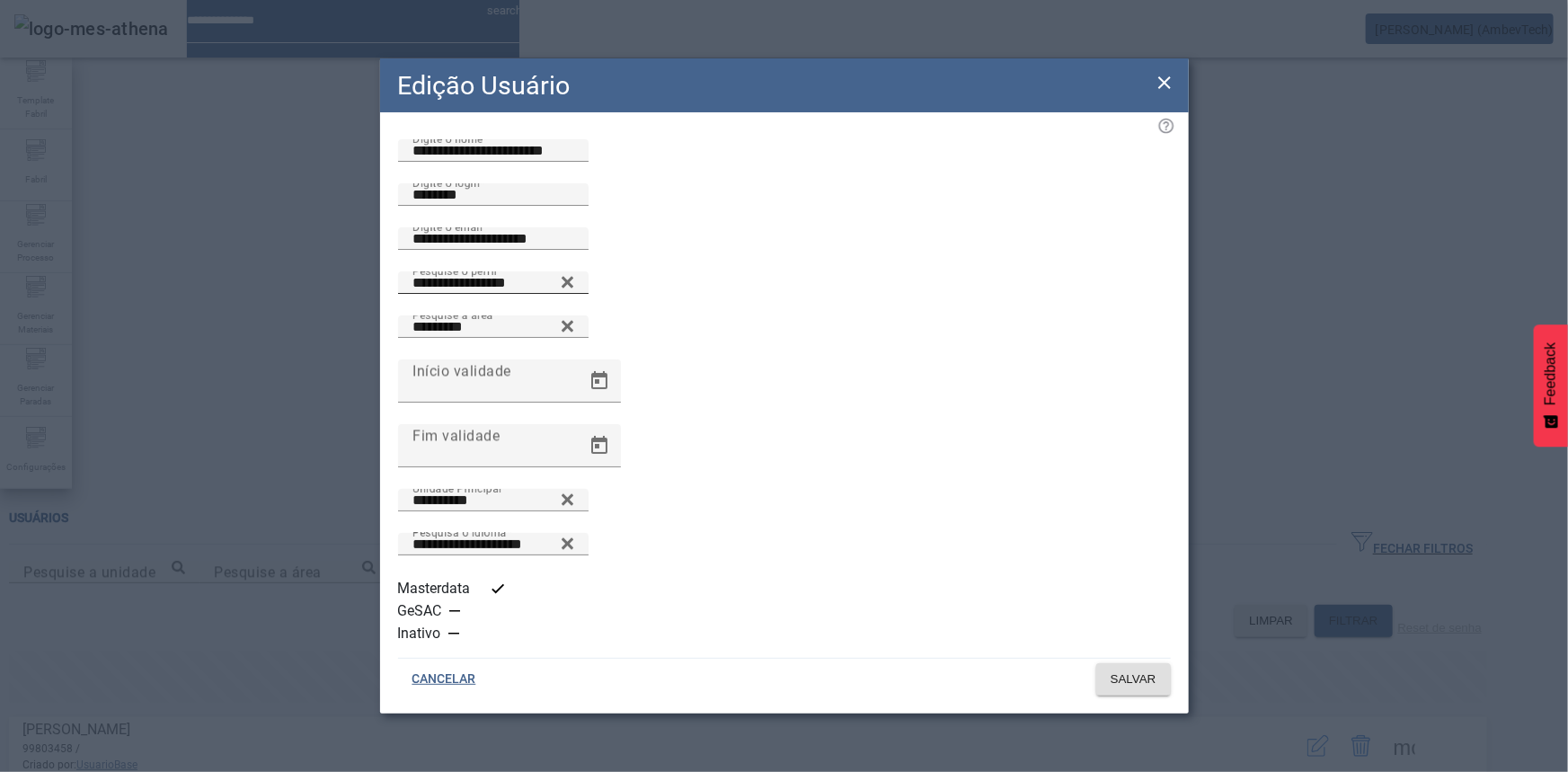
click at [480, 599] on div "button" at bounding box center [498, 588] width 36 height 36
click at [1138, 671] on span "SALVAR" at bounding box center [1133, 680] width 46 height 18
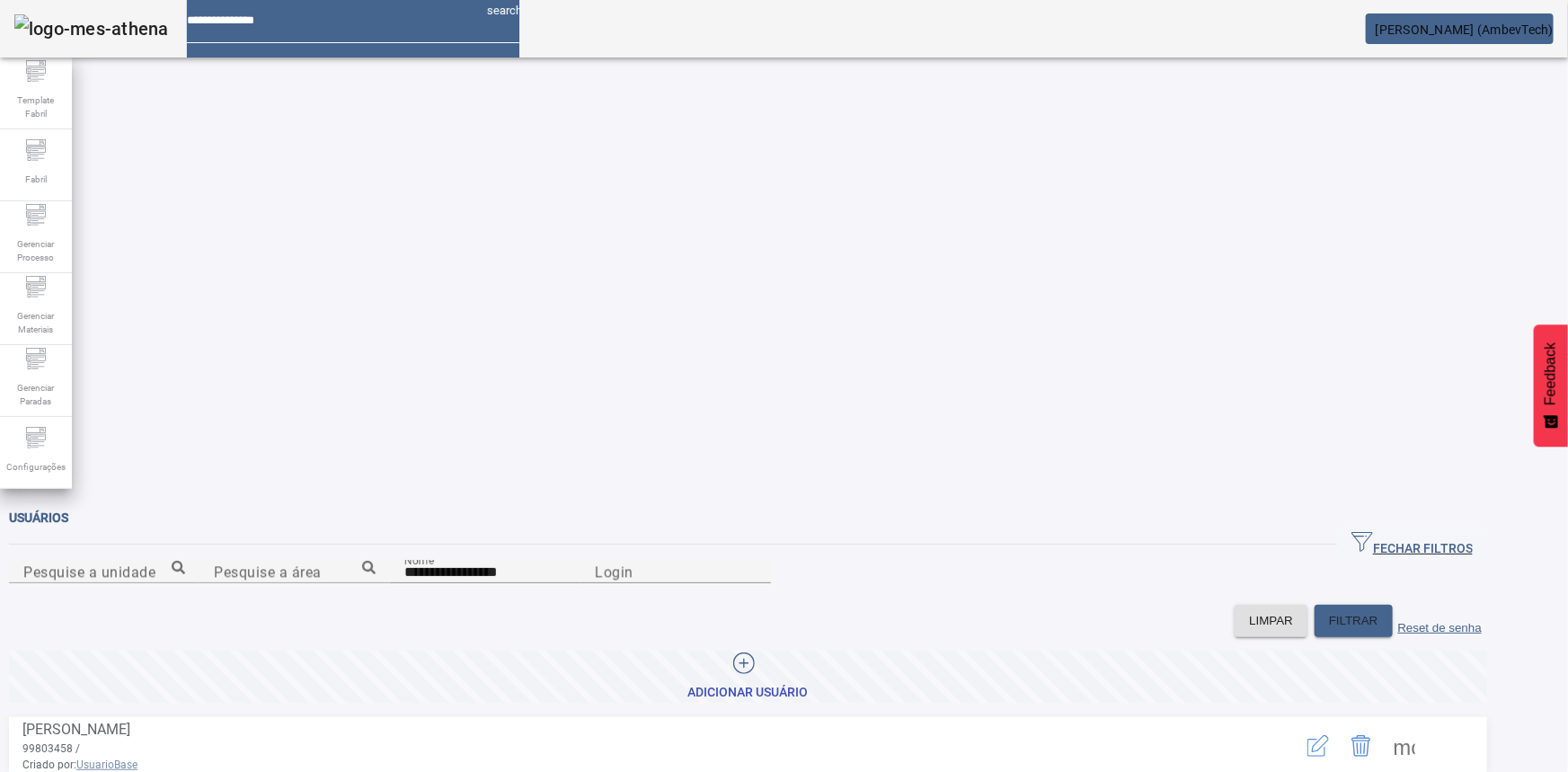
click at [1329, 735] on icon "button" at bounding box center [1318, 746] width 21 height 21
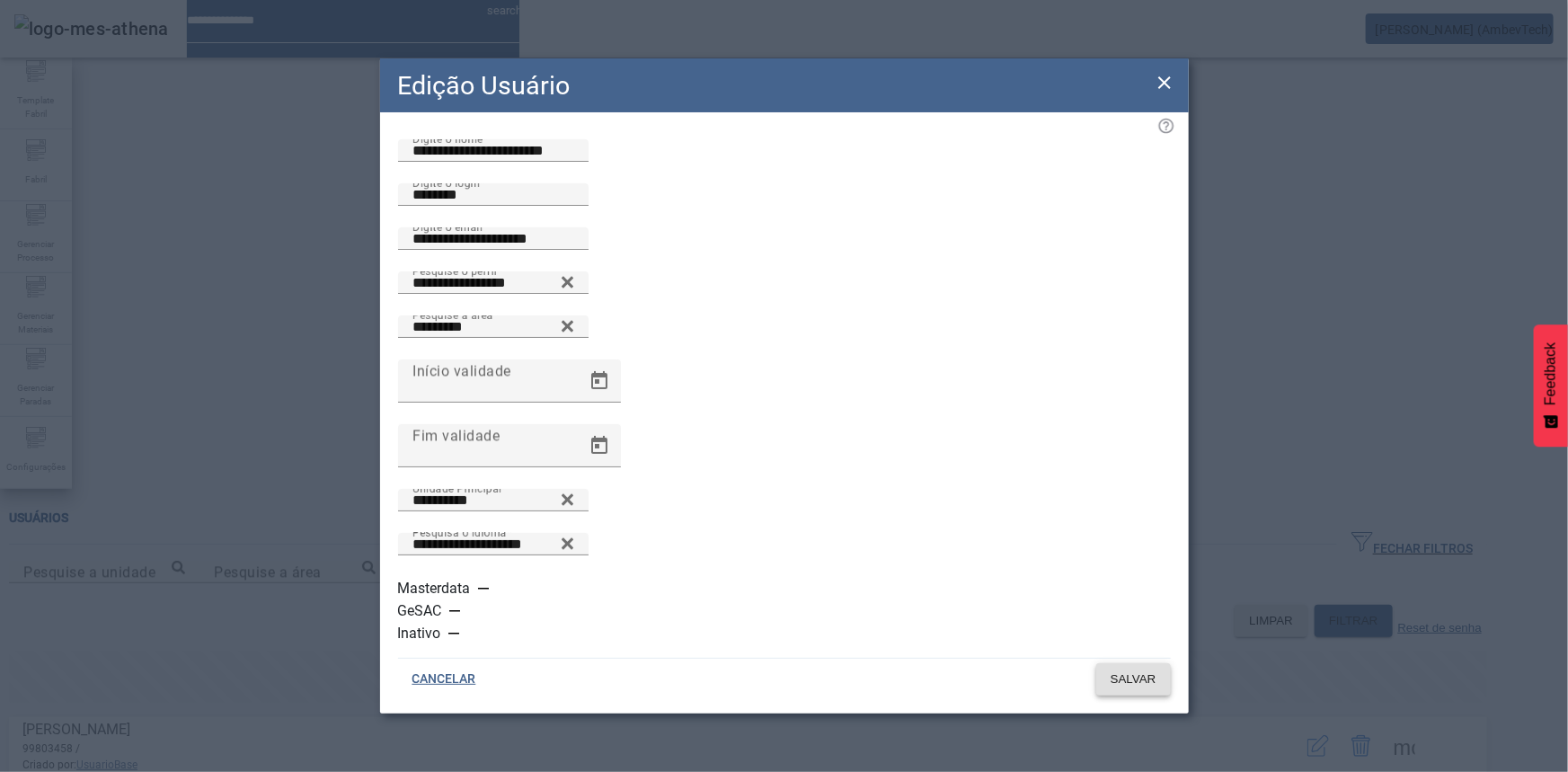
click at [1155, 658] on span at bounding box center [1133, 680] width 75 height 43
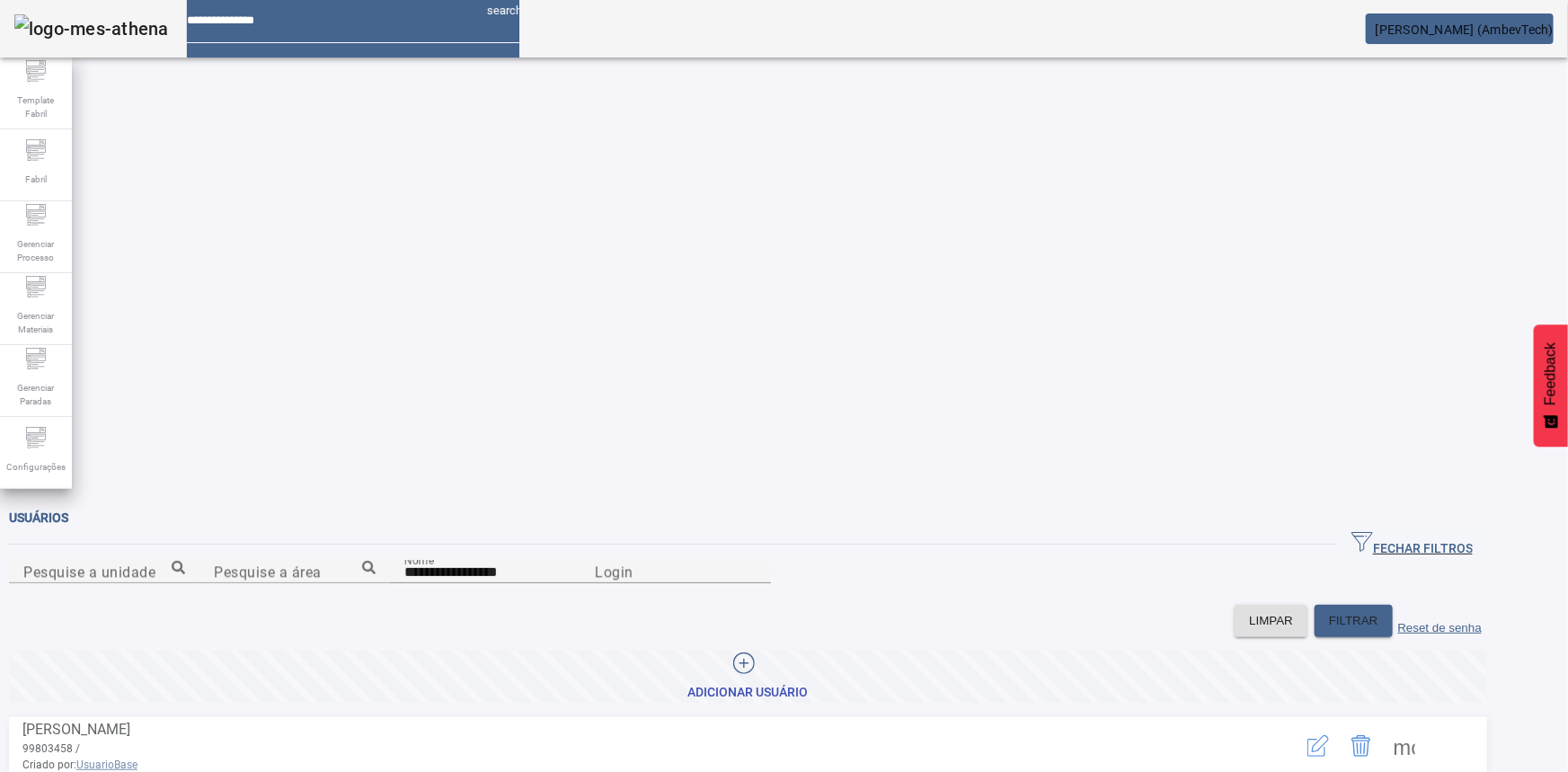
click at [1329, 735] on icon "button" at bounding box center [1318, 746] width 21 height 21
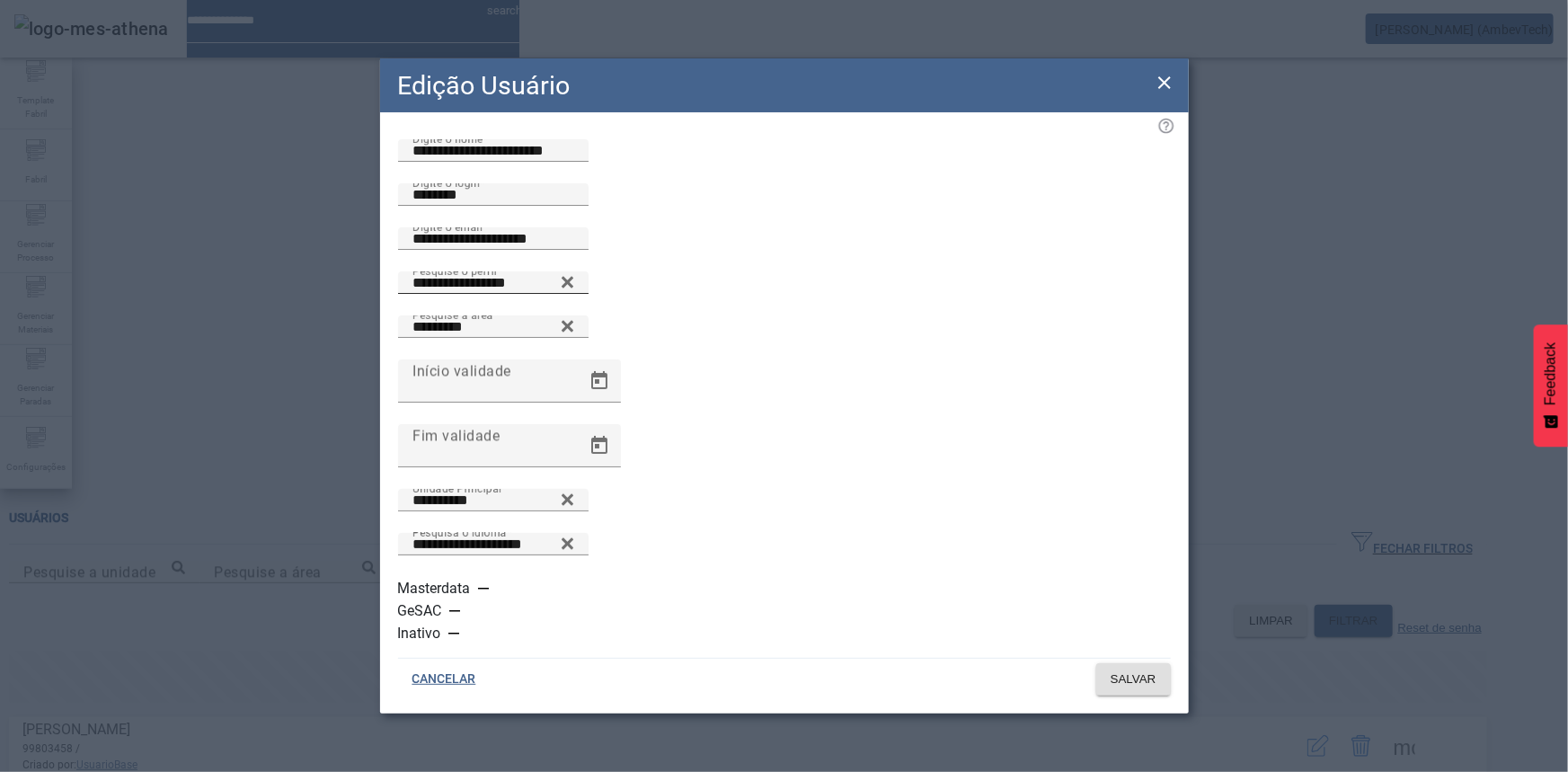
click at [573, 289] on icon at bounding box center [567, 283] width 12 height 12
click at [575, 294] on input "Pesquise o perfil" at bounding box center [493, 283] width 161 height 21
click at [575, 285] on icon at bounding box center [568, 278] width 14 height 14
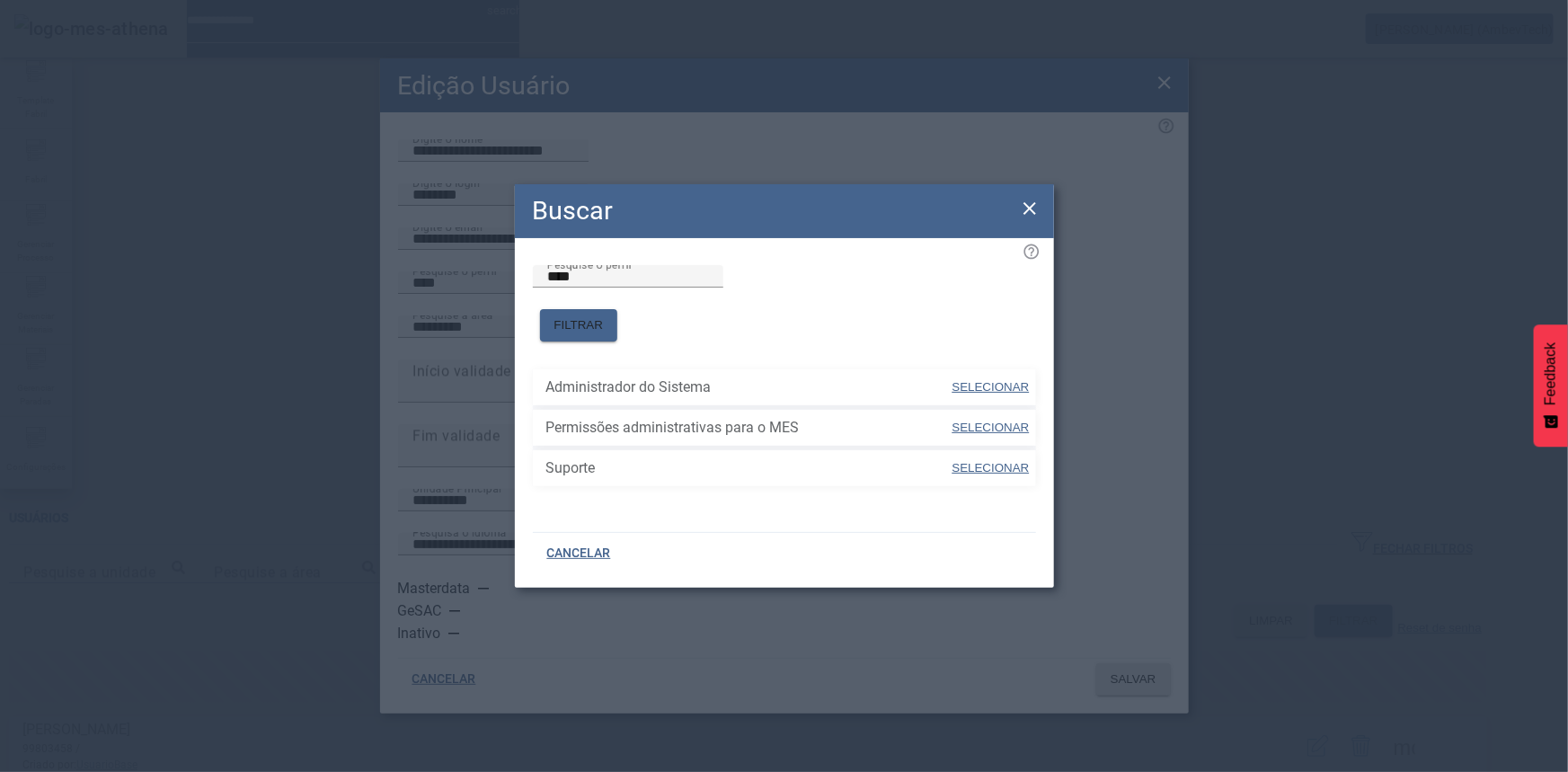
click at [978, 461] on span "SELECIONAR" at bounding box center [992, 468] width 78 height 14
type input "*******"
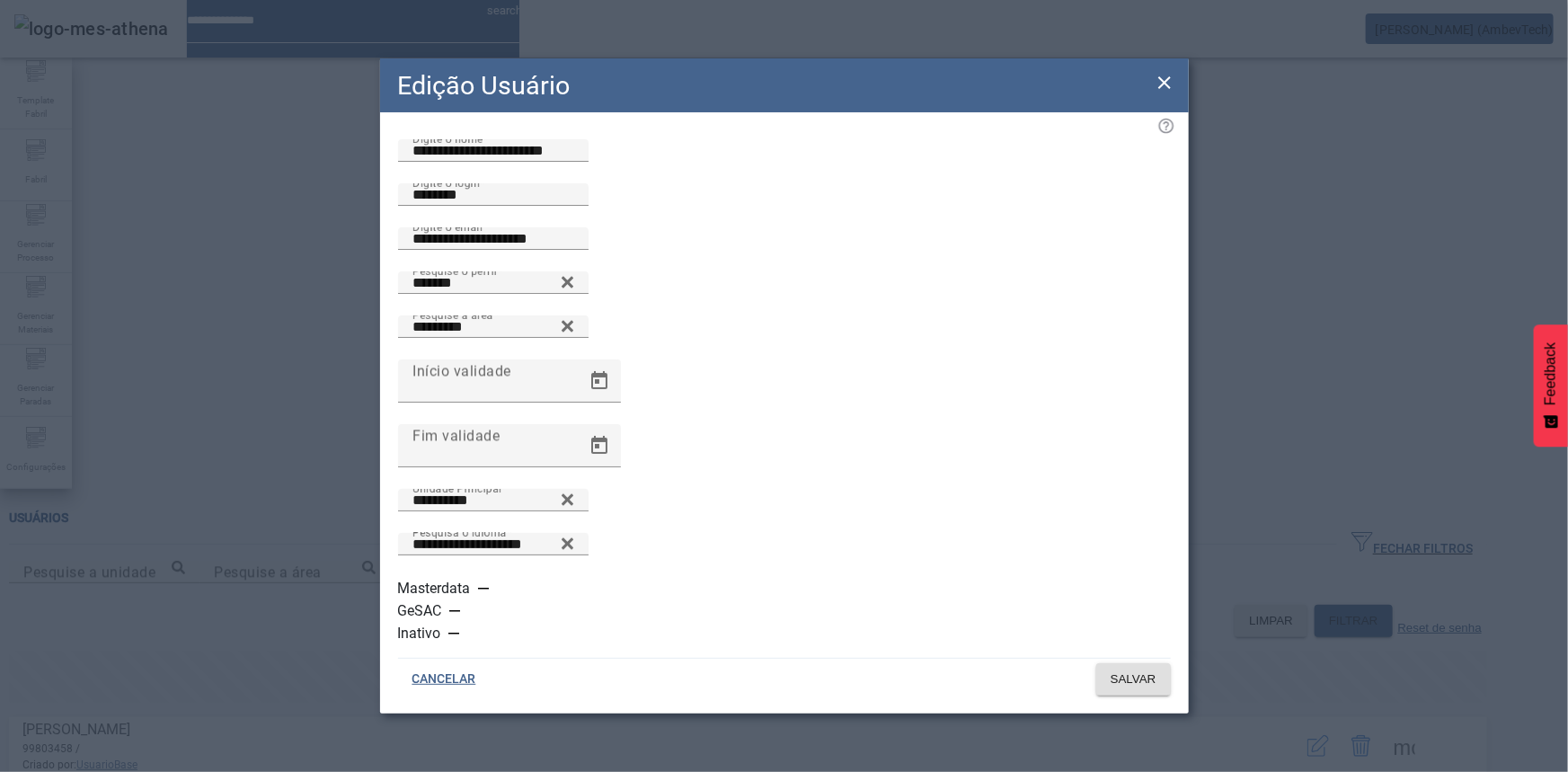
click at [485, 594] on div "button" at bounding box center [483, 588] width 36 height 36
click at [1130, 671] on span "SALVAR" at bounding box center [1133, 680] width 46 height 18
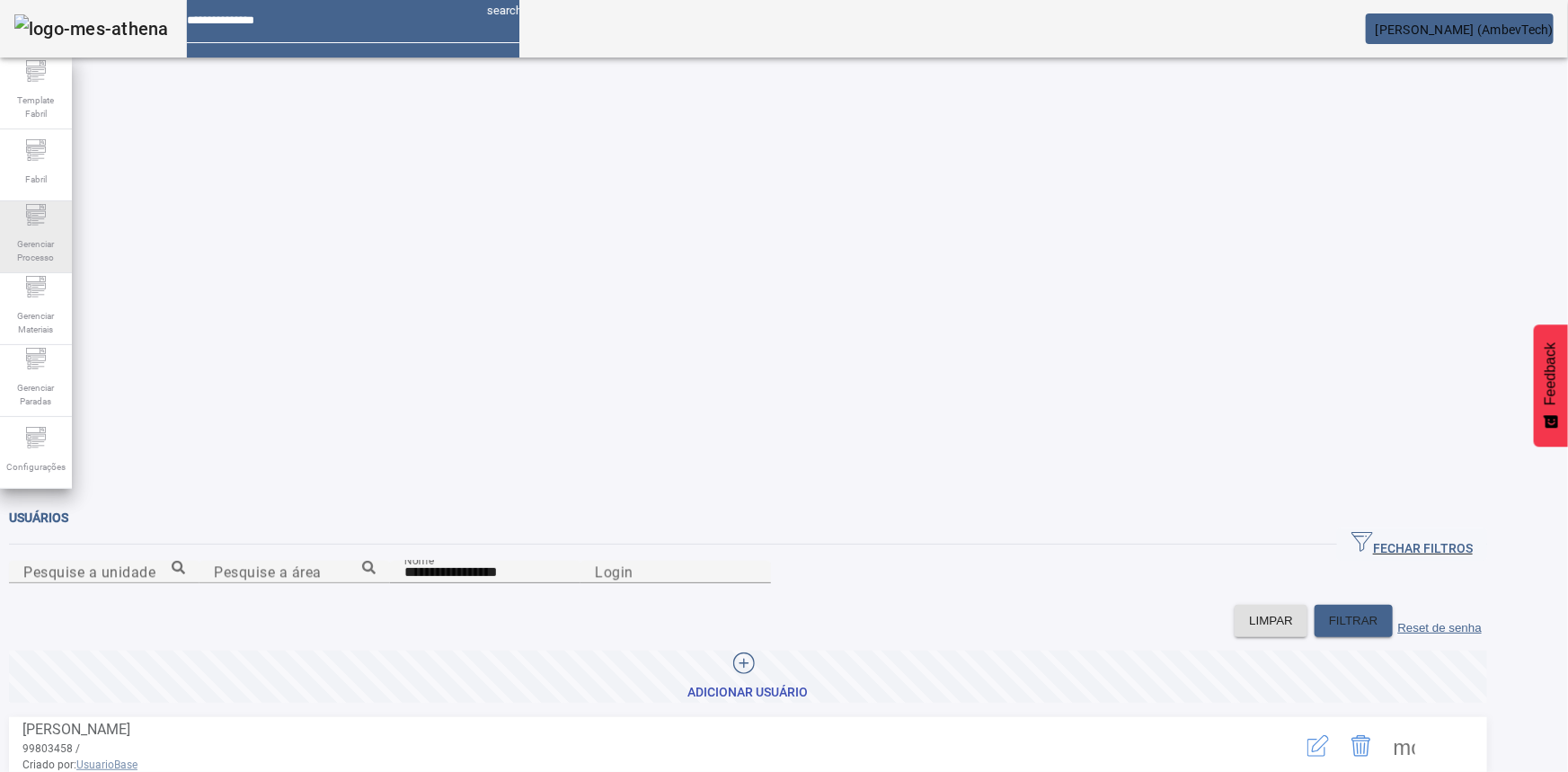
click at [26, 256] on span "Gerenciar Processo" at bounding box center [35, 251] width 53 height 38
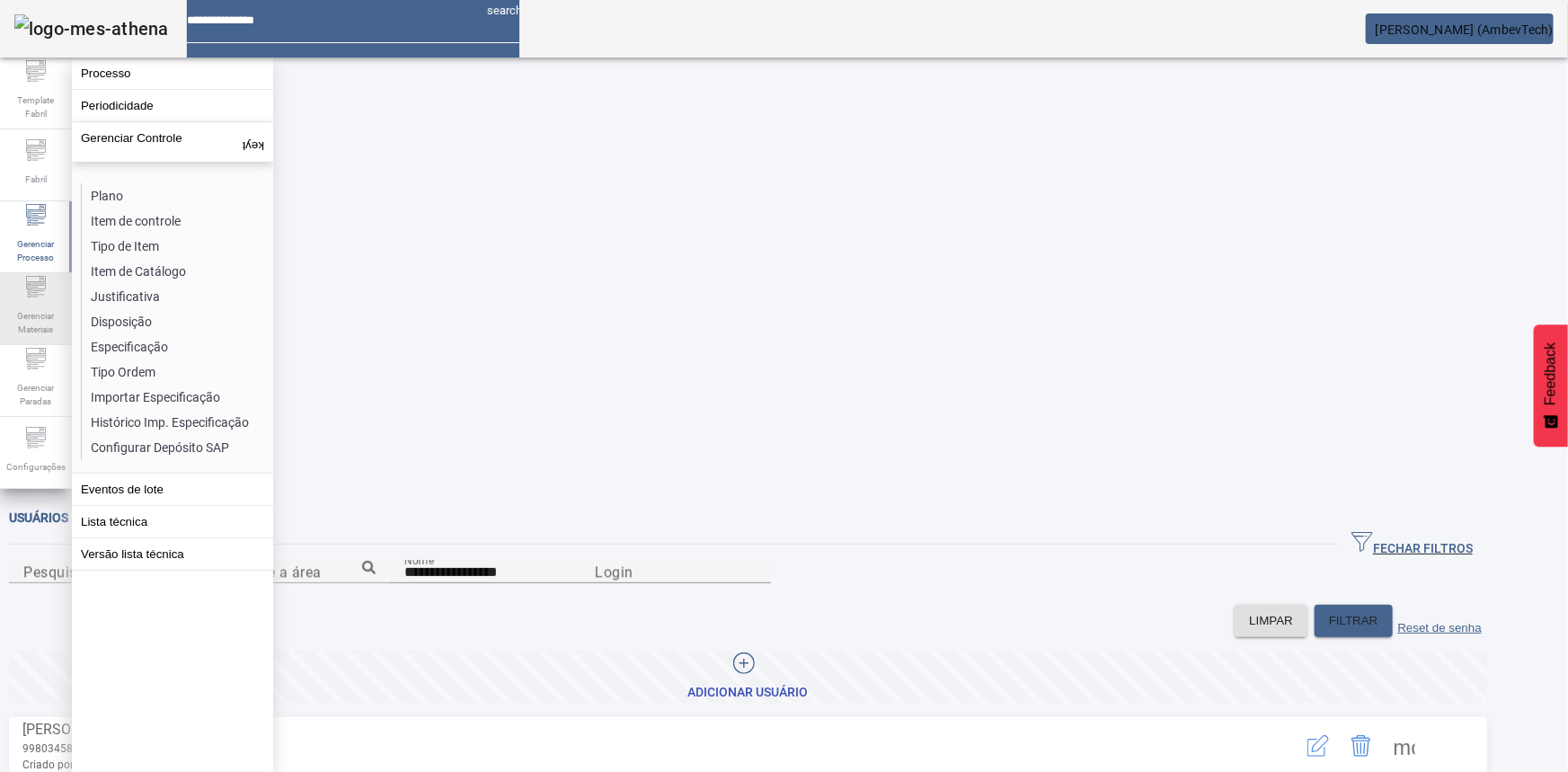
click at [49, 326] on span "Gerenciar Materiais" at bounding box center [35, 322] width 53 height 38
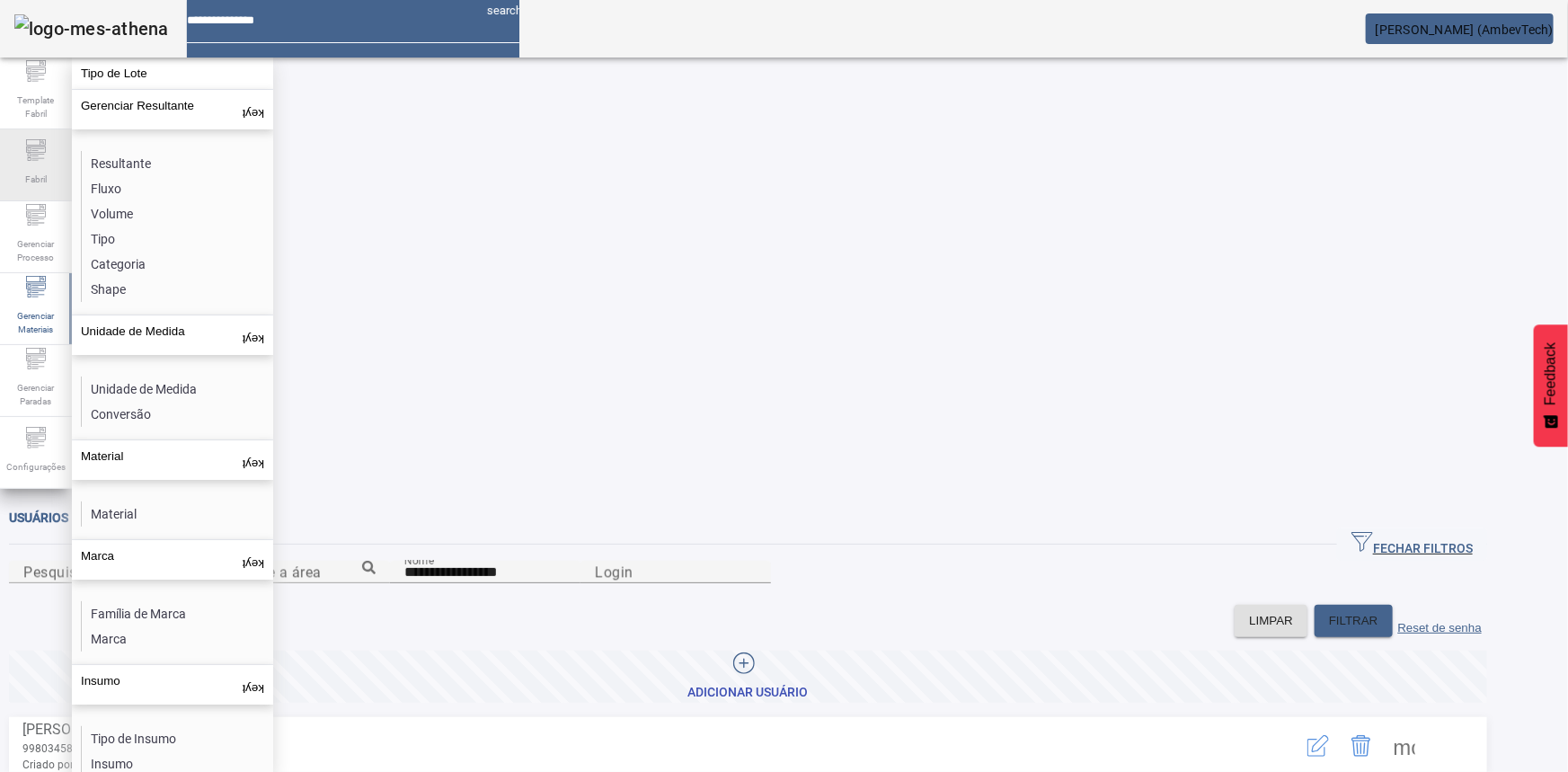
click at [50, 152] on div "Fabril" at bounding box center [36, 165] width 72 height 72
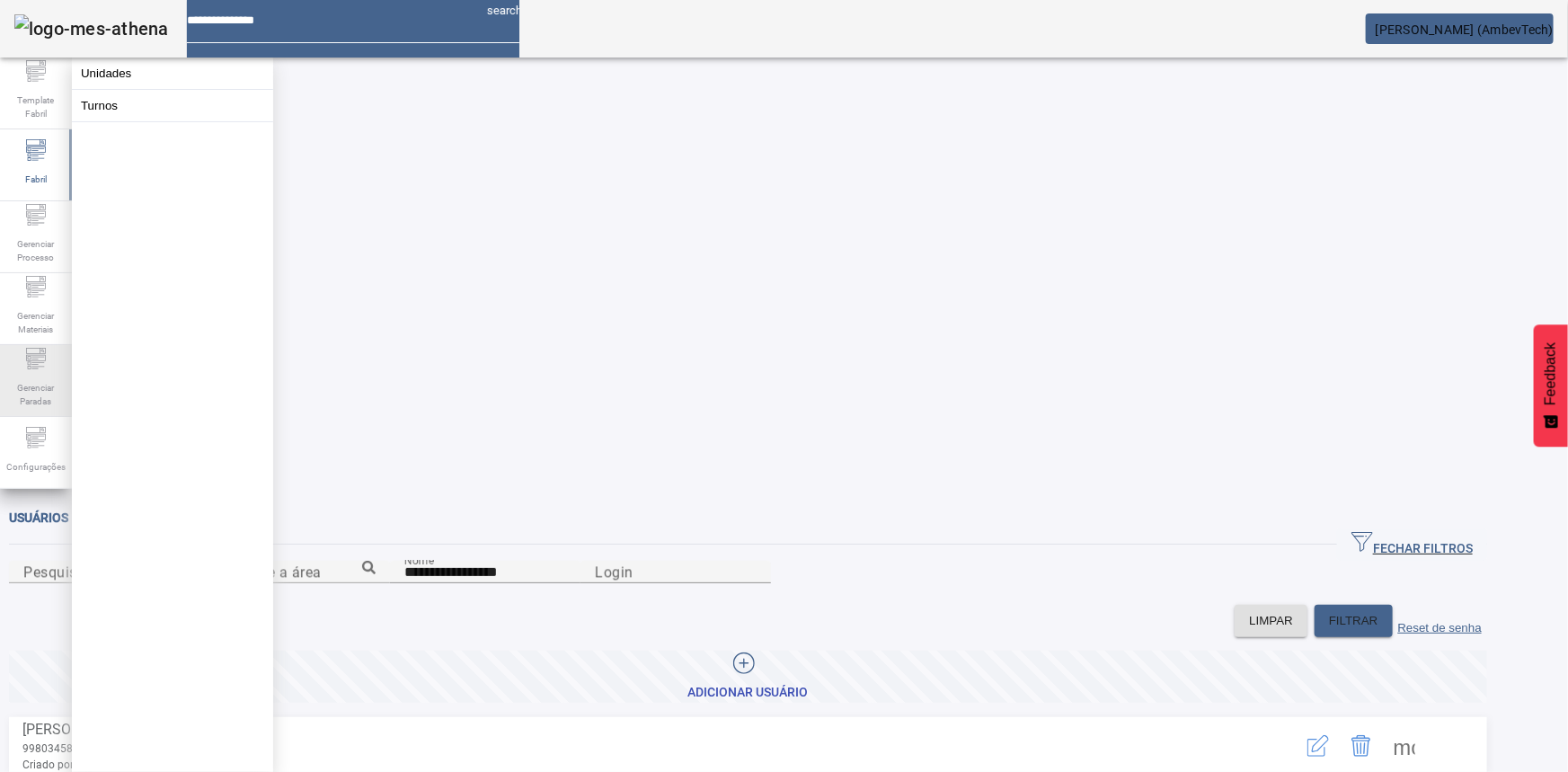
click at [23, 413] on div "Gerenciar Paradas" at bounding box center [36, 381] width 72 height 72
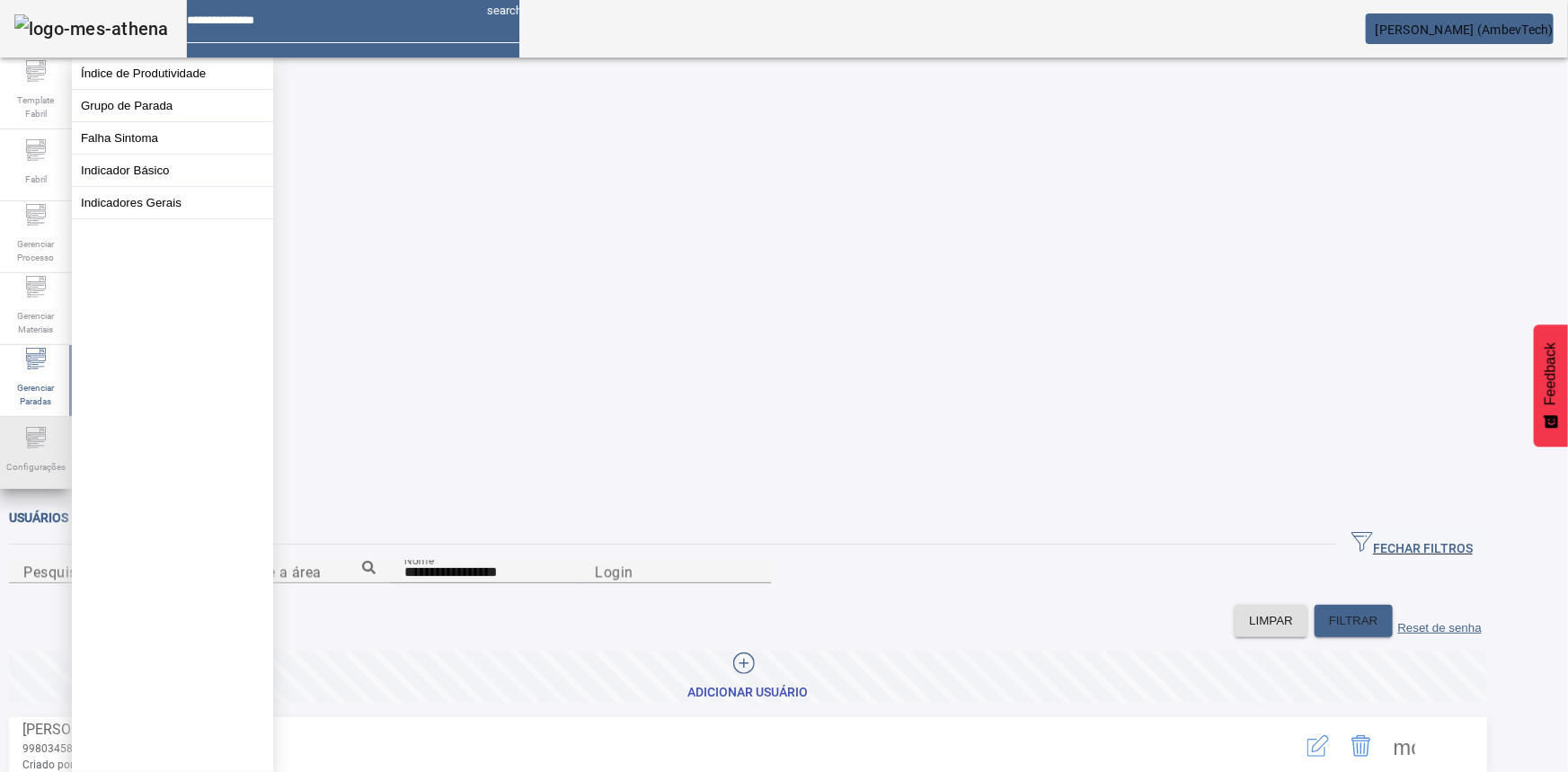
click at [26, 448] on icon at bounding box center [36, 438] width 21 height 21
click at [141, 116] on button "Perfil de Usuário" at bounding box center [172, 105] width 201 height 31
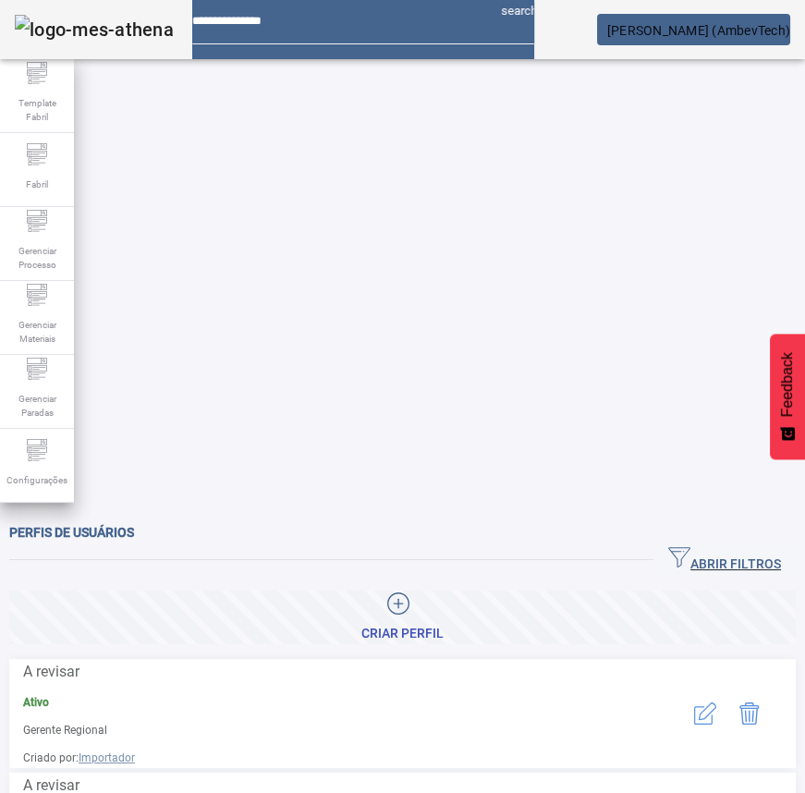
click at [693, 546] on span "ABRIR FILTROS" at bounding box center [724, 560] width 113 height 28
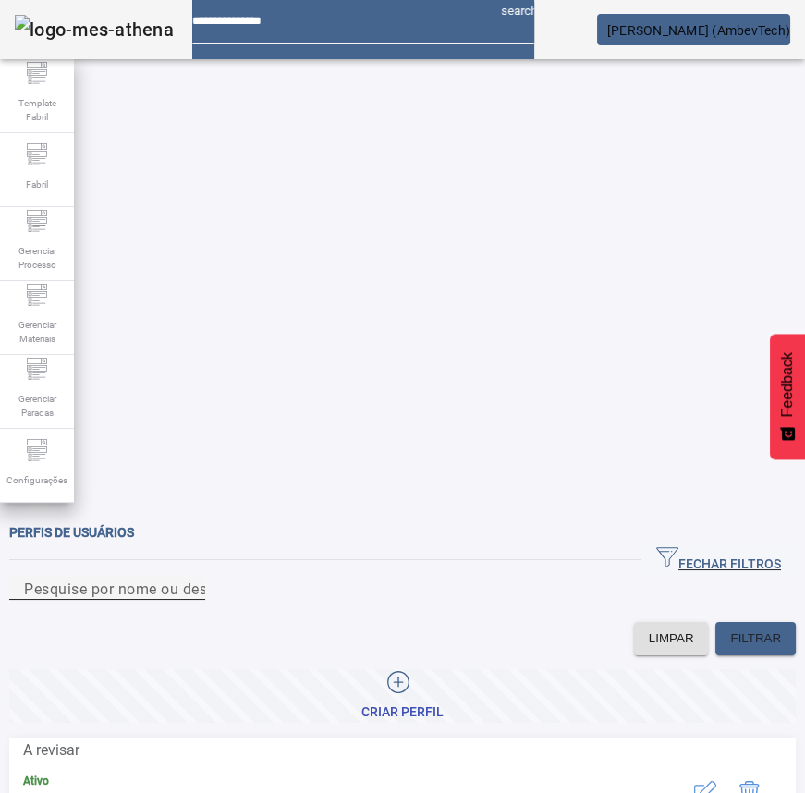
click at [190, 577] on div "Pesquise por nome ou descrição" at bounding box center [107, 588] width 166 height 23
type input "***"
click at [683, 770] on button "button" at bounding box center [705, 792] width 44 height 44
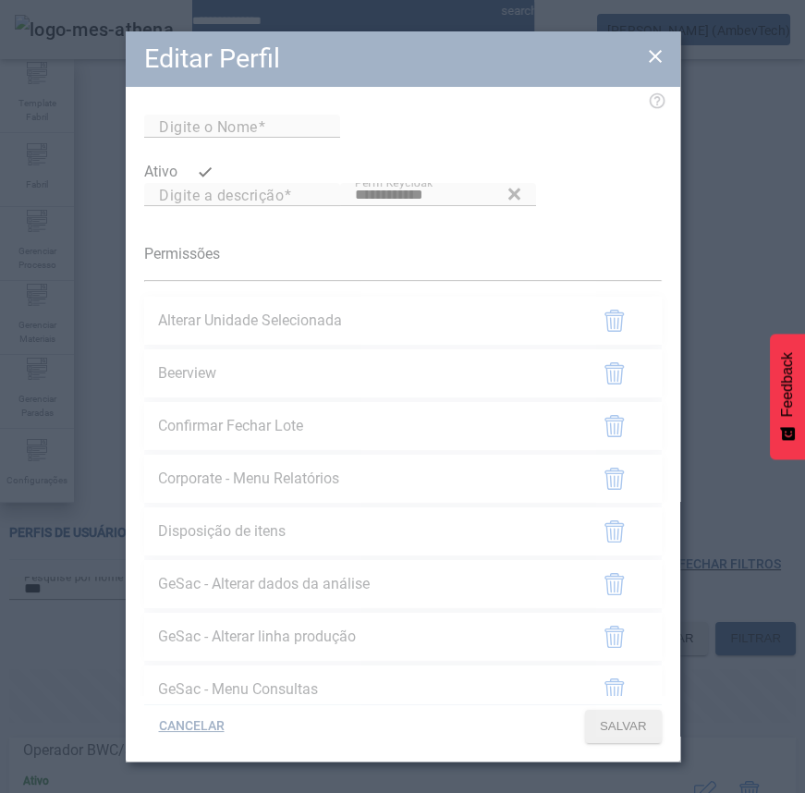
type input "**********"
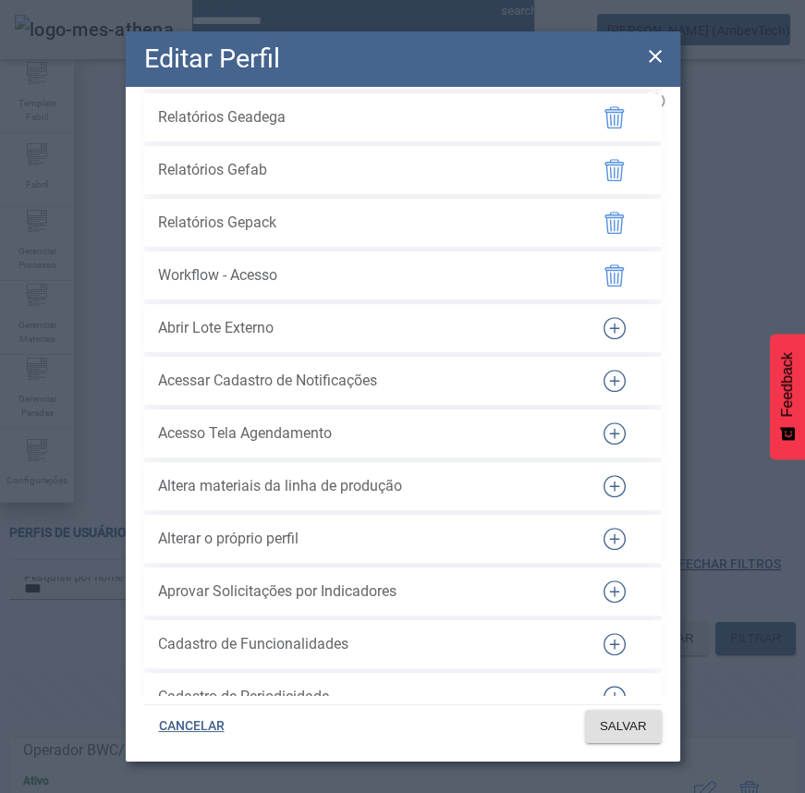
scroll to position [1681, 0]
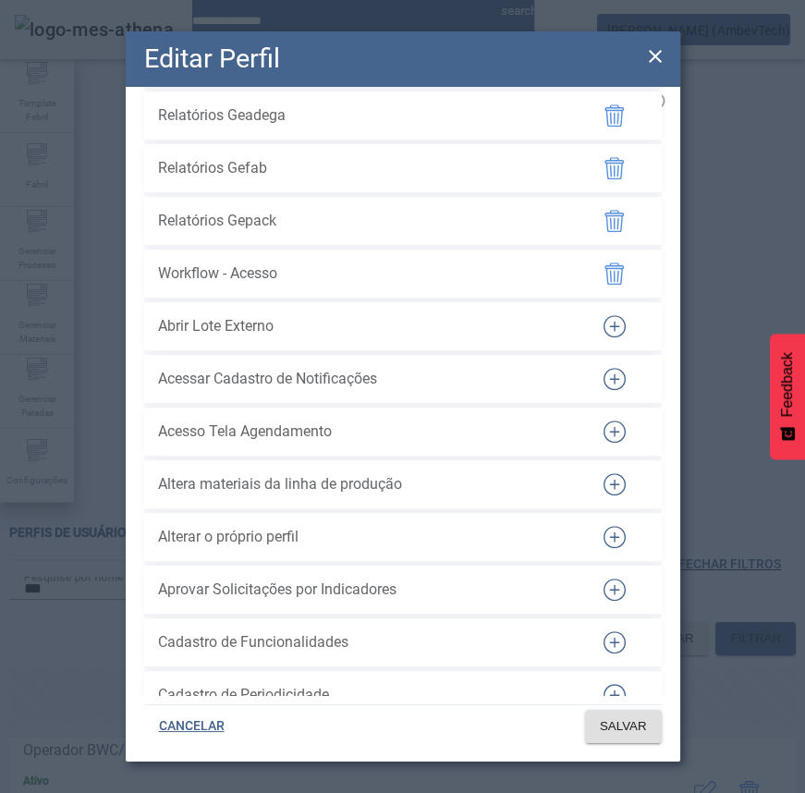
drag, startPoint x: 154, startPoint y: 462, endPoint x: 398, endPoint y: 459, distance: 243.1
click at [398, 403] on li "Acessar Cadastro de Notificações" at bounding box center [403, 379] width 518 height 48
click at [574, 401] on div at bounding box center [614, 379] width 83 height 44
click at [604, 390] on icon "button" at bounding box center [615, 379] width 22 height 22
click at [644, 726] on span "SALVAR" at bounding box center [623, 726] width 47 height 18
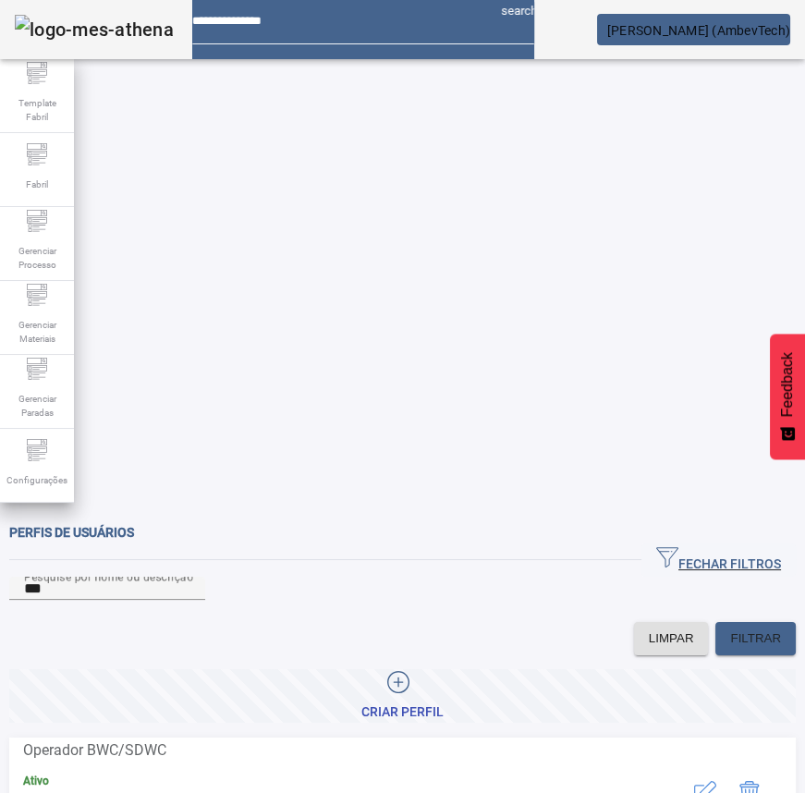
click at [691, 770] on button "button" at bounding box center [705, 792] width 44 height 44
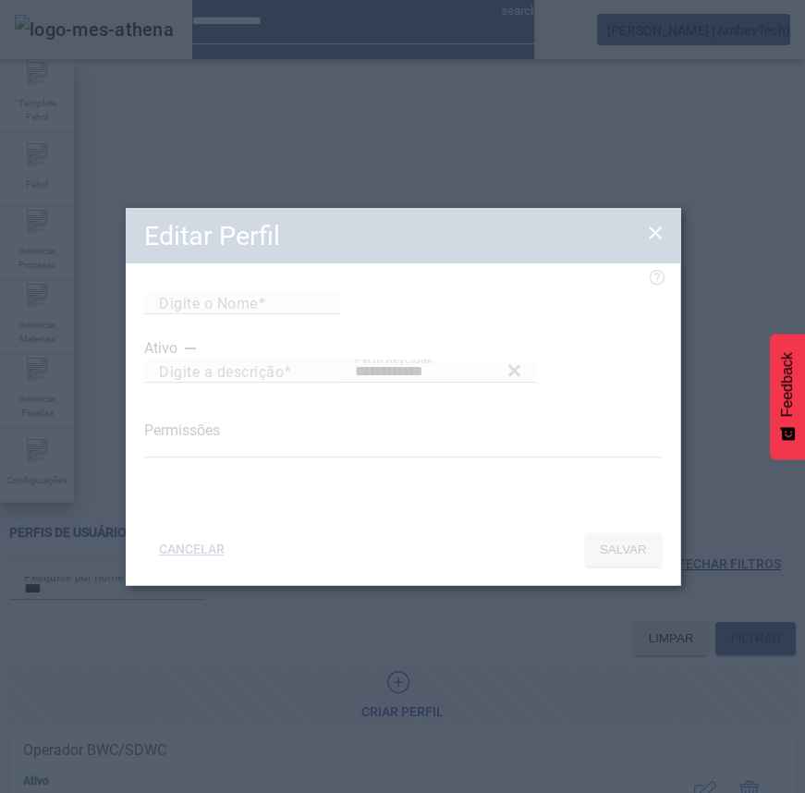
type input "**********"
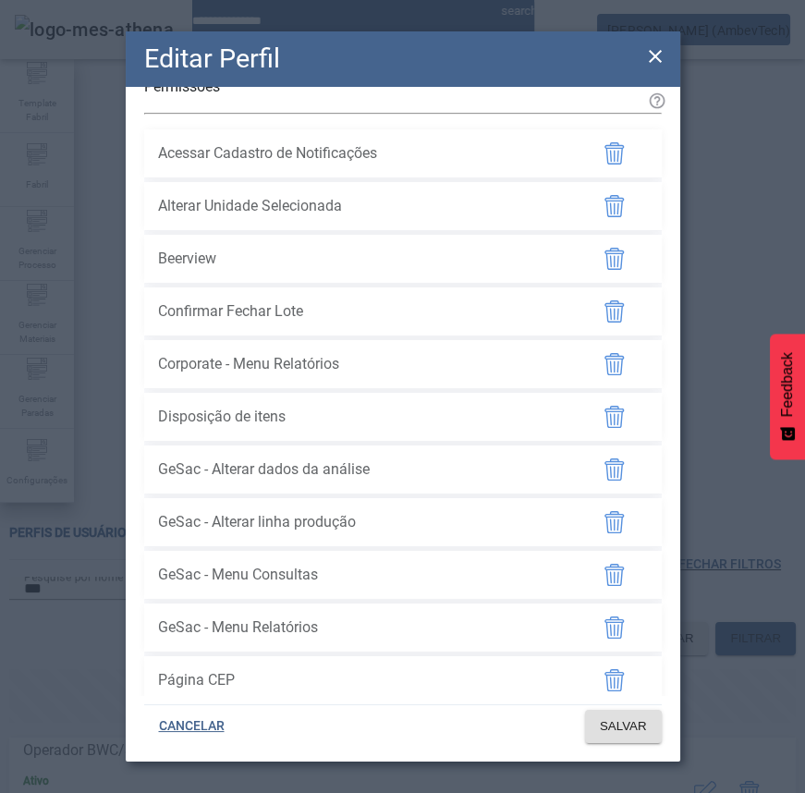
scroll to position [83, 0]
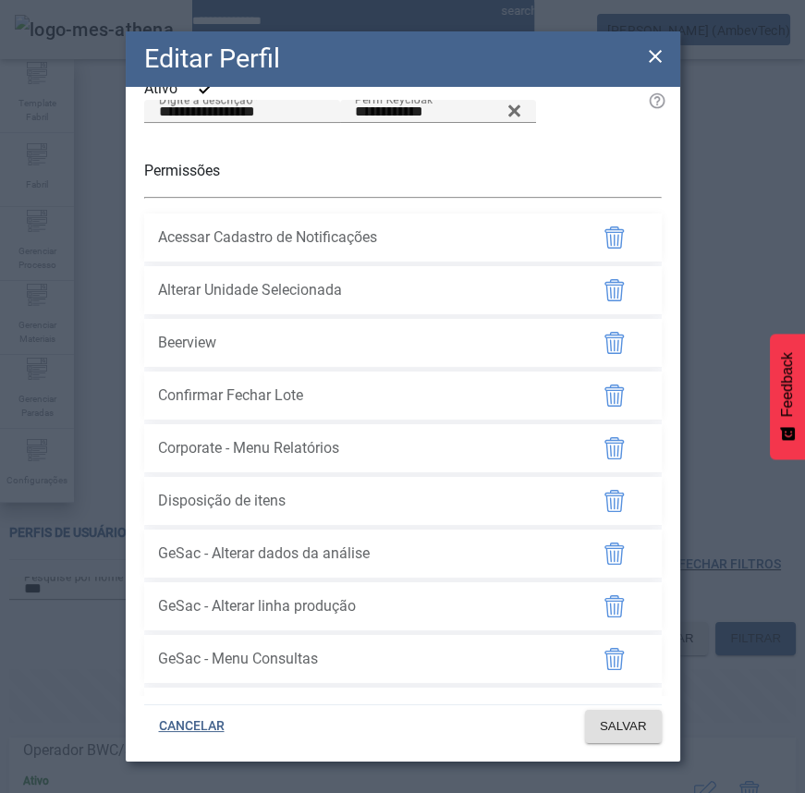
click at [604, 249] on icon "button" at bounding box center [615, 237] width 22 height 22
click at [610, 724] on span "SALVAR" at bounding box center [623, 726] width 47 height 18
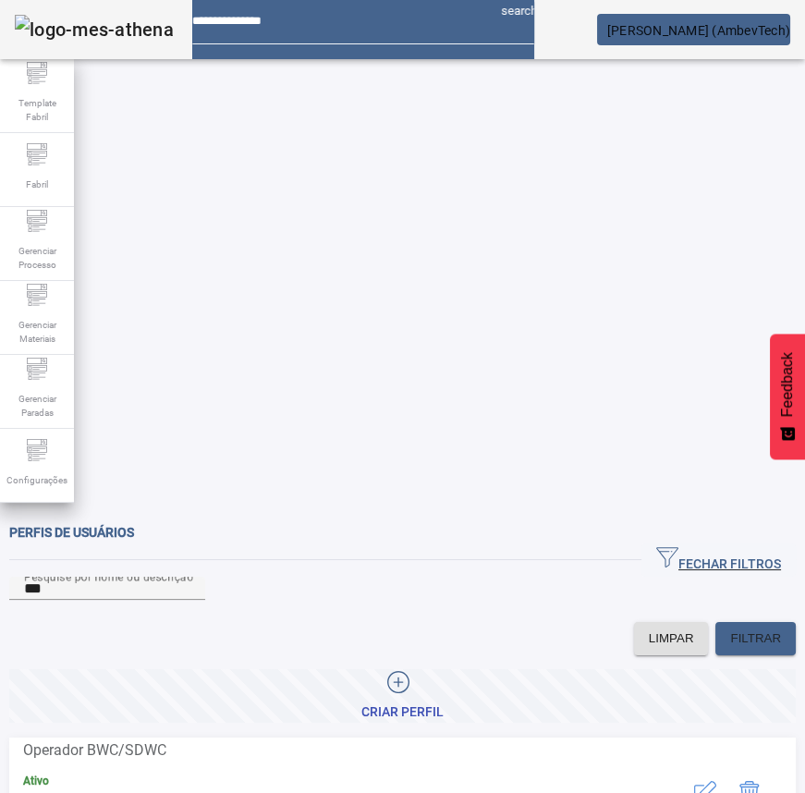
click at [683, 770] on button "button" at bounding box center [705, 792] width 44 height 44
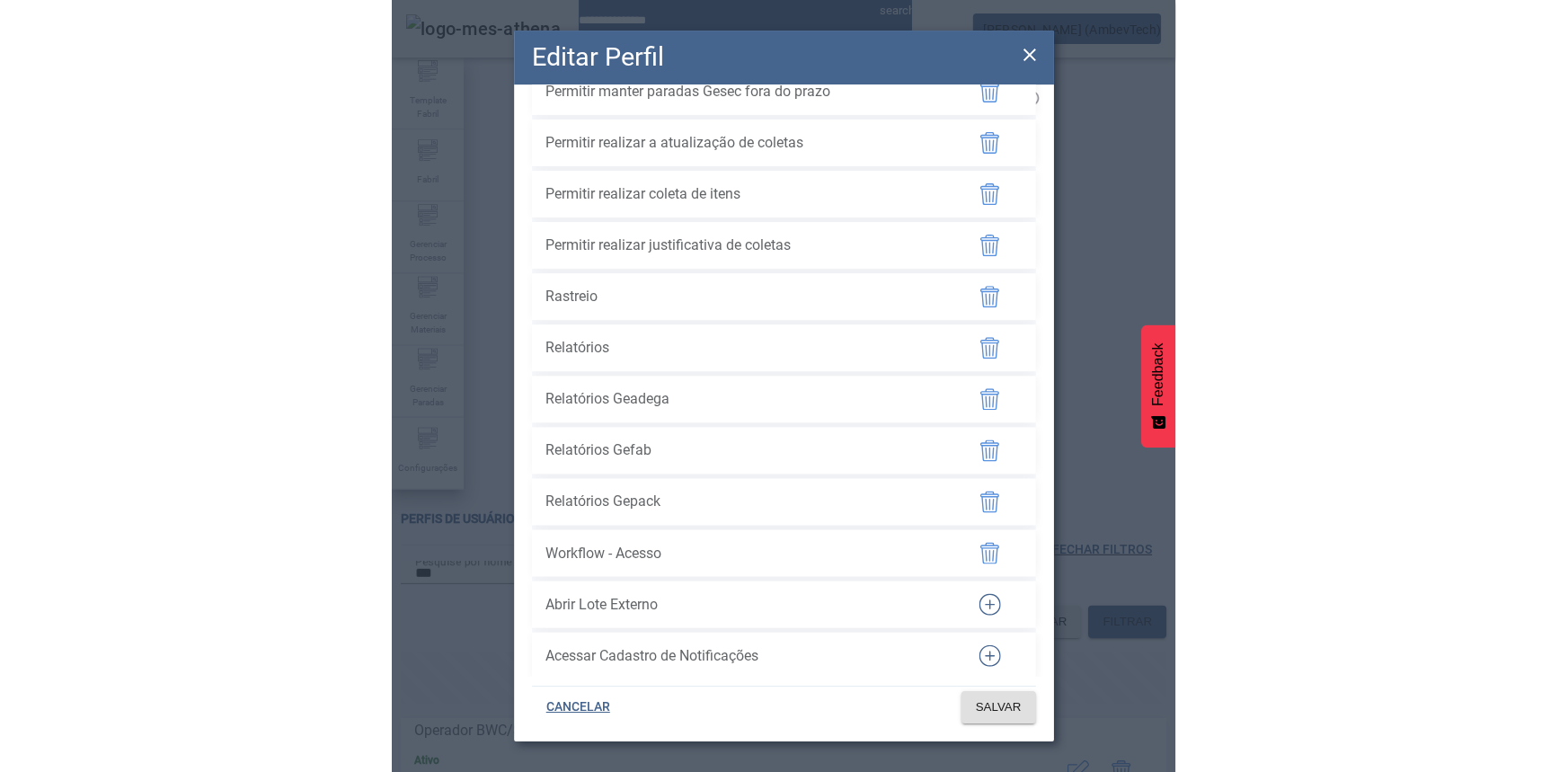
scroll to position [1510, 0]
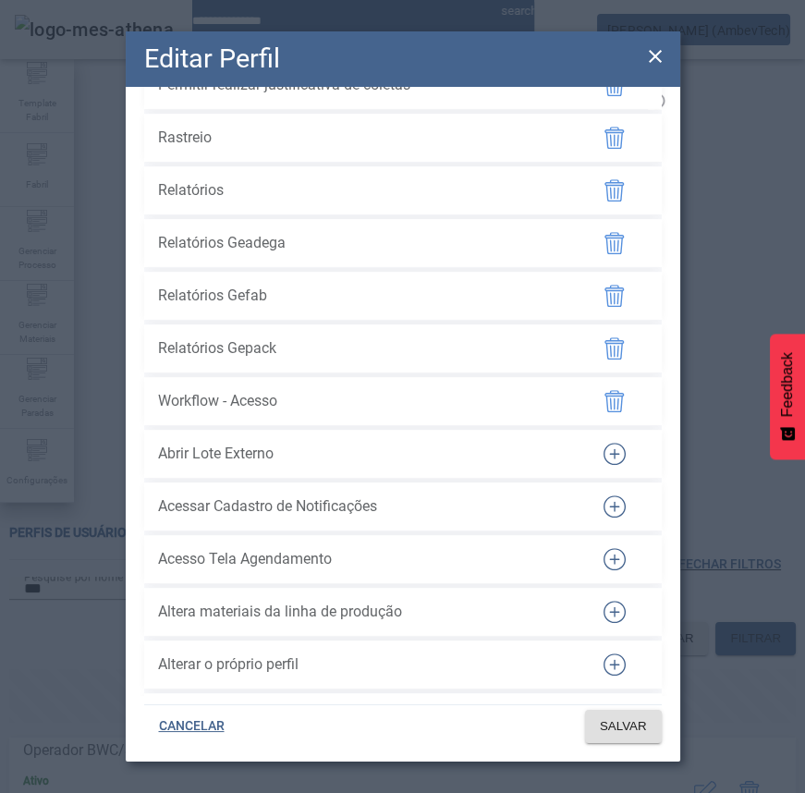
click at [654, 64] on icon at bounding box center [655, 56] width 22 height 22
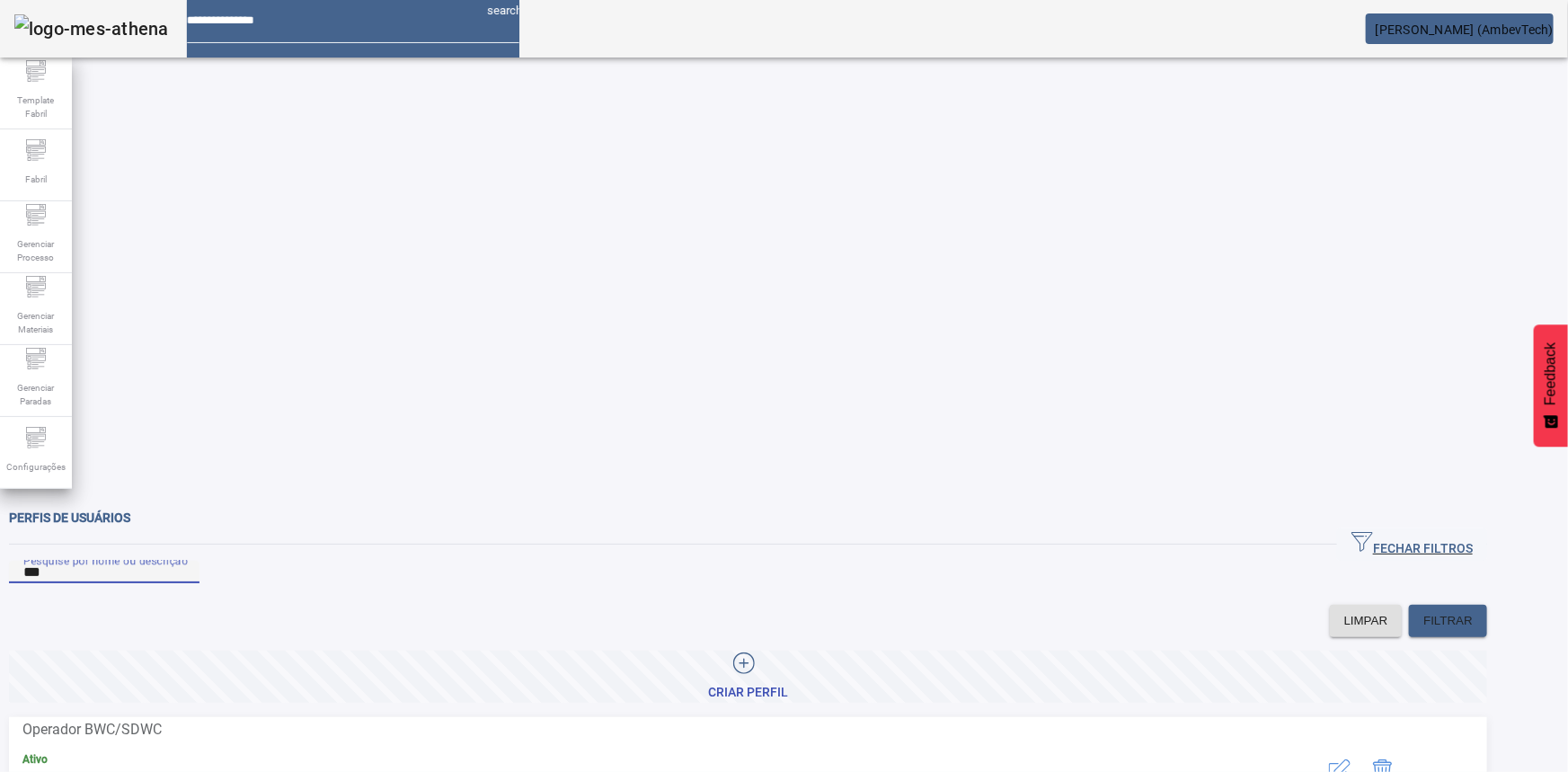
drag, startPoint x: -163, startPoint y: 169, endPoint x: -355, endPoint y: 173, distance: 192.0
click at [0, 173] on html "search João Malkov (AmbevTech) Template Fabril Fabril Gerenciar Processo Gerenc…" at bounding box center [784, 386] width 1568 height 772
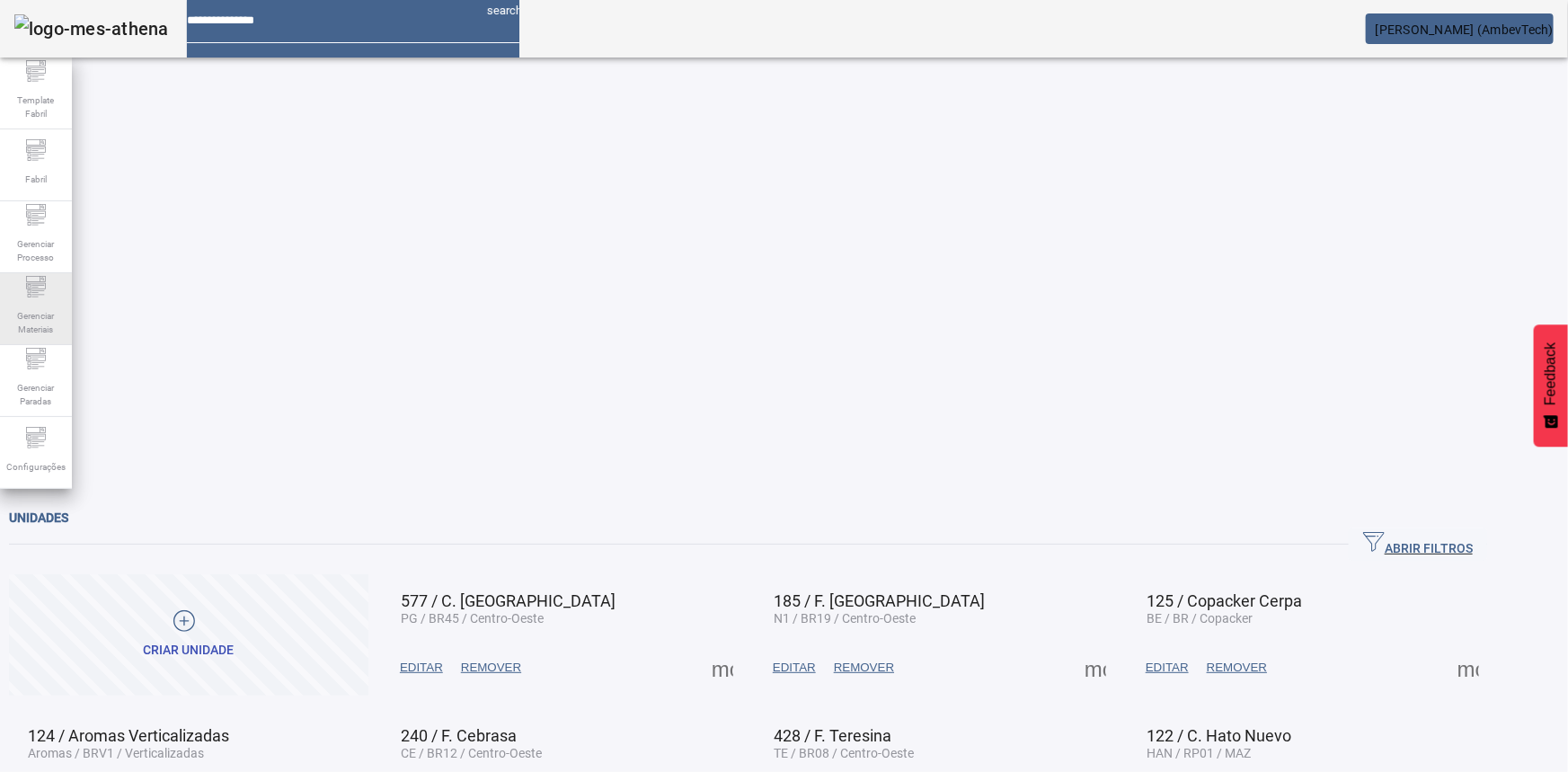
click at [53, 275] on div "Gerenciar Materiais" at bounding box center [36, 309] width 72 height 72
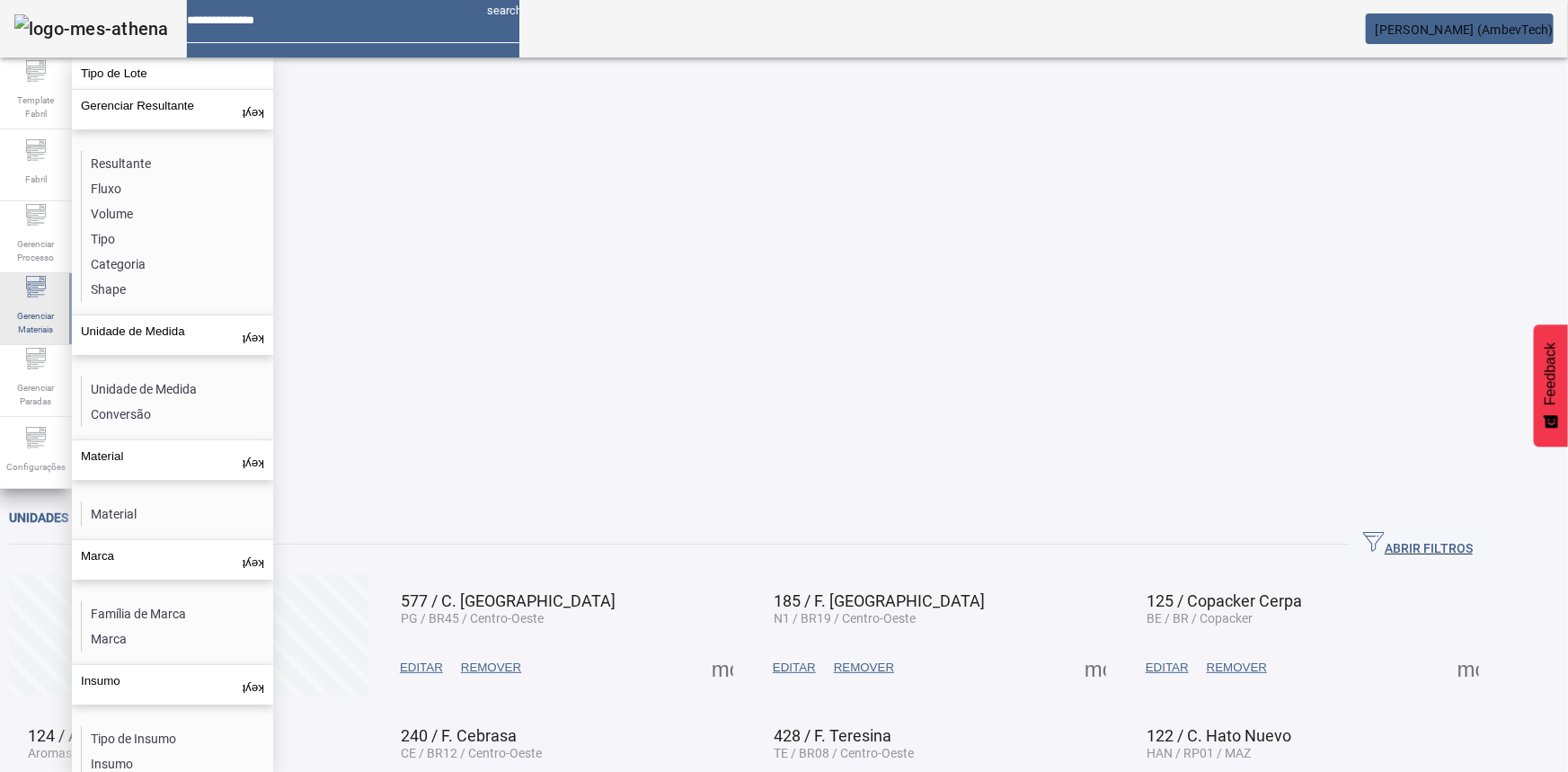
drag, startPoint x: 41, startPoint y: 385, endPoint x: 58, endPoint y: 294, distance: 92.6
click at [42, 381] on span "Gerenciar Paradas" at bounding box center [35, 394] width 53 height 38
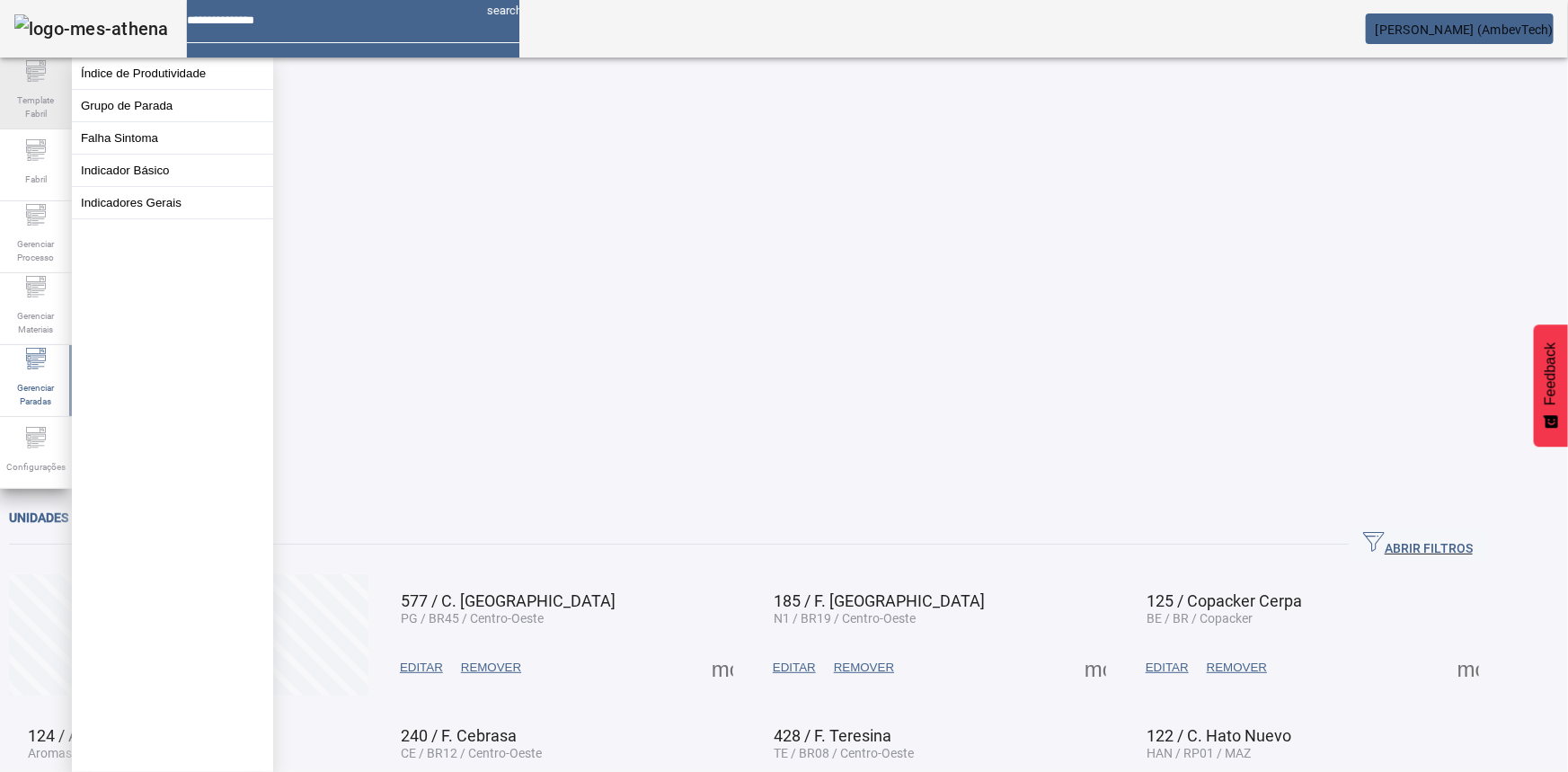
click at [53, 117] on span "Template Fabril" at bounding box center [35, 107] width 53 height 38
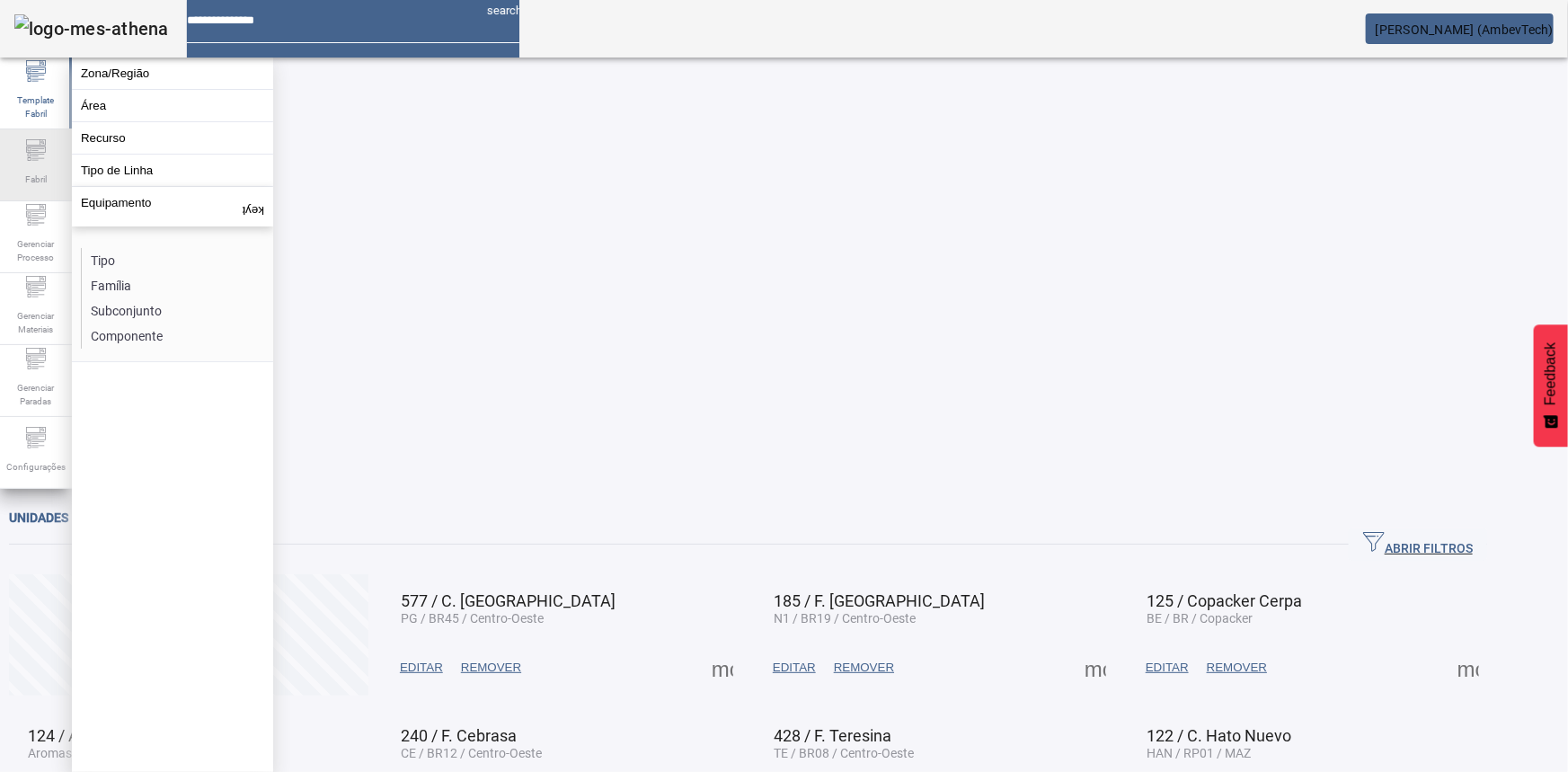
click at [46, 160] on icon at bounding box center [36, 150] width 21 height 21
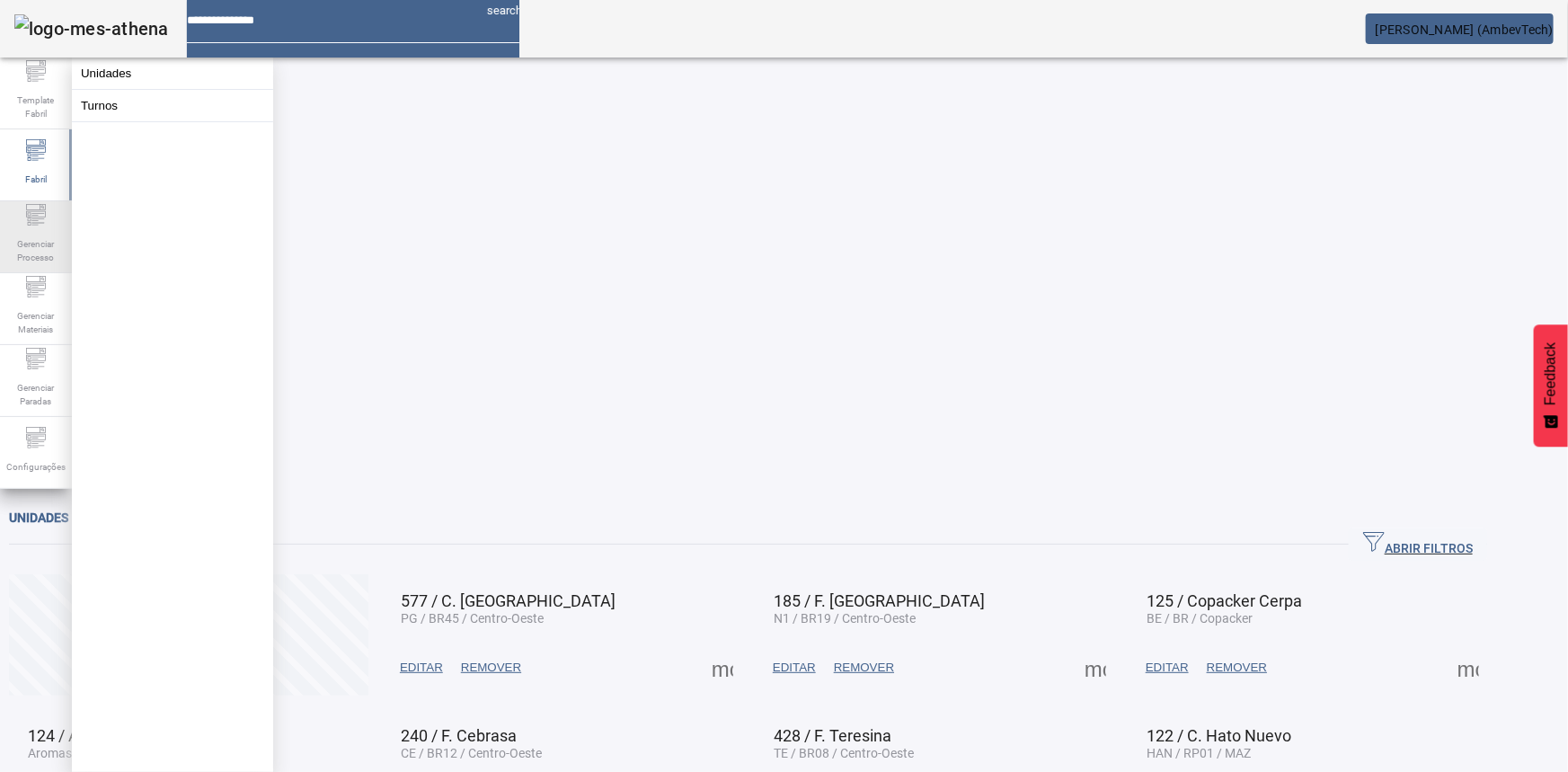
click at [59, 261] on span "Gerenciar Processo" at bounding box center [35, 251] width 53 height 38
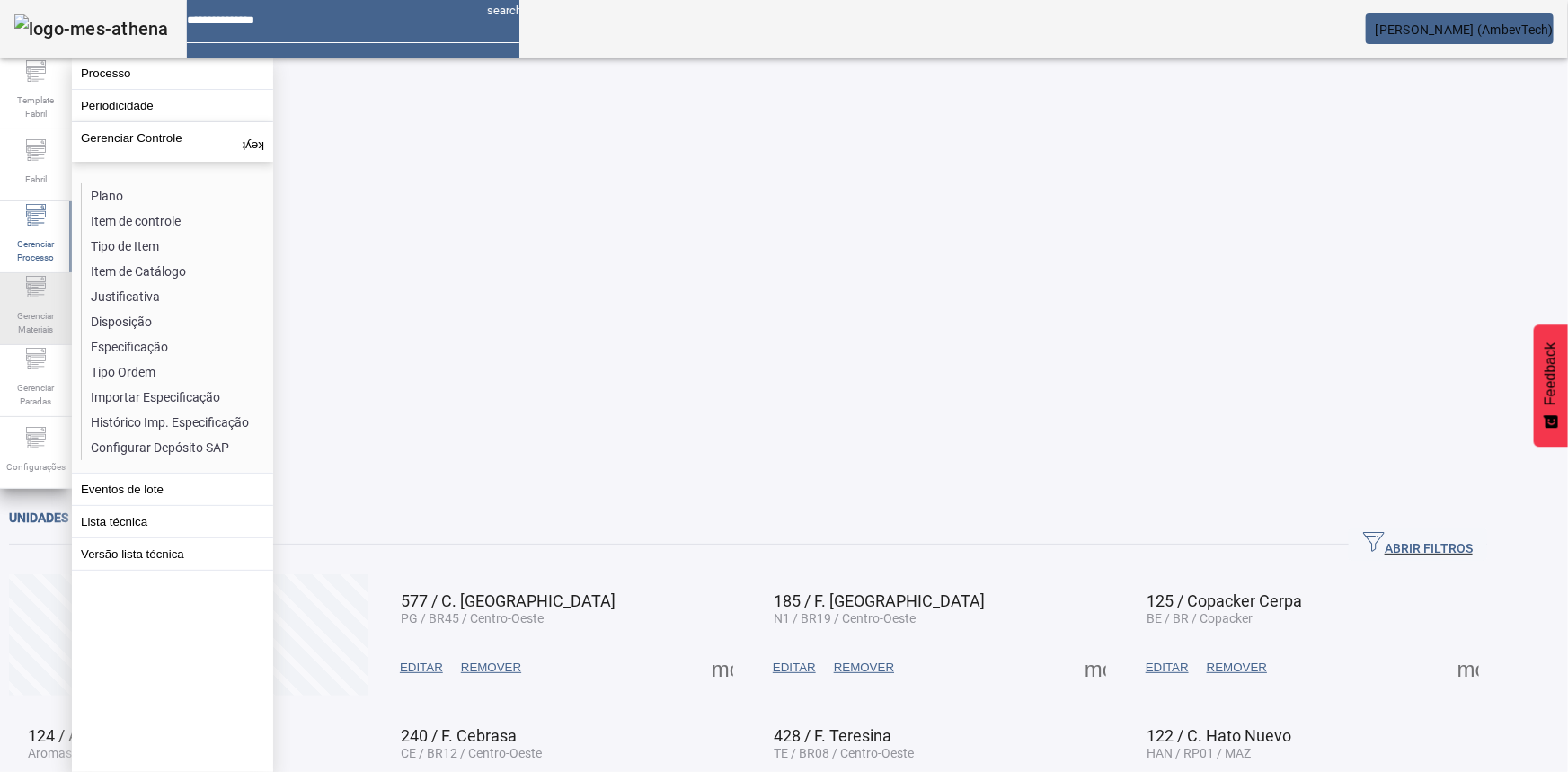
click at [55, 305] on span "Gerenciar Materiais" at bounding box center [35, 322] width 53 height 38
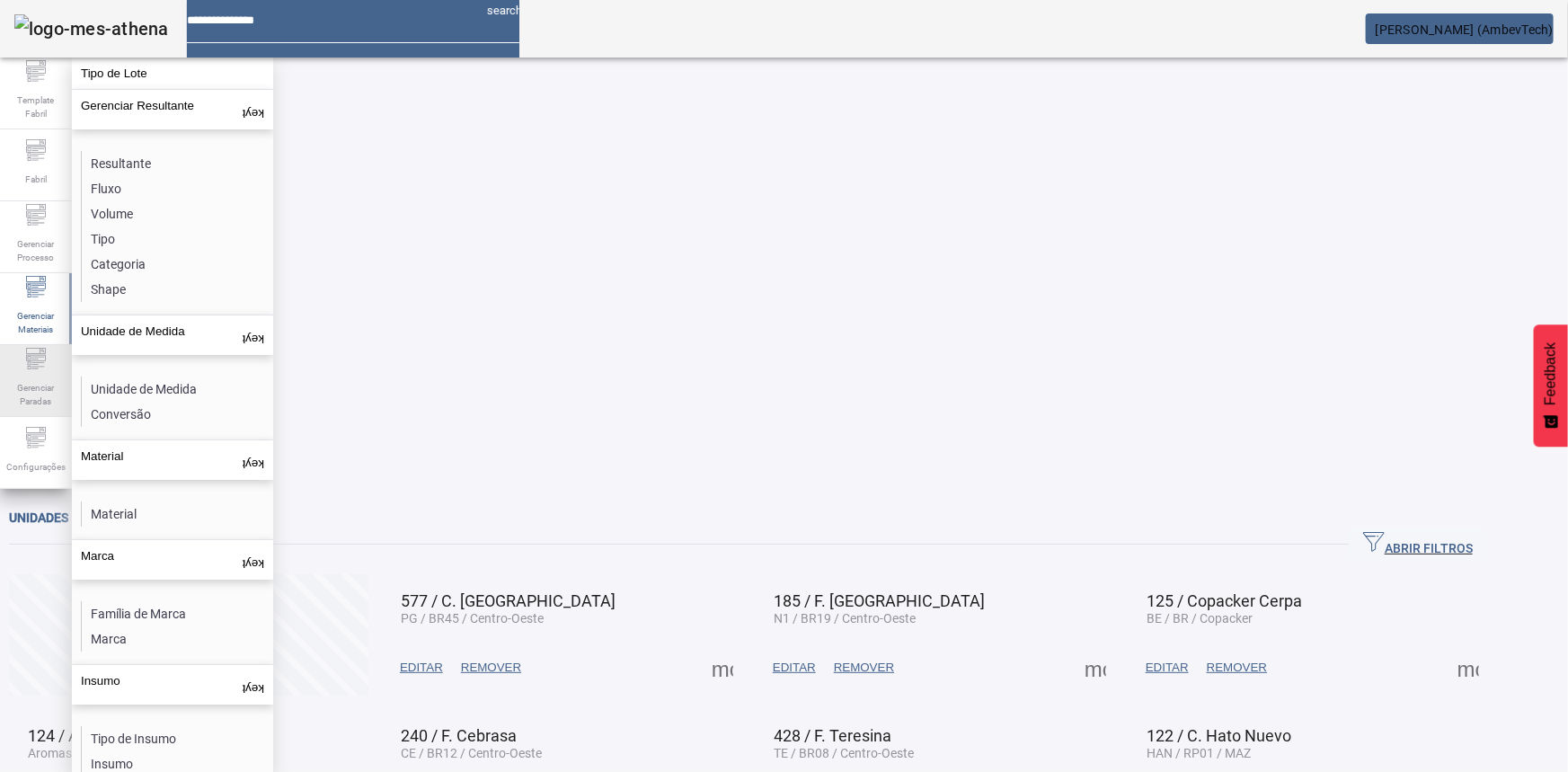
click at [35, 411] on div "Gerenciar Paradas" at bounding box center [36, 381] width 72 height 72
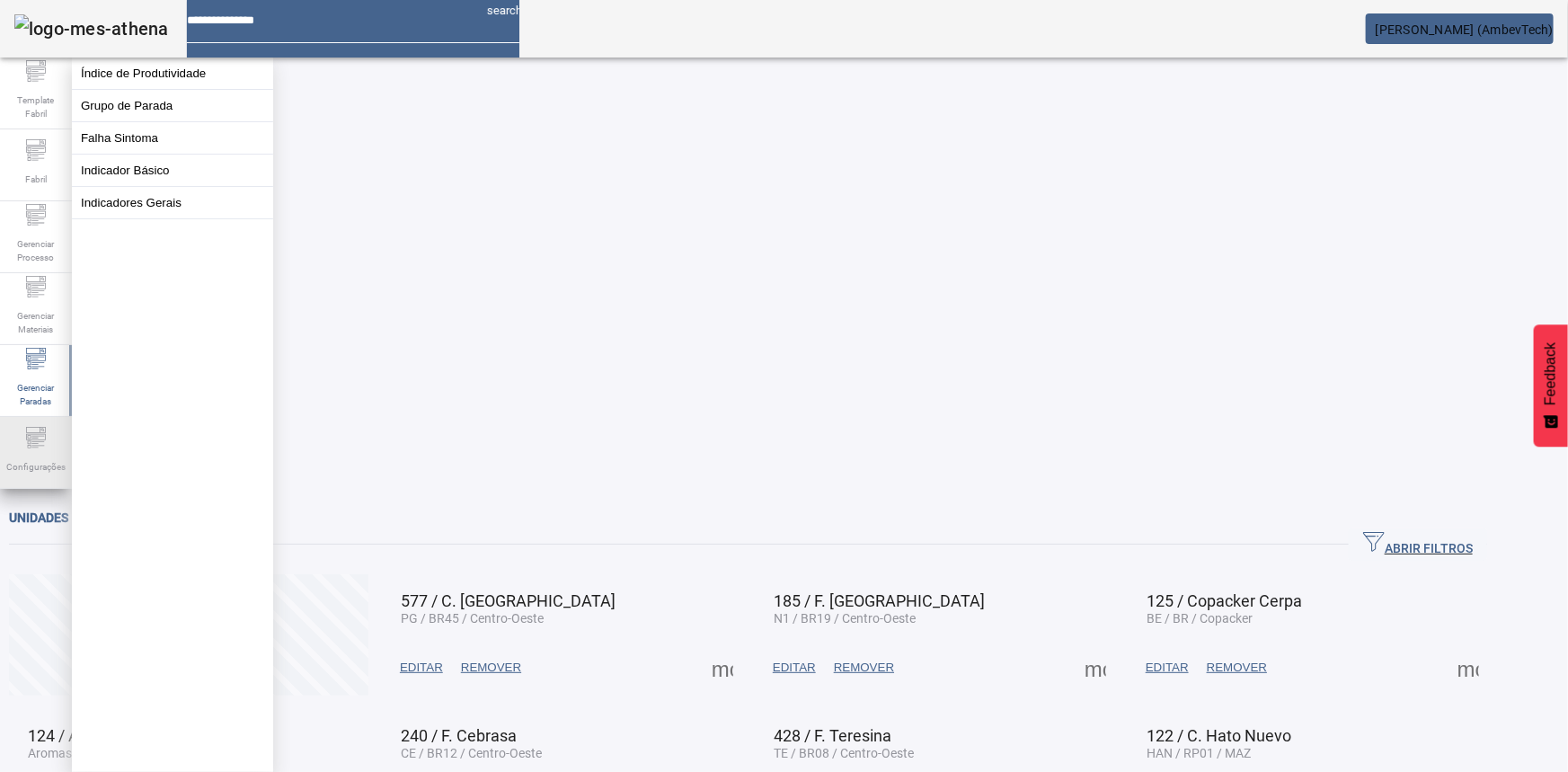
click at [35, 430] on div at bounding box center [36, 440] width 21 height 28
click at [93, 154] on button "Usuários" at bounding box center [172, 138] width 201 height 31
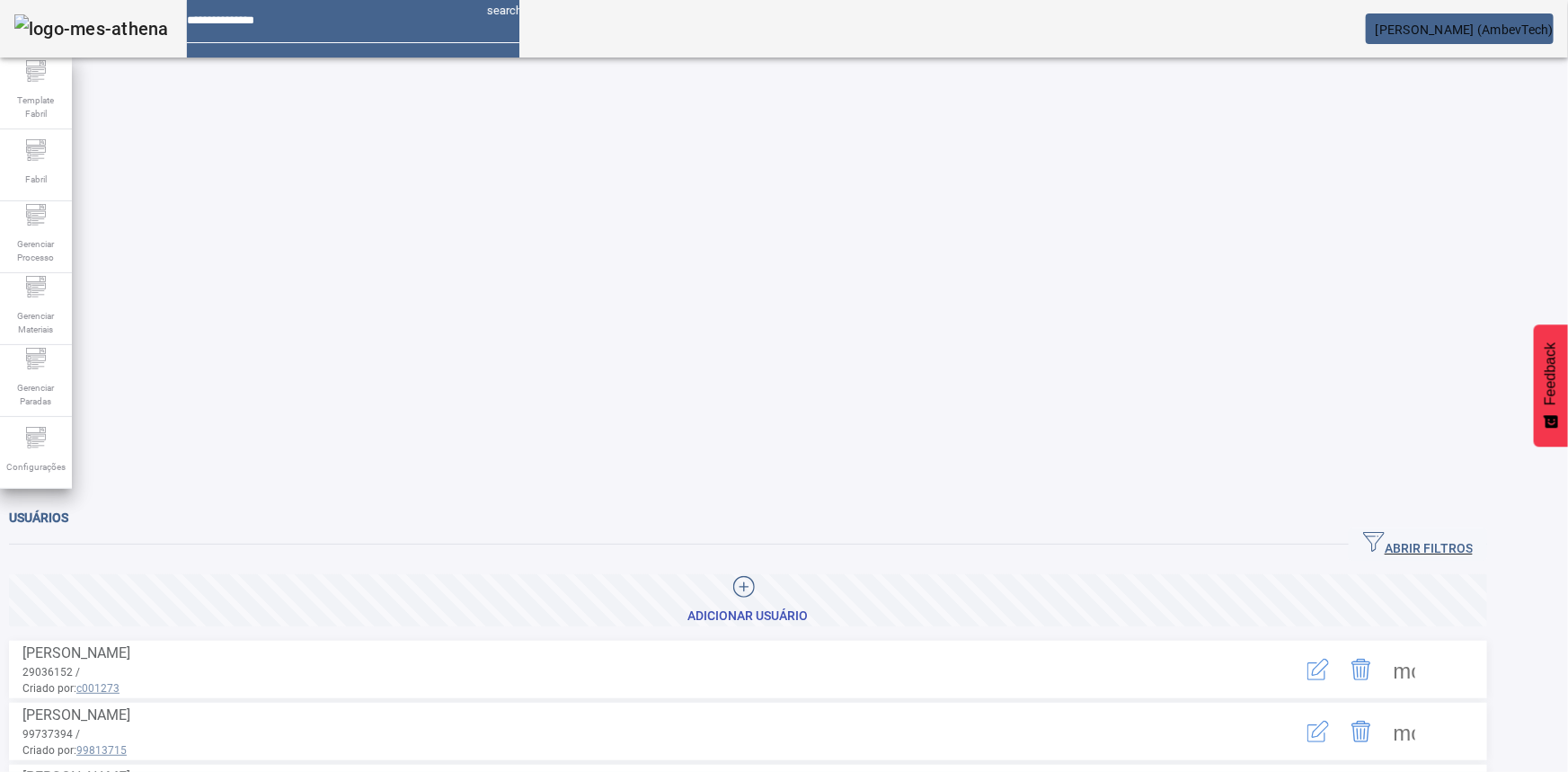
click at [1473, 531] on span "ABRIR FILTROS" at bounding box center [1417, 544] width 110 height 27
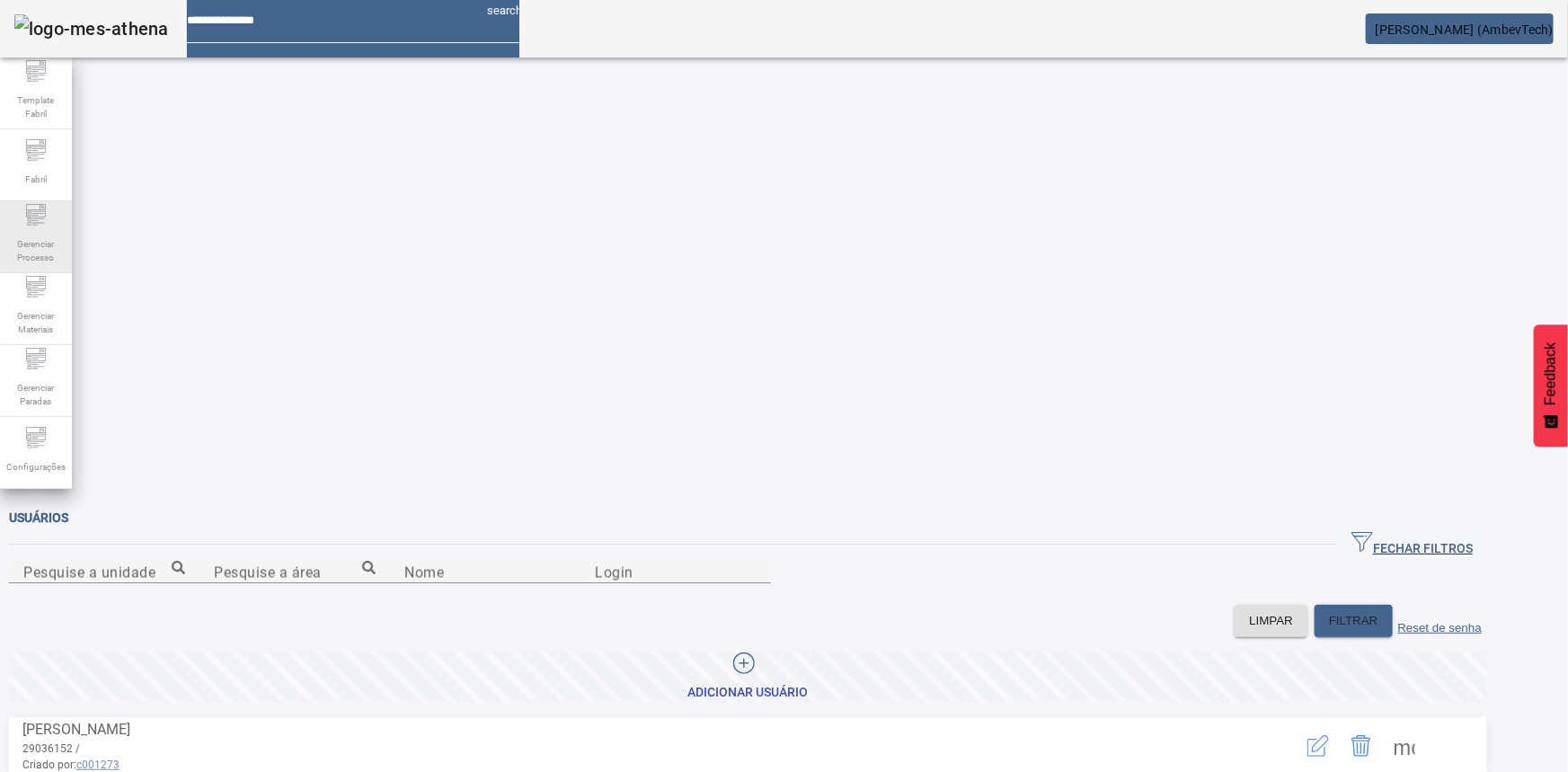
click at [53, 233] on span "Gerenciar Processo" at bounding box center [35, 251] width 53 height 38
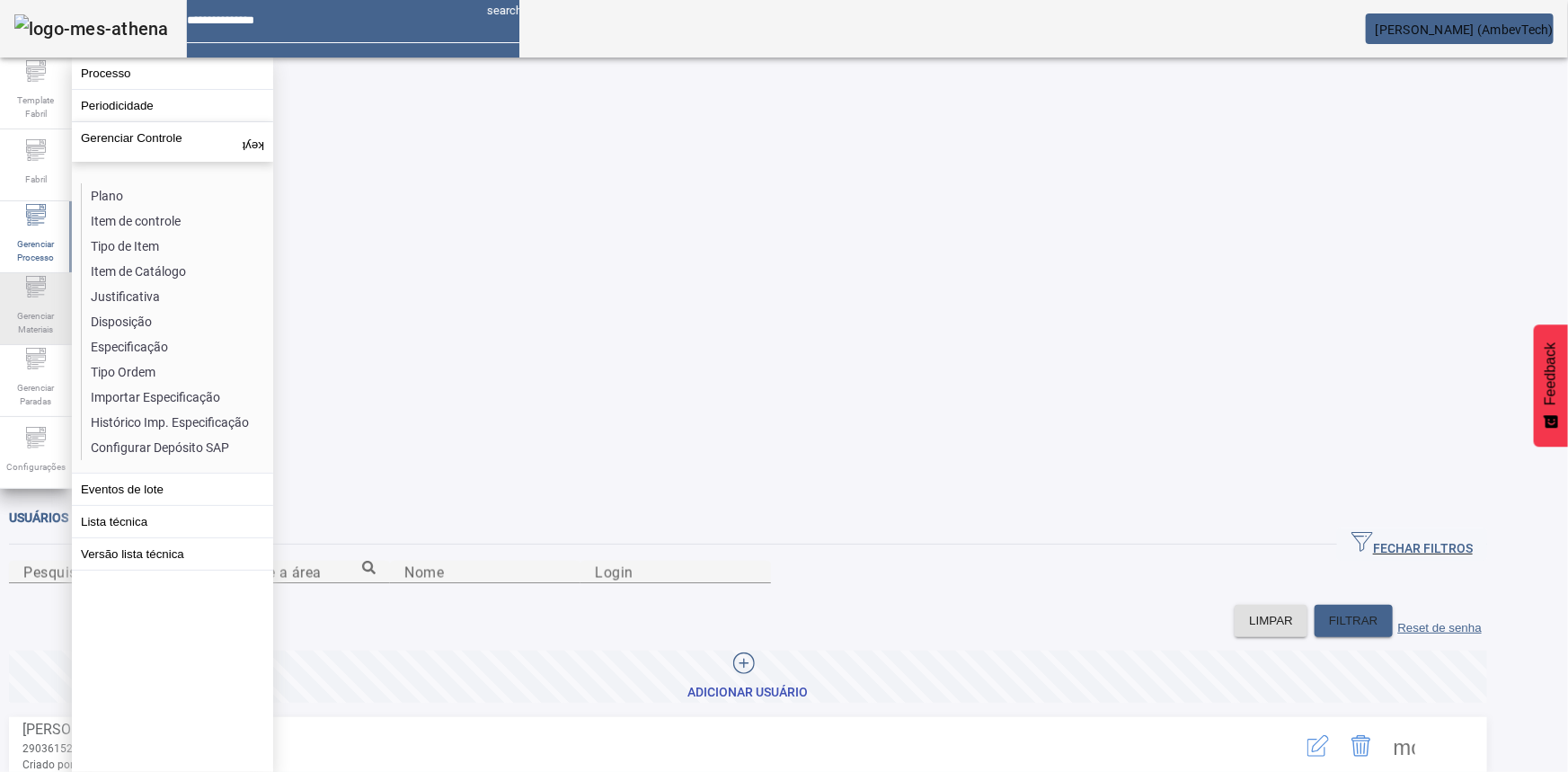
click at [55, 303] on span "Gerenciar Materiais" at bounding box center [35, 322] width 53 height 38
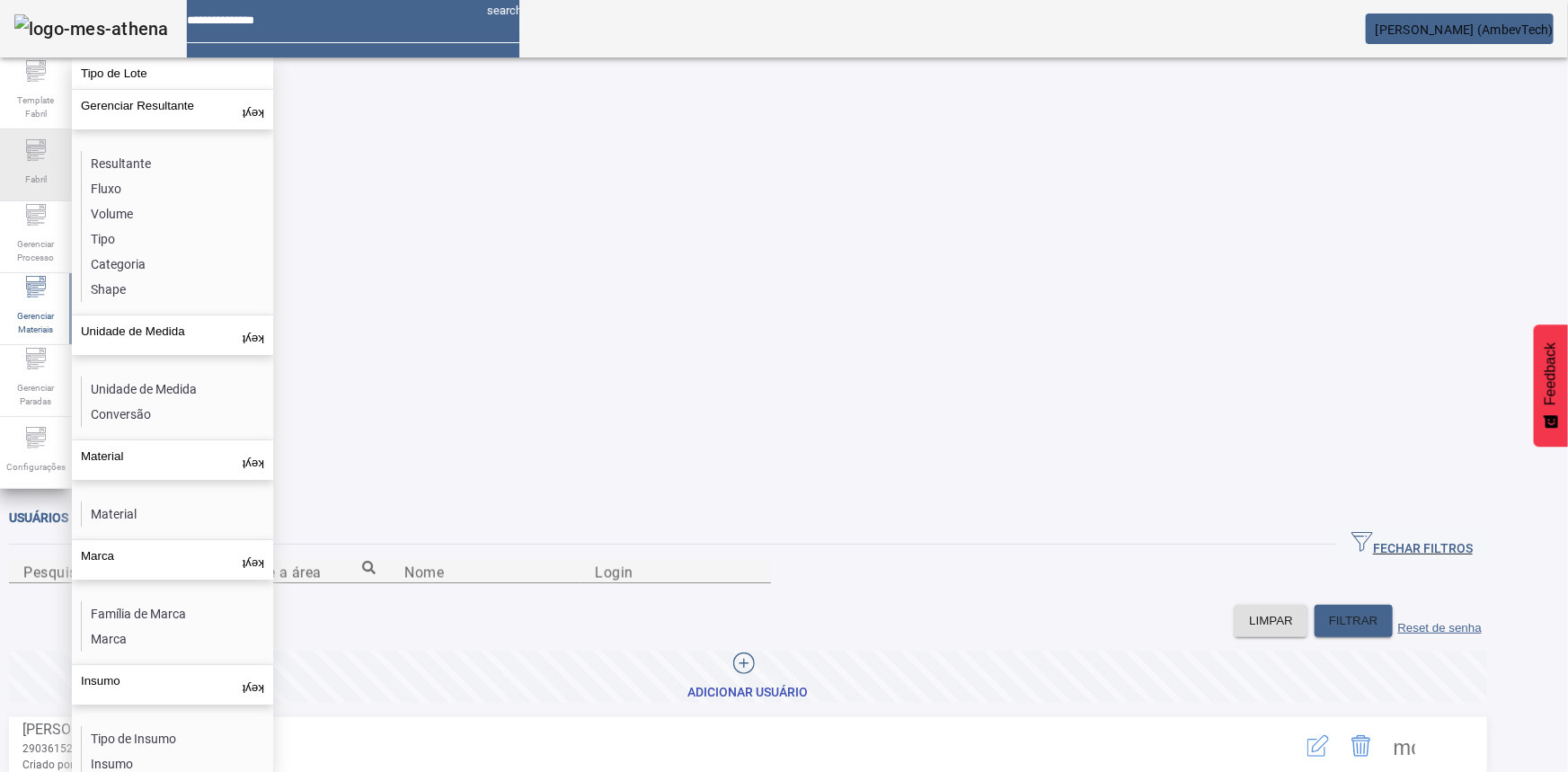
click at [16, 150] on div "Fabril" at bounding box center [36, 165] width 72 height 72
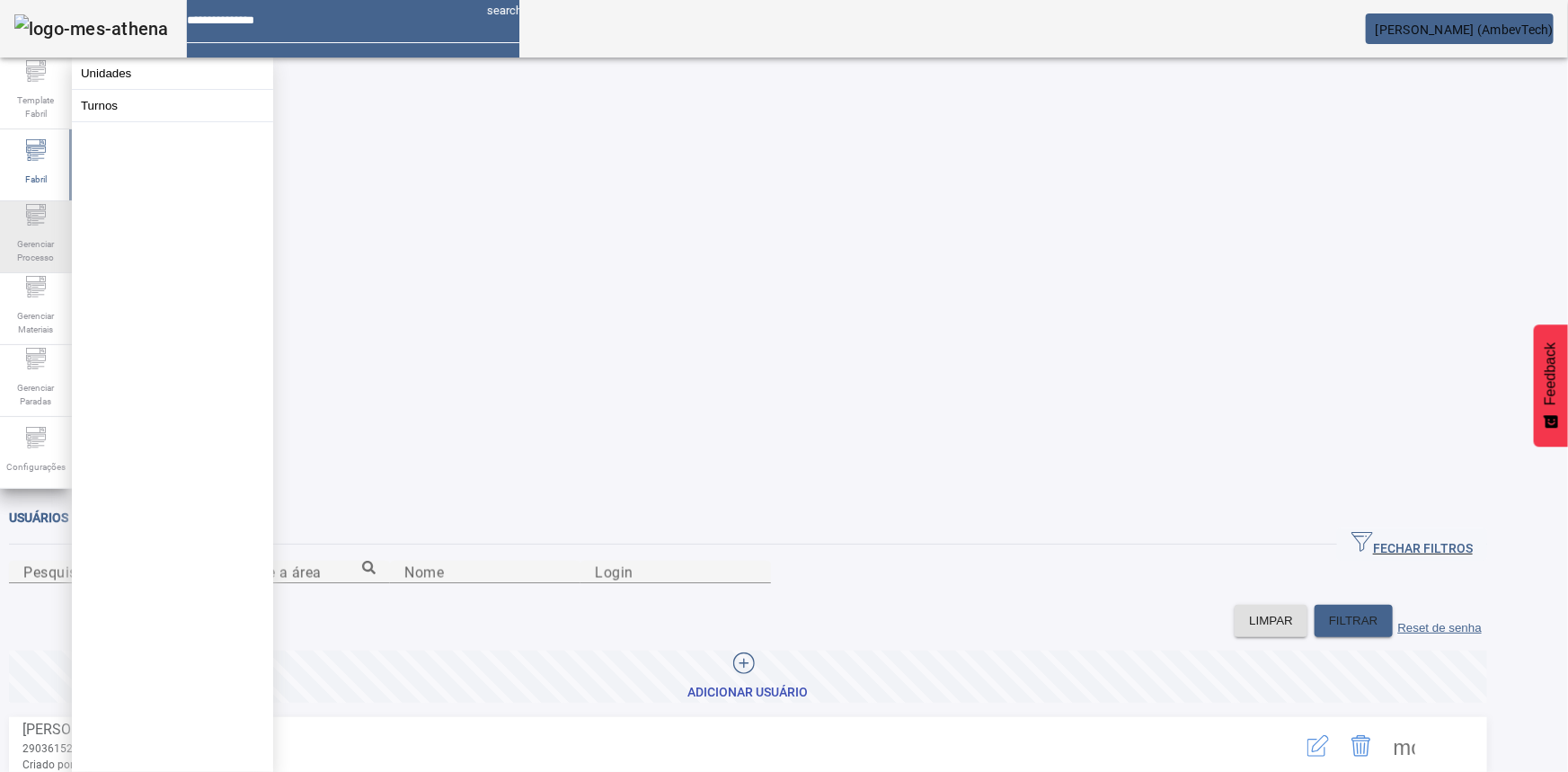
click at [17, 228] on div "Gerenciar Processo" at bounding box center [36, 237] width 72 height 72
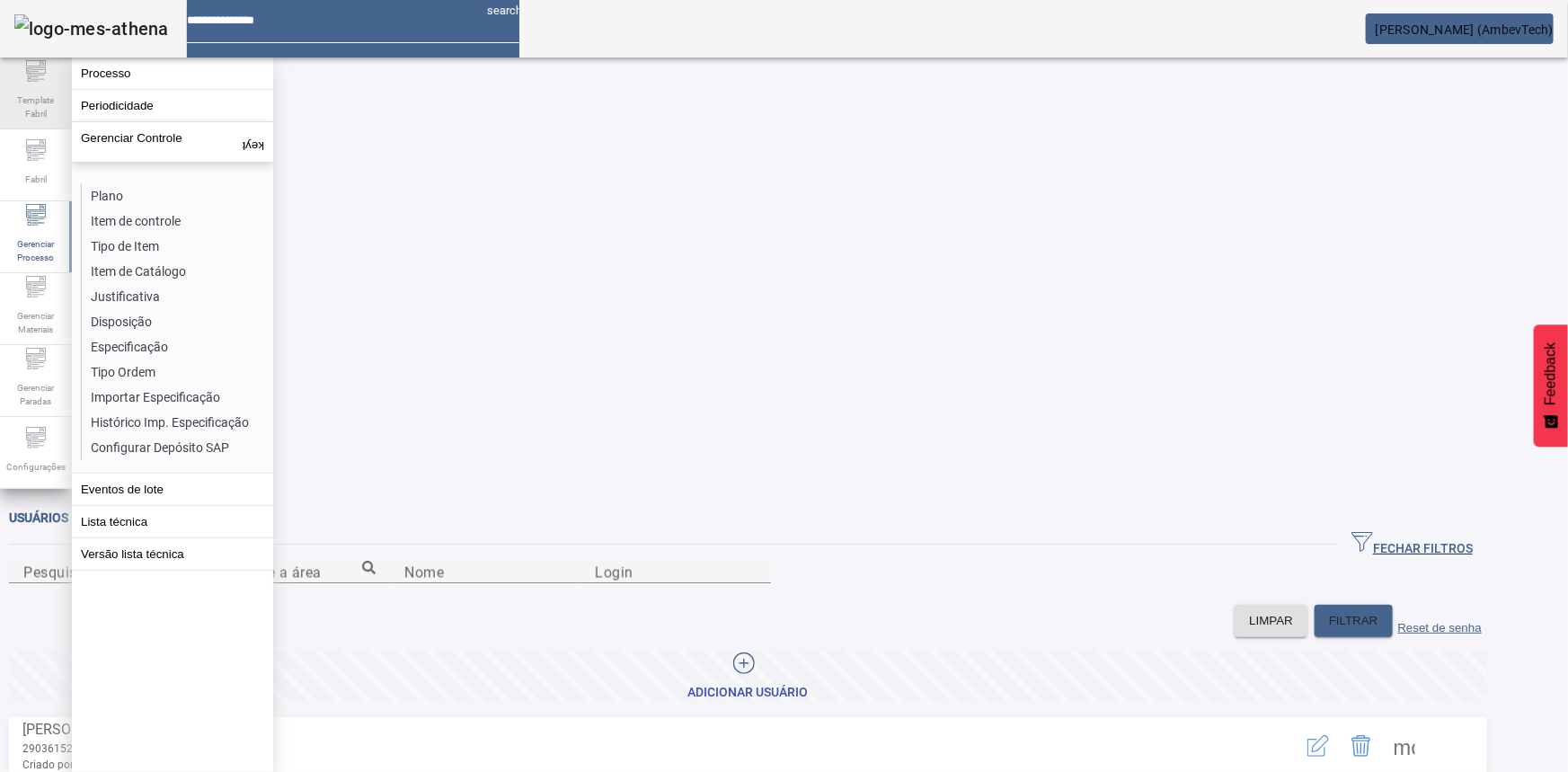
click at [30, 123] on span "Template Fabril" at bounding box center [35, 107] width 53 height 38
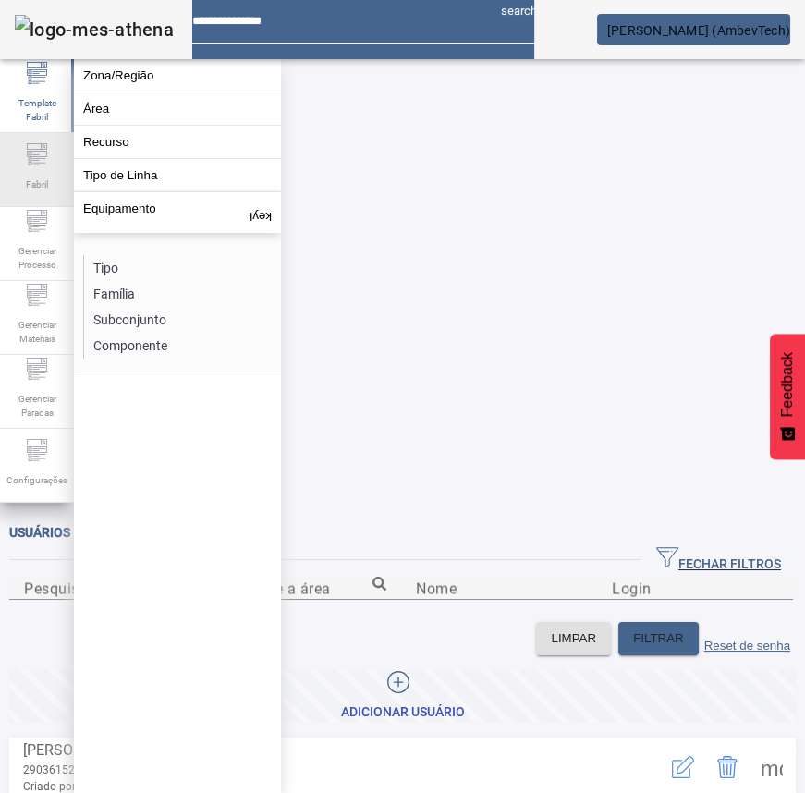
click at [34, 185] on span "Fabril" at bounding box center [36, 184] width 33 height 25
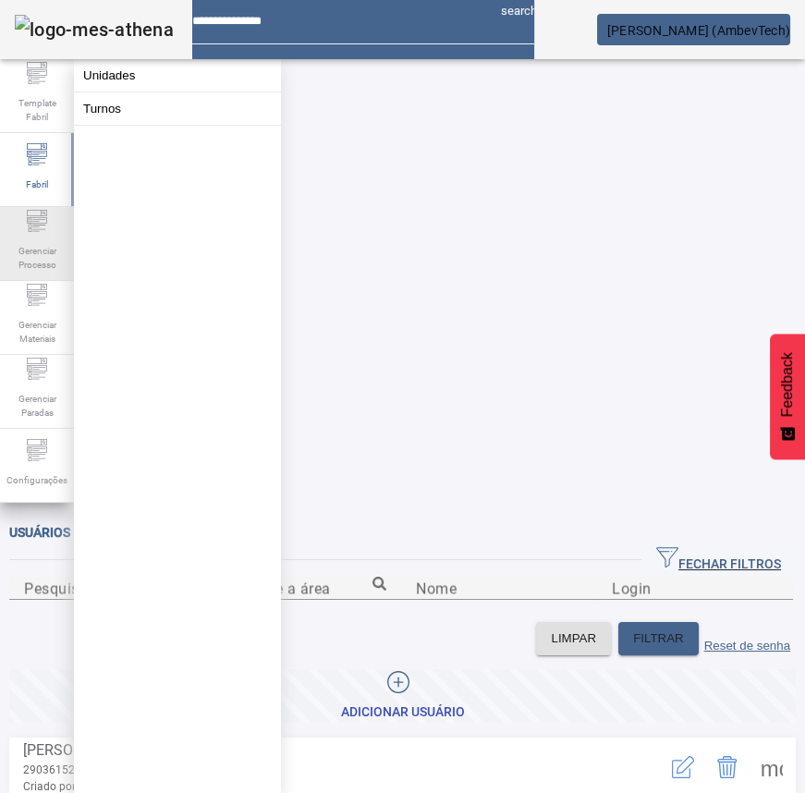
click at [51, 228] on div "Gerenciar Processo" at bounding box center [37, 244] width 74 height 74
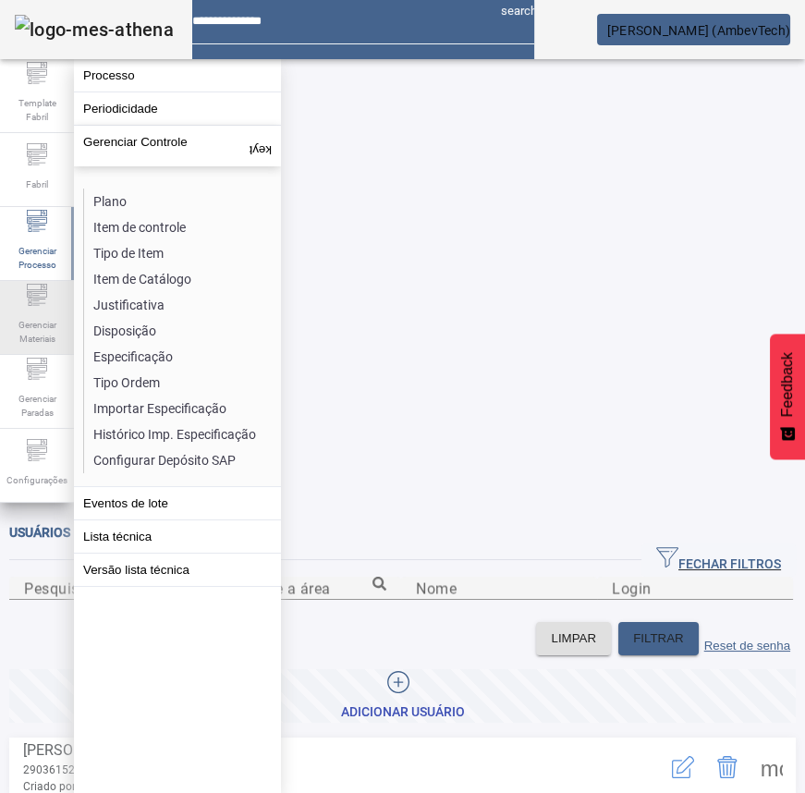
click at [29, 296] on icon at bounding box center [31, 294] width 4 height 4
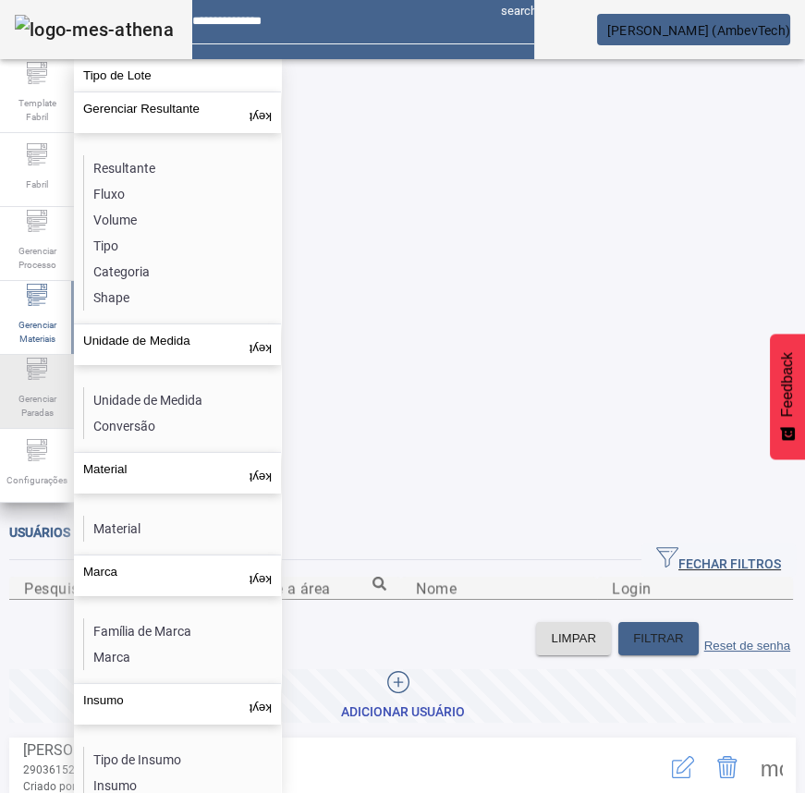
click at [37, 379] on icon at bounding box center [37, 369] width 22 height 22
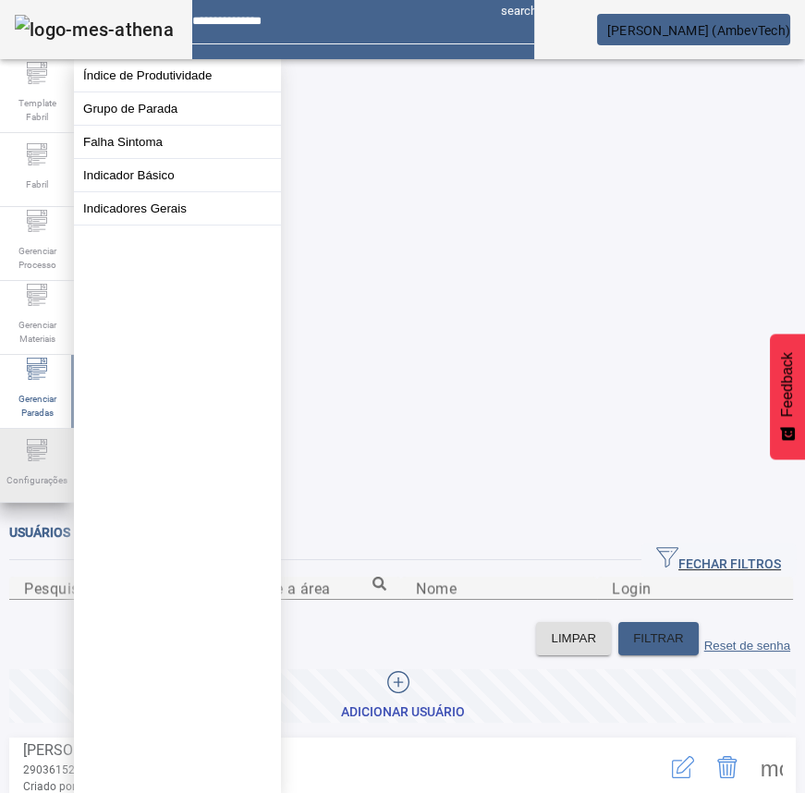
click at [40, 485] on span "Configurações" at bounding box center [37, 480] width 72 height 25
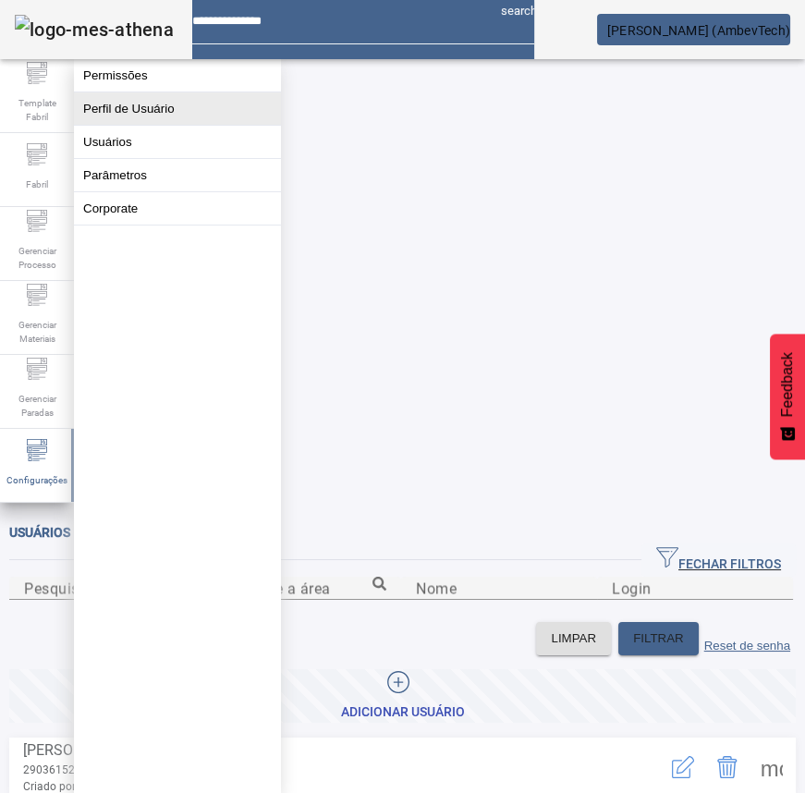
click at [111, 116] on button "Perfil de Usuário" at bounding box center [177, 108] width 207 height 32
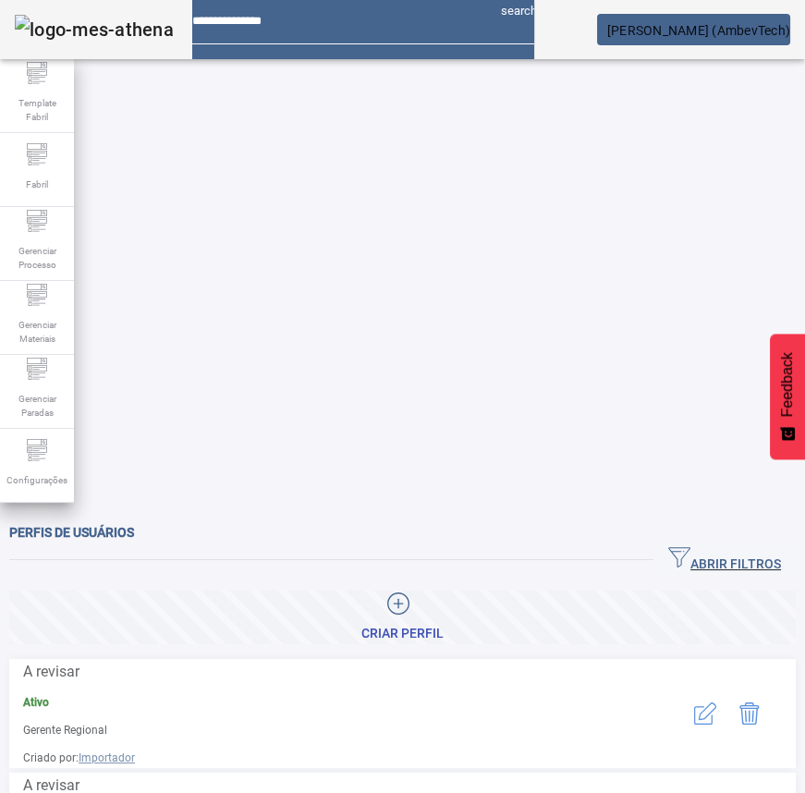
click at [698, 538] on span "button" at bounding box center [725, 560] width 142 height 44
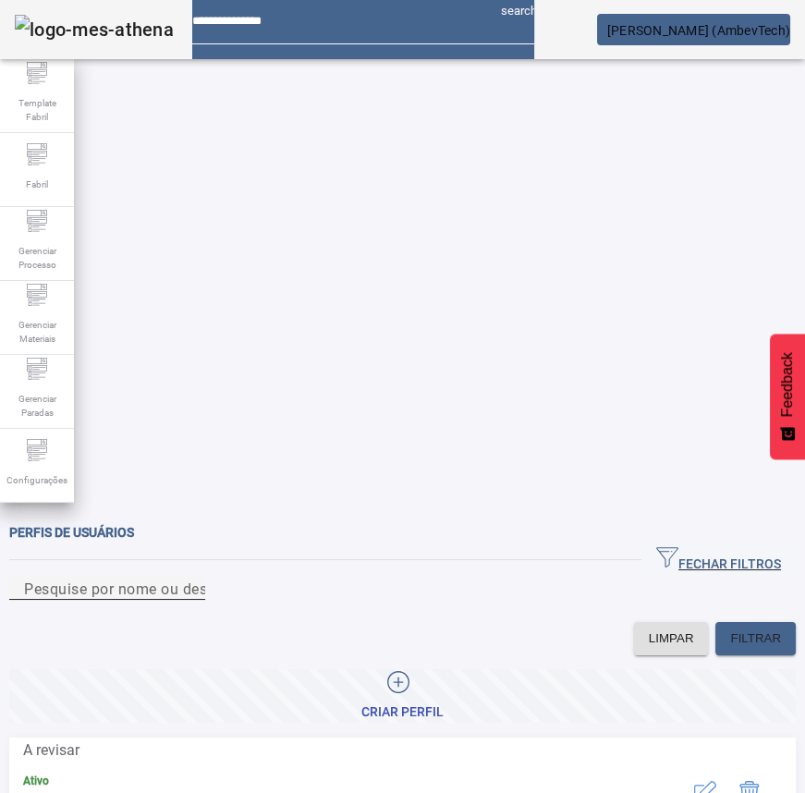
click at [190, 578] on input "Pesquise por nome ou descrição" at bounding box center [107, 589] width 166 height 22
type input "****"
click at [683, 770] on button "button" at bounding box center [705, 792] width 44 height 44
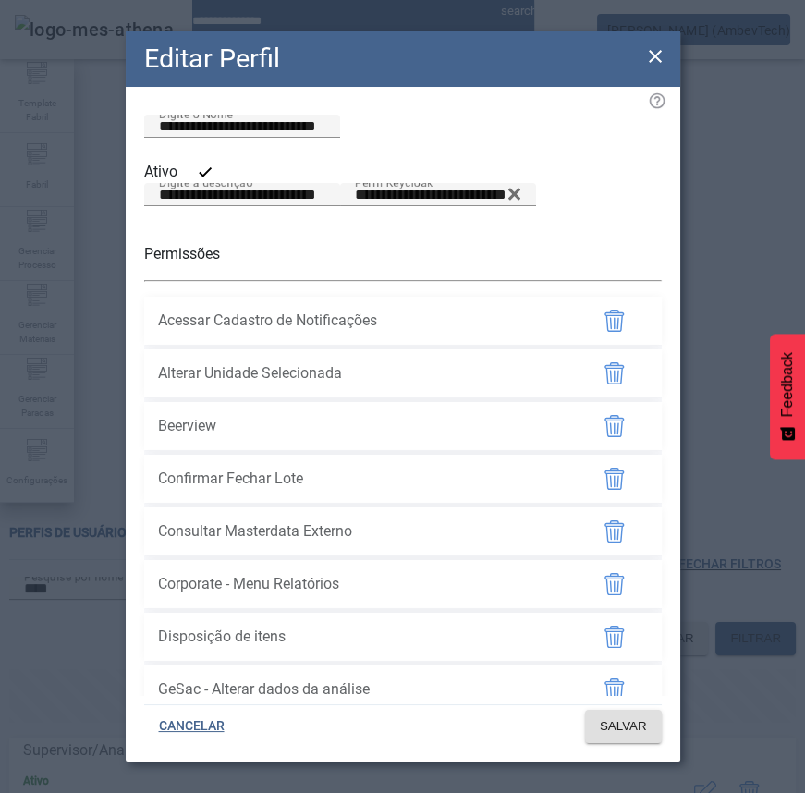
scroll to position [83, 0]
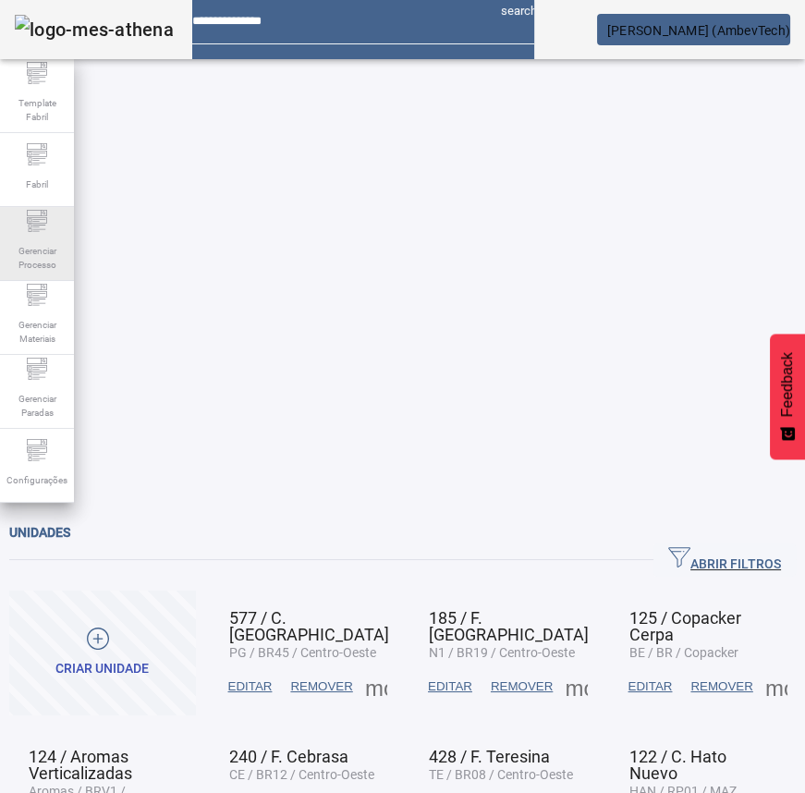
click at [40, 246] on span "Gerenciar Processo" at bounding box center [36, 258] width 55 height 39
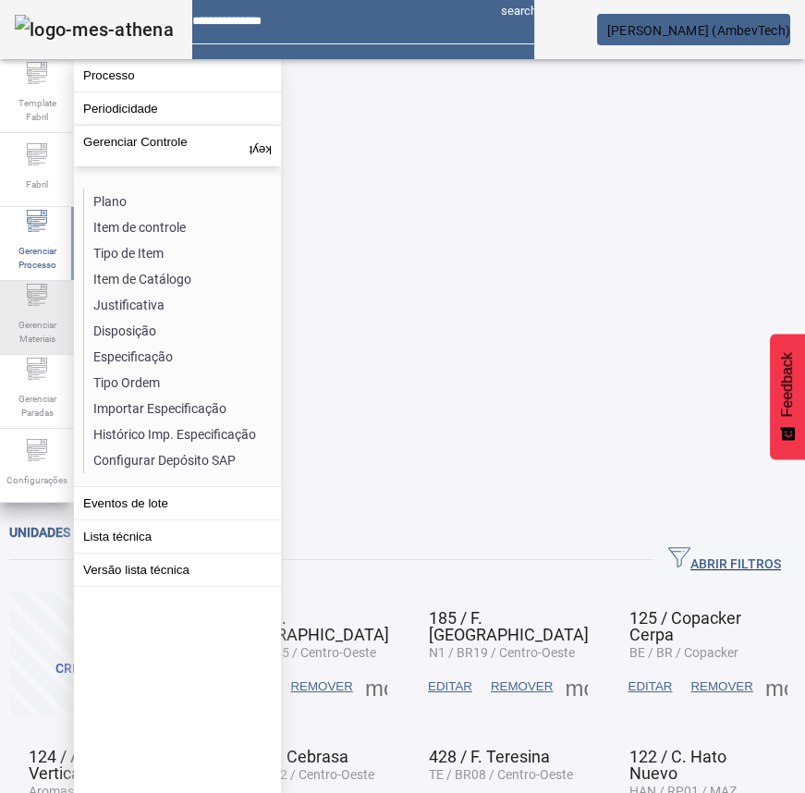
click at [27, 322] on span "Gerenciar Materiais" at bounding box center [36, 331] width 55 height 39
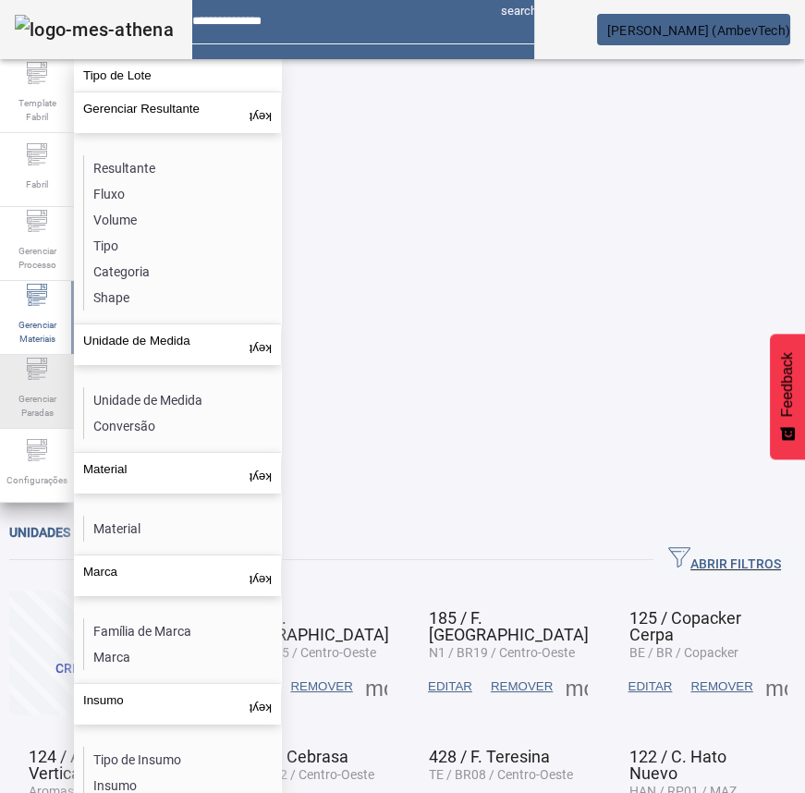
drag, startPoint x: 36, startPoint y: 412, endPoint x: 32, endPoint y: 371, distance: 41.8
click at [36, 407] on span "Gerenciar Paradas" at bounding box center [36, 405] width 55 height 39
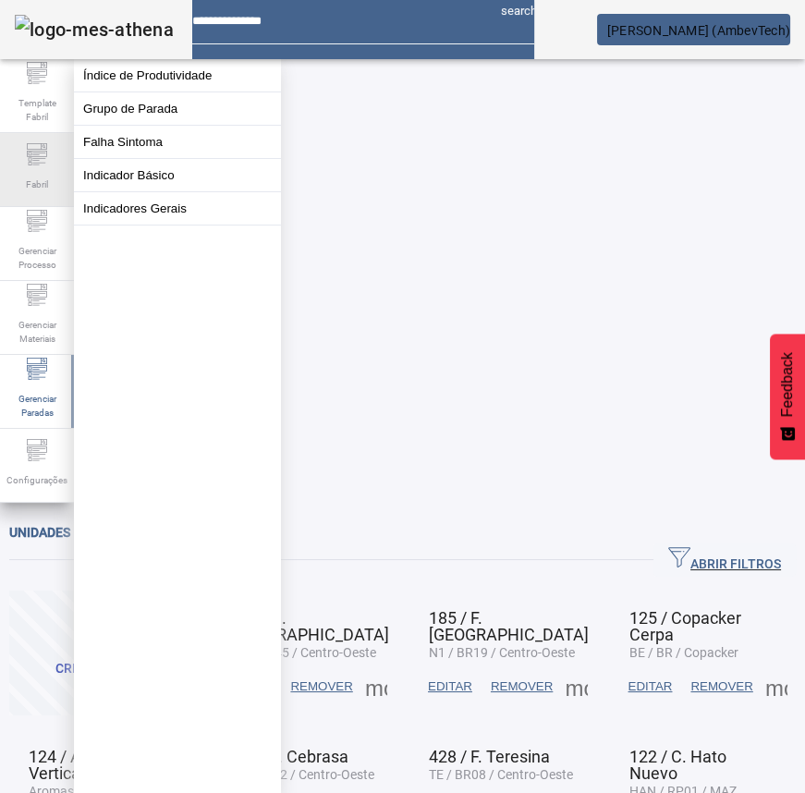
click at [47, 165] on icon at bounding box center [37, 154] width 22 height 22
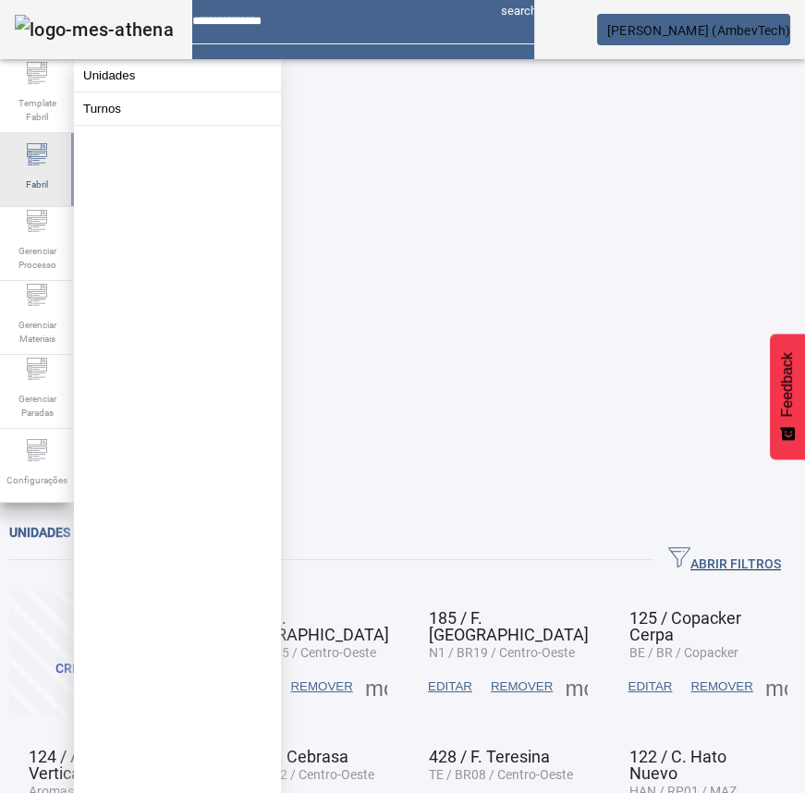
click at [46, 205] on div "Fabril" at bounding box center [37, 170] width 74 height 74
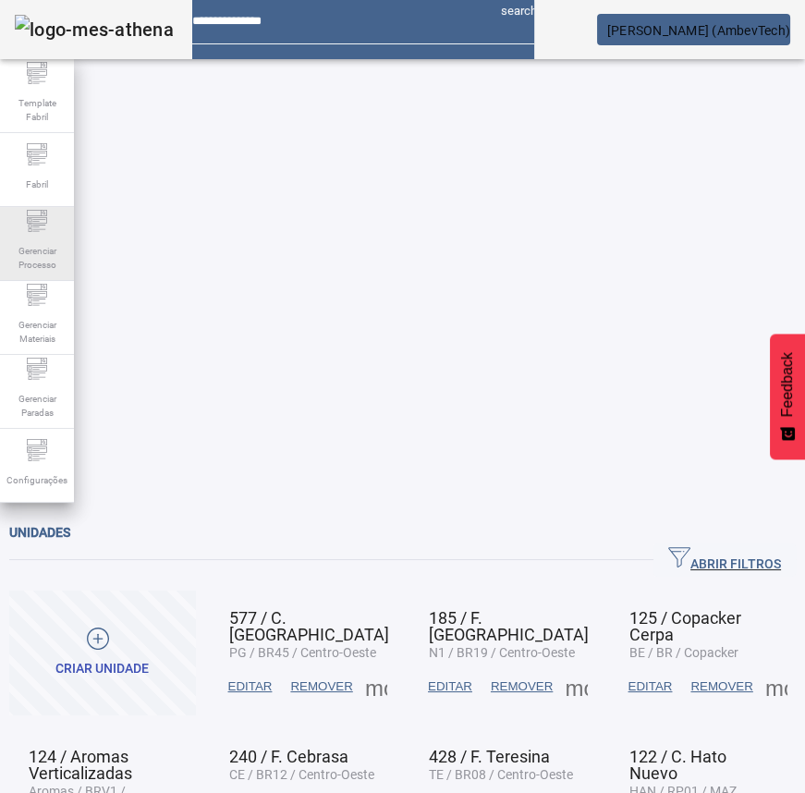
click at [40, 240] on span "Gerenciar Processo" at bounding box center [36, 258] width 55 height 39
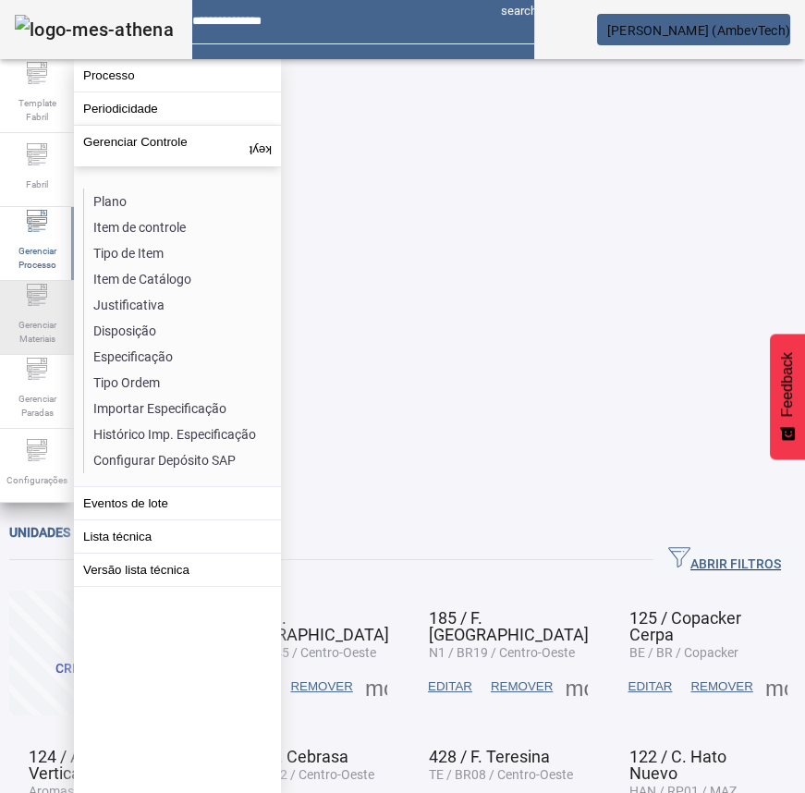
click at [39, 295] on icon at bounding box center [37, 295] width 22 height 22
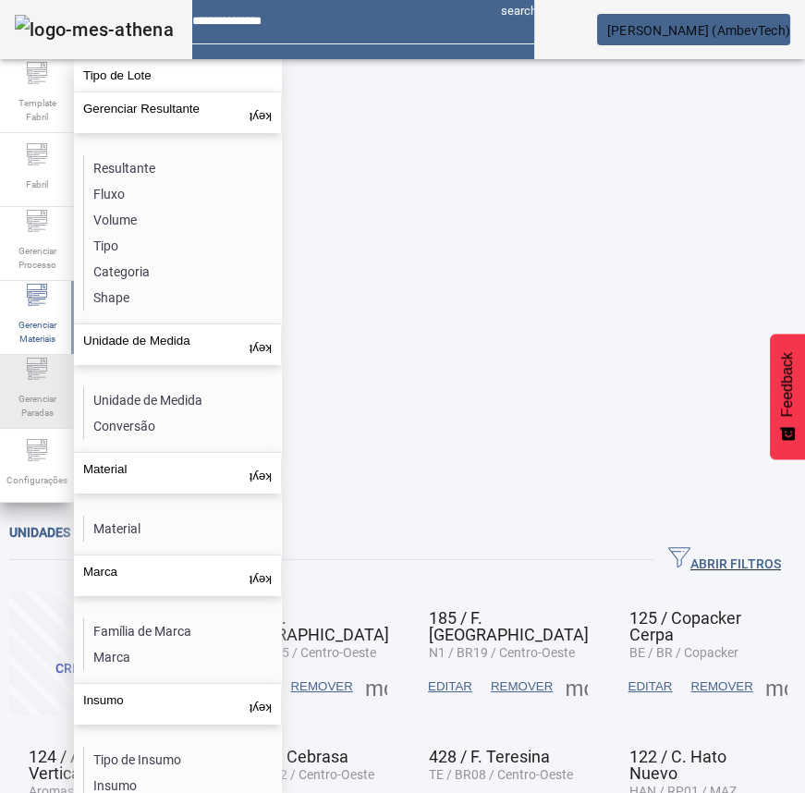
click at [43, 398] on span "Gerenciar Paradas" at bounding box center [36, 405] width 55 height 39
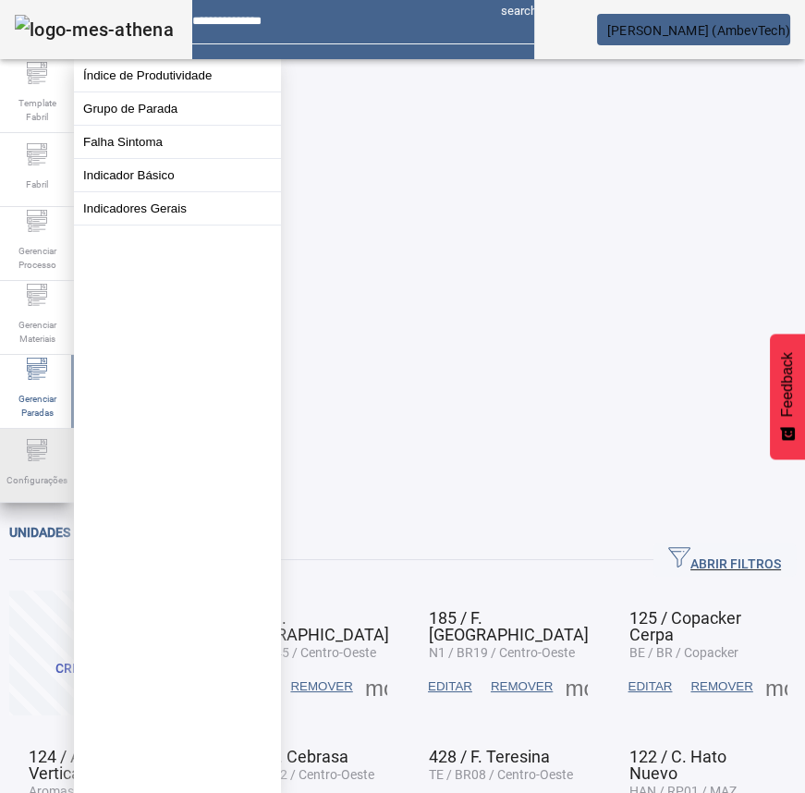
click at [40, 437] on div "Configurações" at bounding box center [37, 466] width 74 height 74
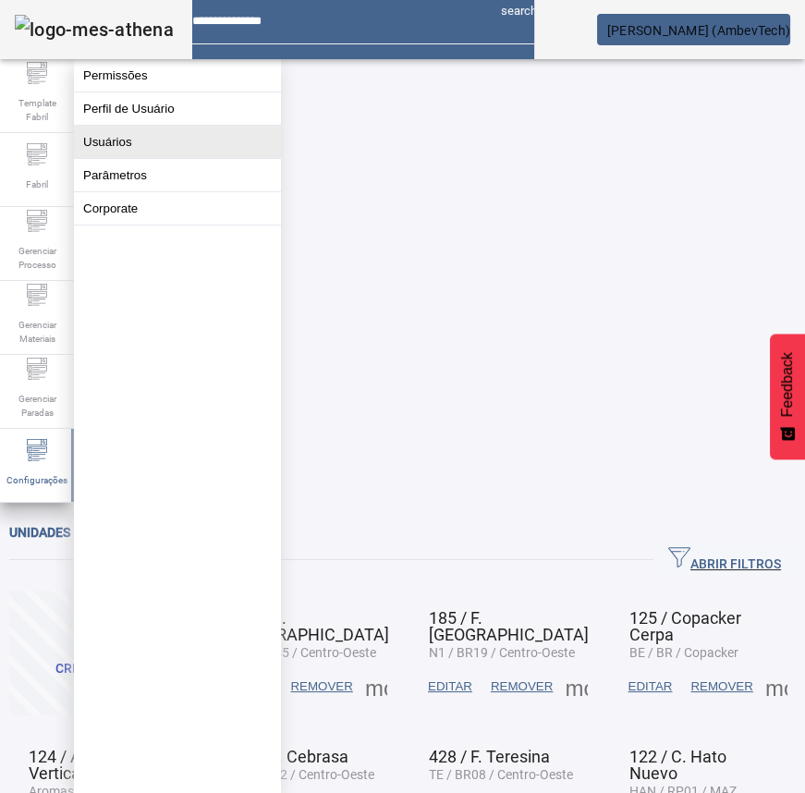
click at [83, 156] on button "Usuários" at bounding box center [177, 142] width 207 height 32
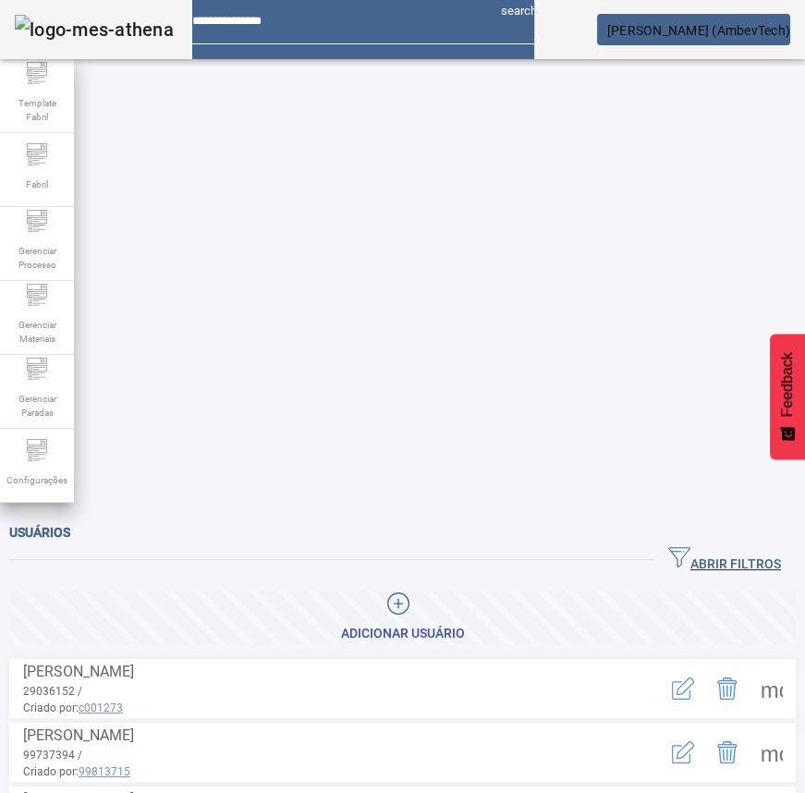
click at [710, 546] on span "ABRIR FILTROS" at bounding box center [724, 560] width 113 height 28
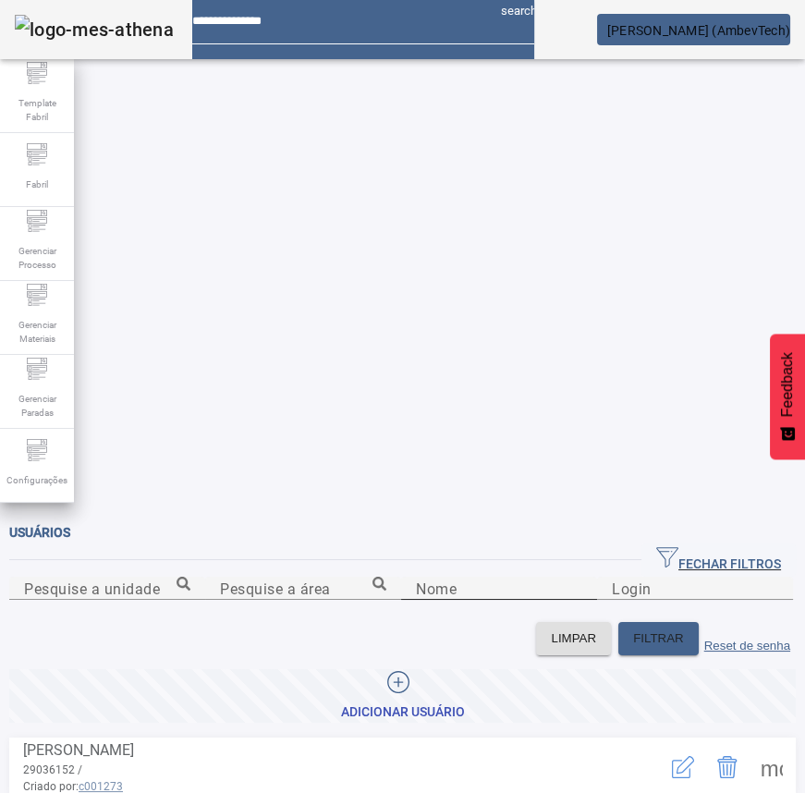
click at [416, 578] on input "Nome" at bounding box center [499, 589] width 166 height 22
type input "**********"
click at [677, 756] on icon "button" at bounding box center [686, 765] width 18 height 18
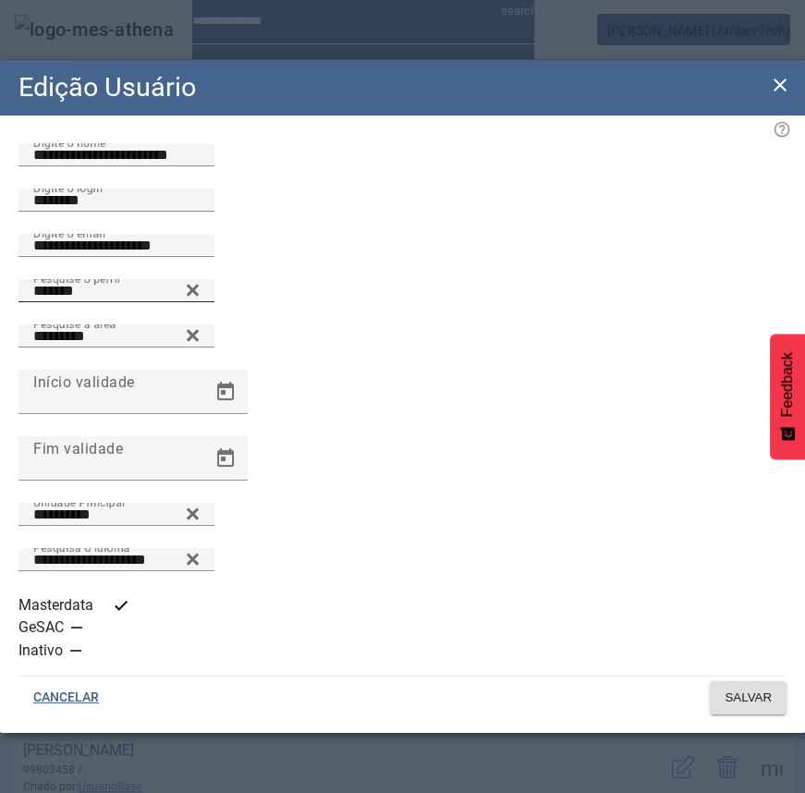
click at [200, 301] on icon at bounding box center [193, 290] width 14 height 22
click at [200, 302] on input "Pesquise o perfil" at bounding box center [116, 291] width 166 height 22
click at [200, 302] on div "Pesquise o perfil *****" at bounding box center [116, 290] width 166 height 23
type input "**********"
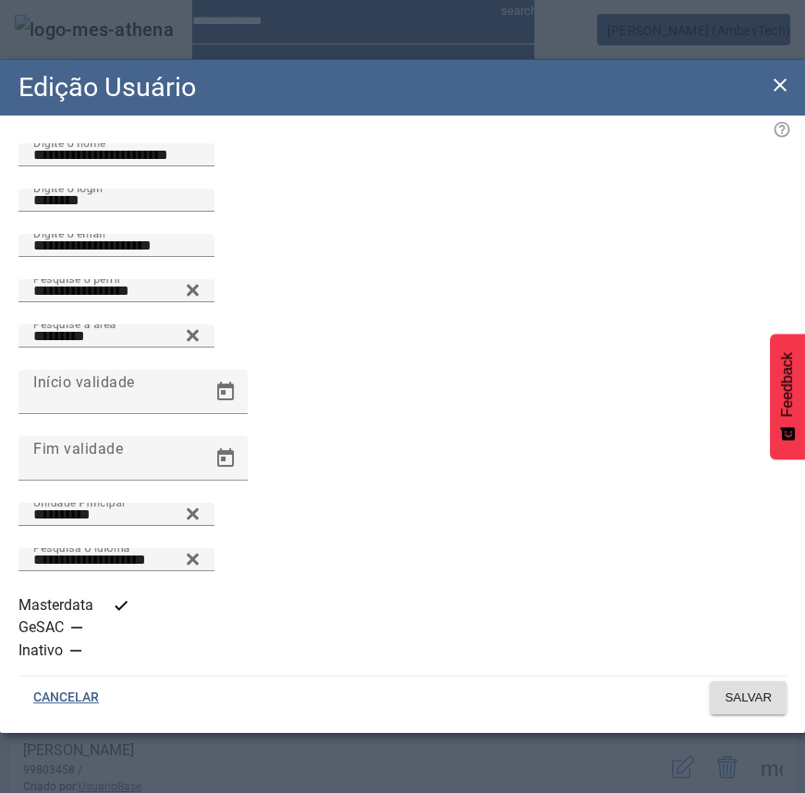
click at [108, 624] on div "button" at bounding box center [121, 605] width 37 height 37
click at [743, 689] on span "SALVAR" at bounding box center [748, 698] width 47 height 18
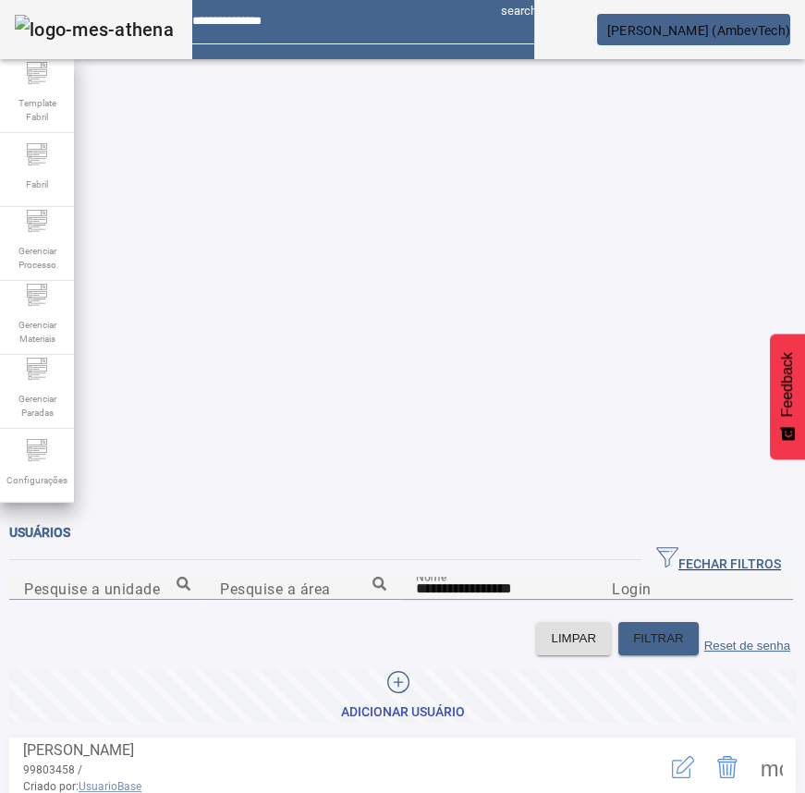
click at [677, 756] on icon "button" at bounding box center [686, 765] width 18 height 18
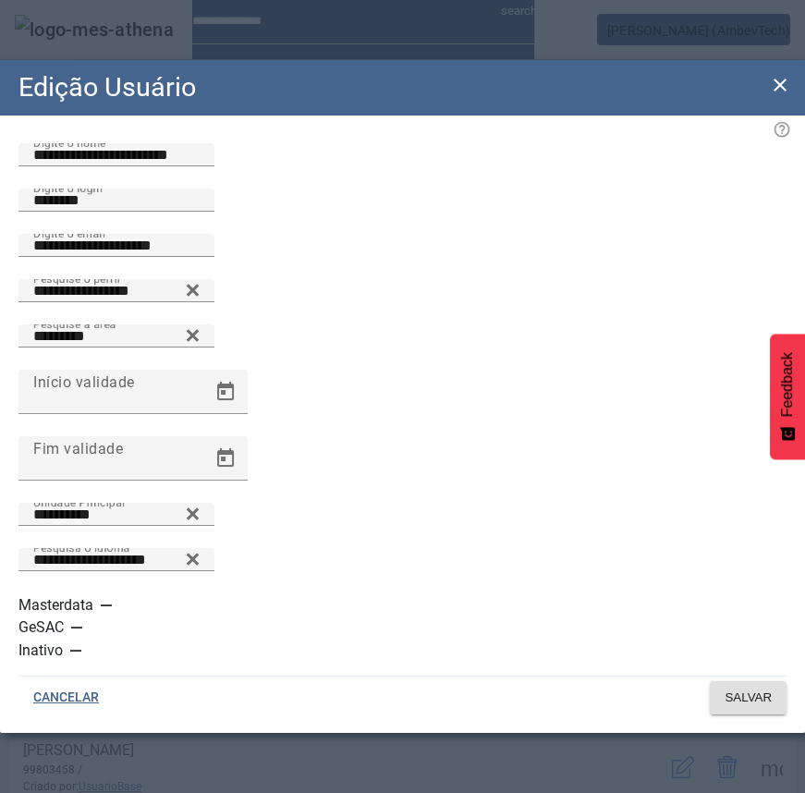
click at [382, 324] on div "**********" at bounding box center [402, 301] width 768 height 45
click at [199, 296] on icon at bounding box center [193, 290] width 12 height 12
click at [200, 302] on input "Pesquise o perfil" at bounding box center [116, 291] width 166 height 22
type input "*"
click at [200, 302] on input "Pesquise o perfil" at bounding box center [116, 291] width 166 height 22
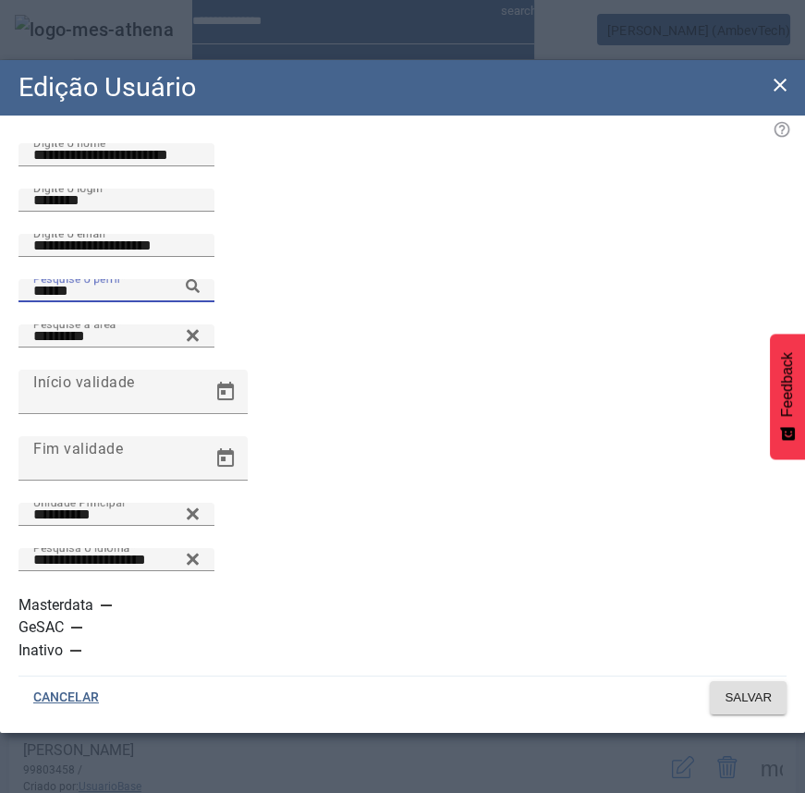
click at [200, 293] on icon at bounding box center [193, 286] width 14 height 14
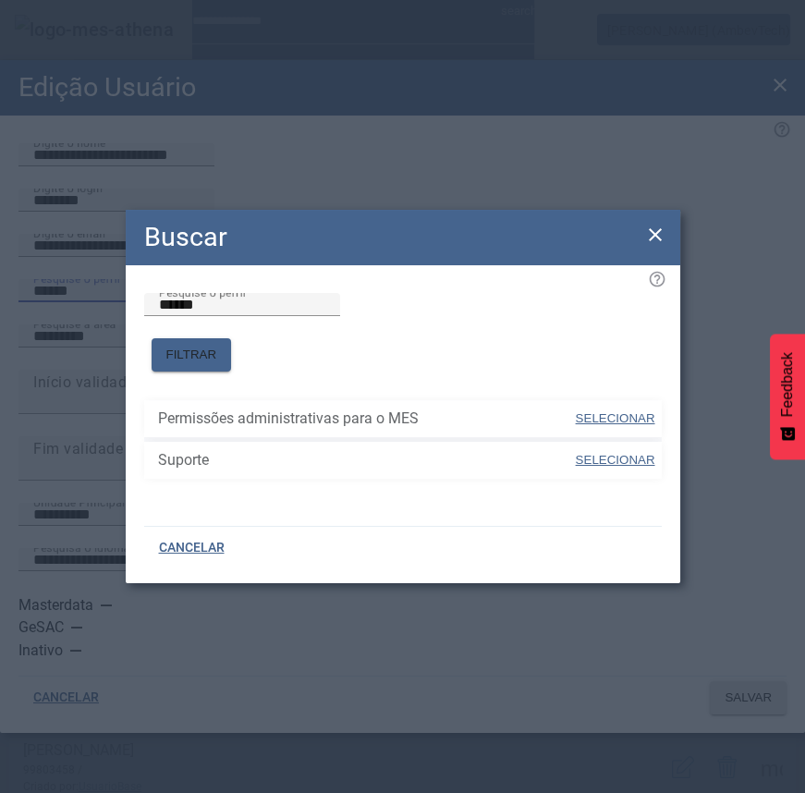
click at [629, 459] on span "SELECIONAR" at bounding box center [616, 460] width 80 height 18
type input "*******"
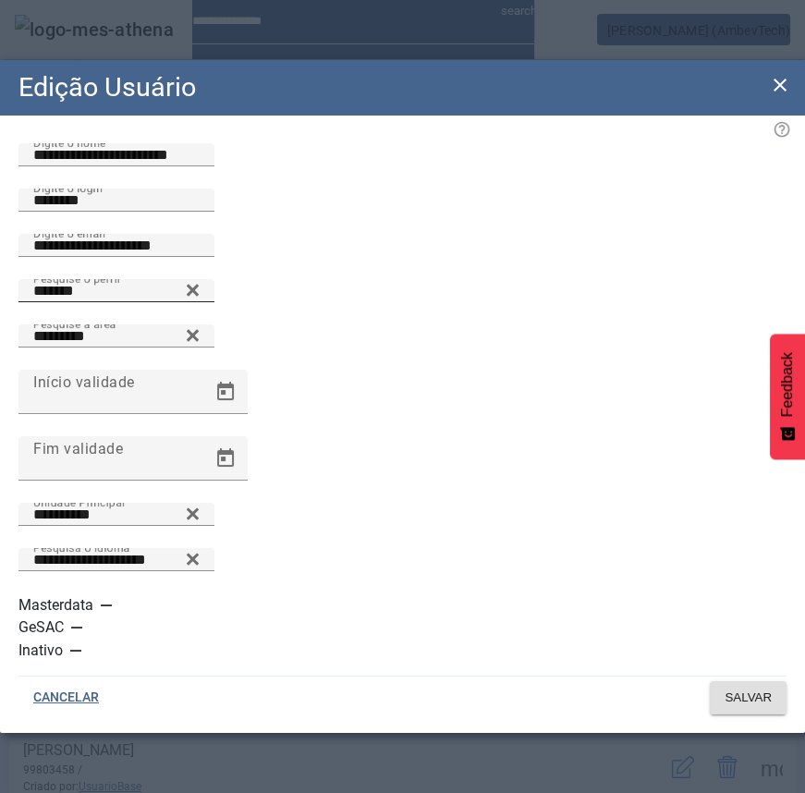
click at [102, 624] on div "button" at bounding box center [106, 605] width 37 height 37
click at [748, 687] on span at bounding box center [748, 698] width 77 height 44
